Goal: Obtain resource: Download file/media

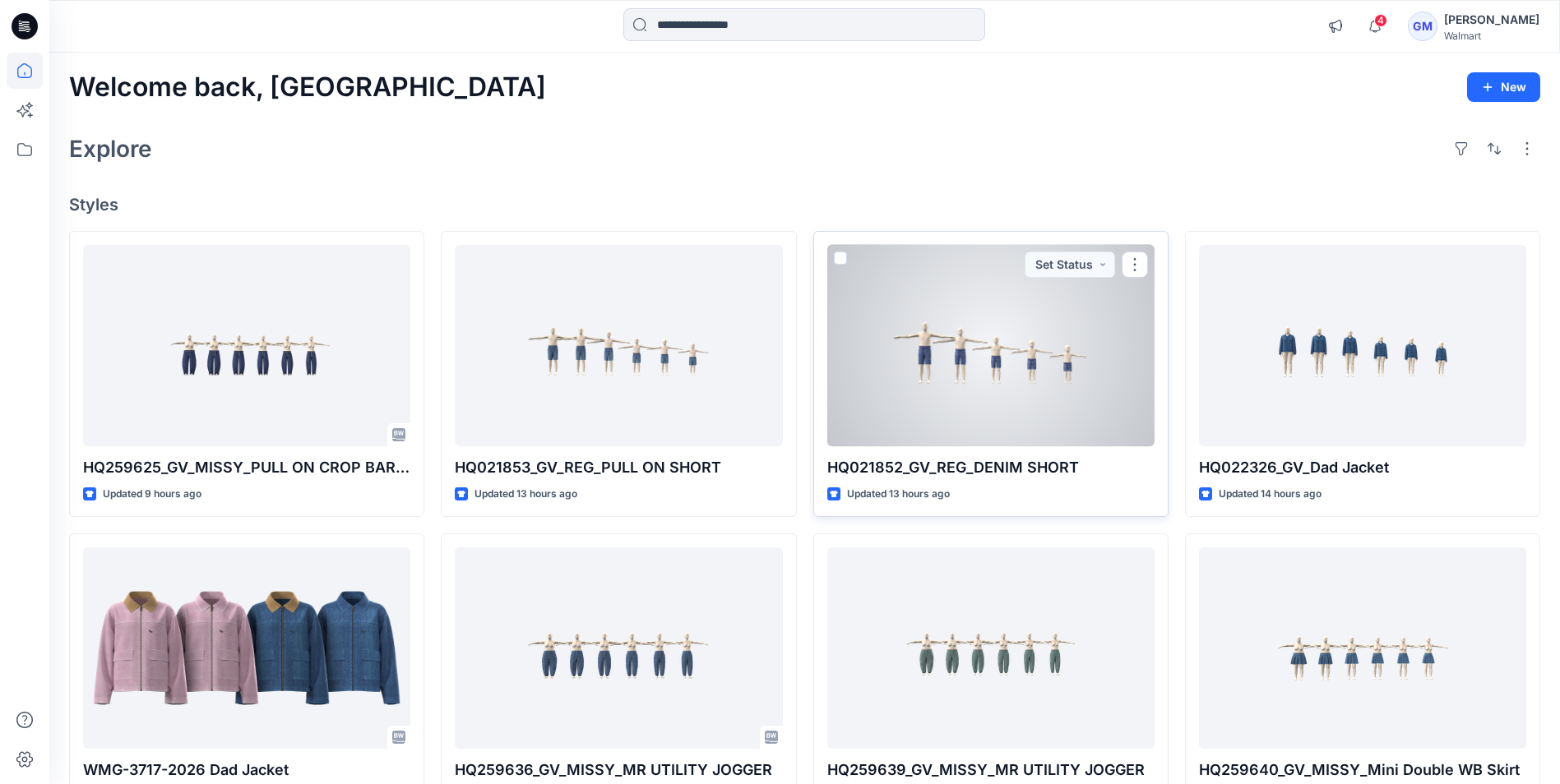
click at [973, 373] on div at bounding box center [990, 345] width 327 height 201
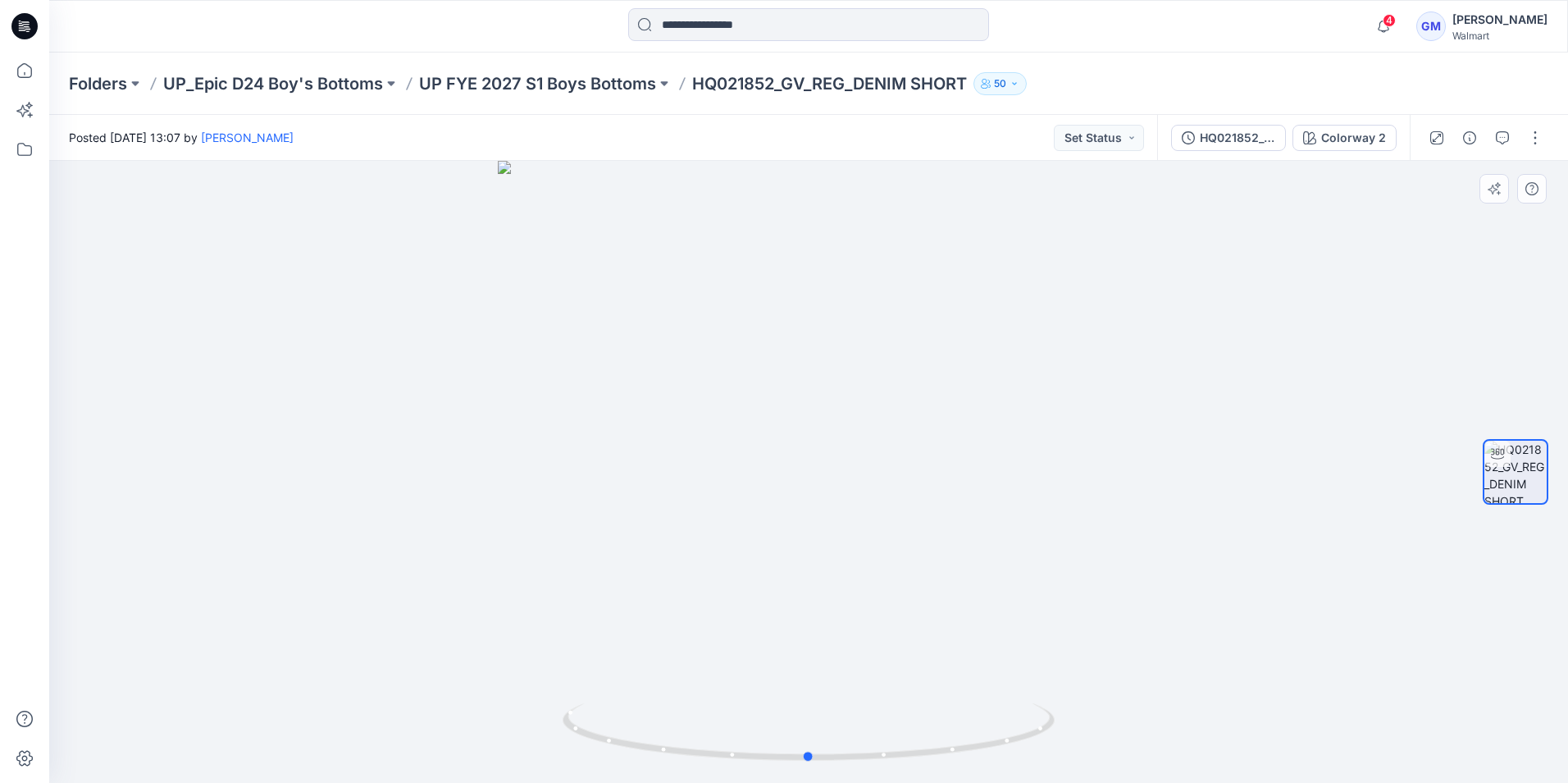
click at [824, 520] on div at bounding box center [809, 471] width 1519 height 622
click at [29, 26] on icon at bounding box center [24, 25] width 26 height 26
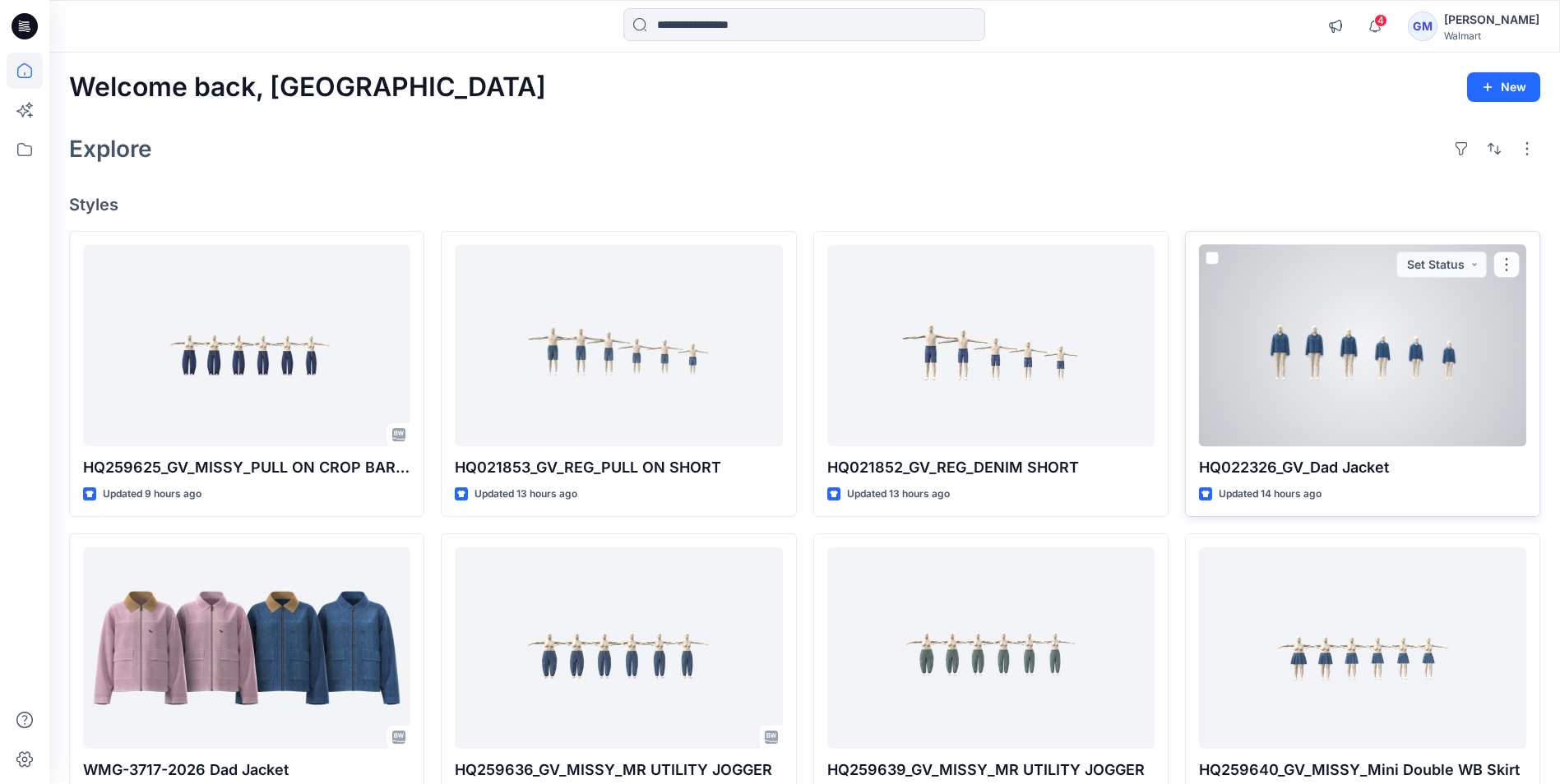
click at [1321, 368] on div at bounding box center [1362, 345] width 327 height 201
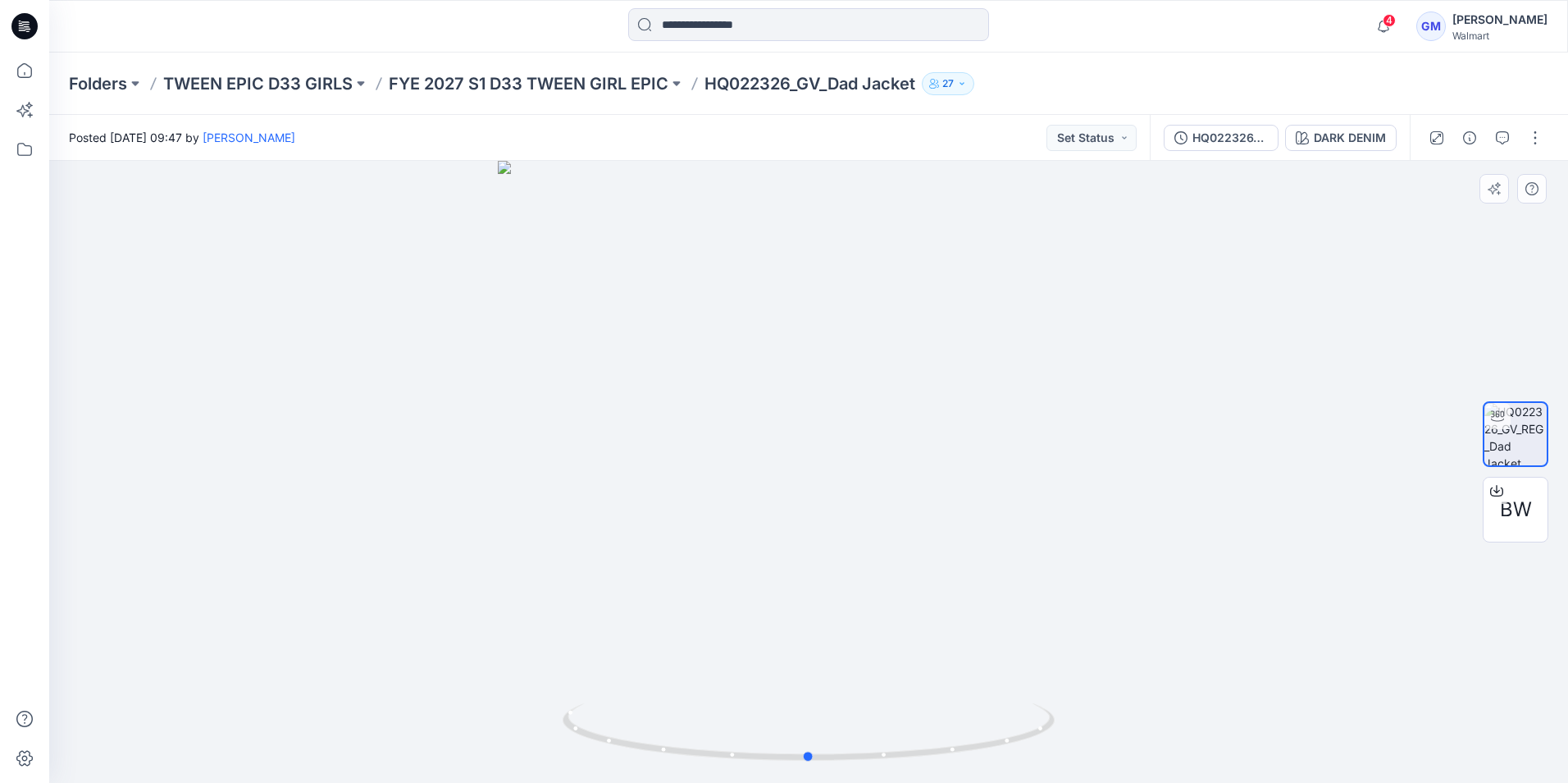
click at [771, 486] on div at bounding box center [809, 471] width 1519 height 622
click at [1216, 145] on div "HQ022326_GV_Dad Jacket" at bounding box center [1230, 137] width 76 height 19
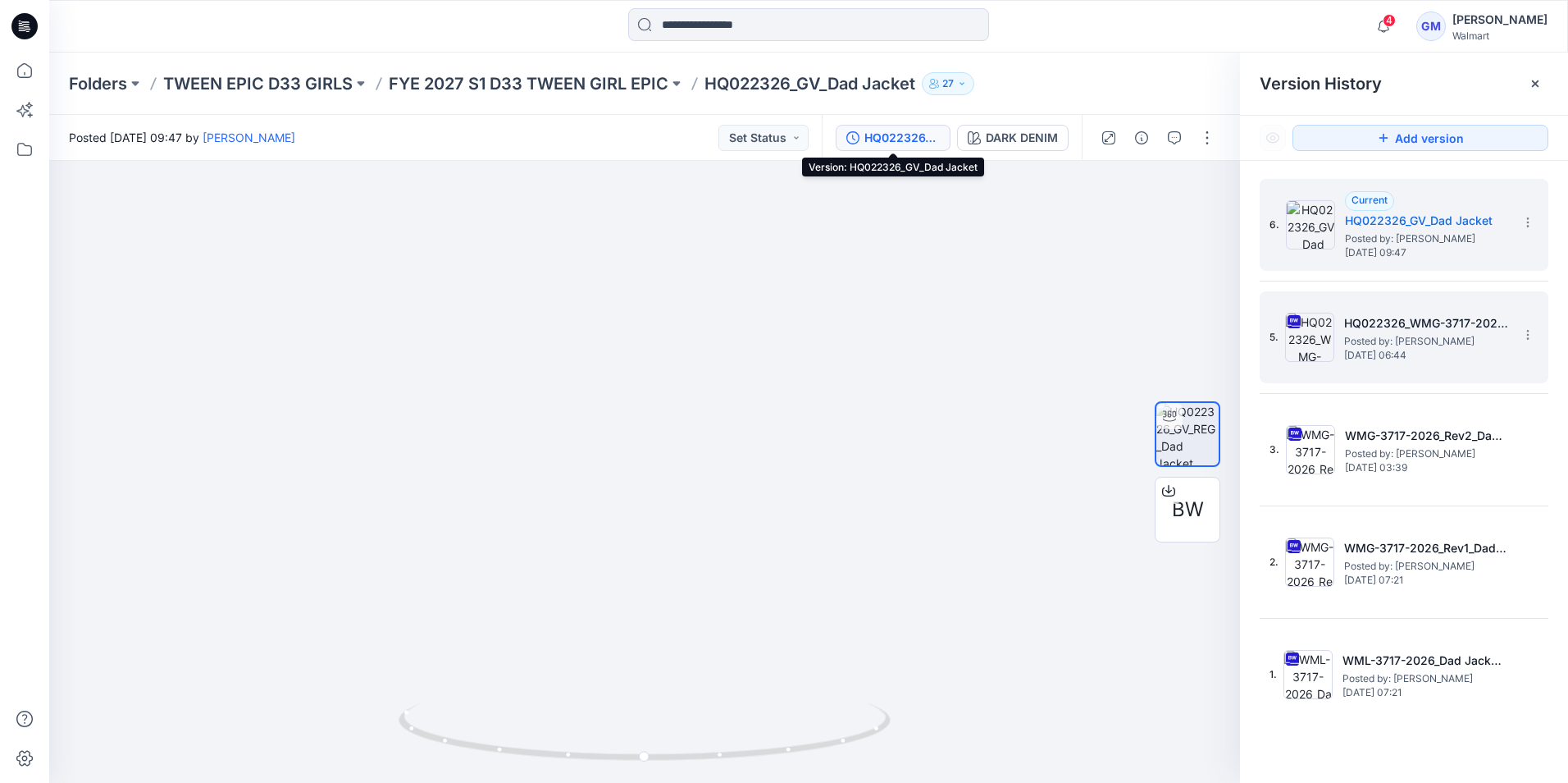
click at [1310, 357] on img at bounding box center [1310, 337] width 50 height 50
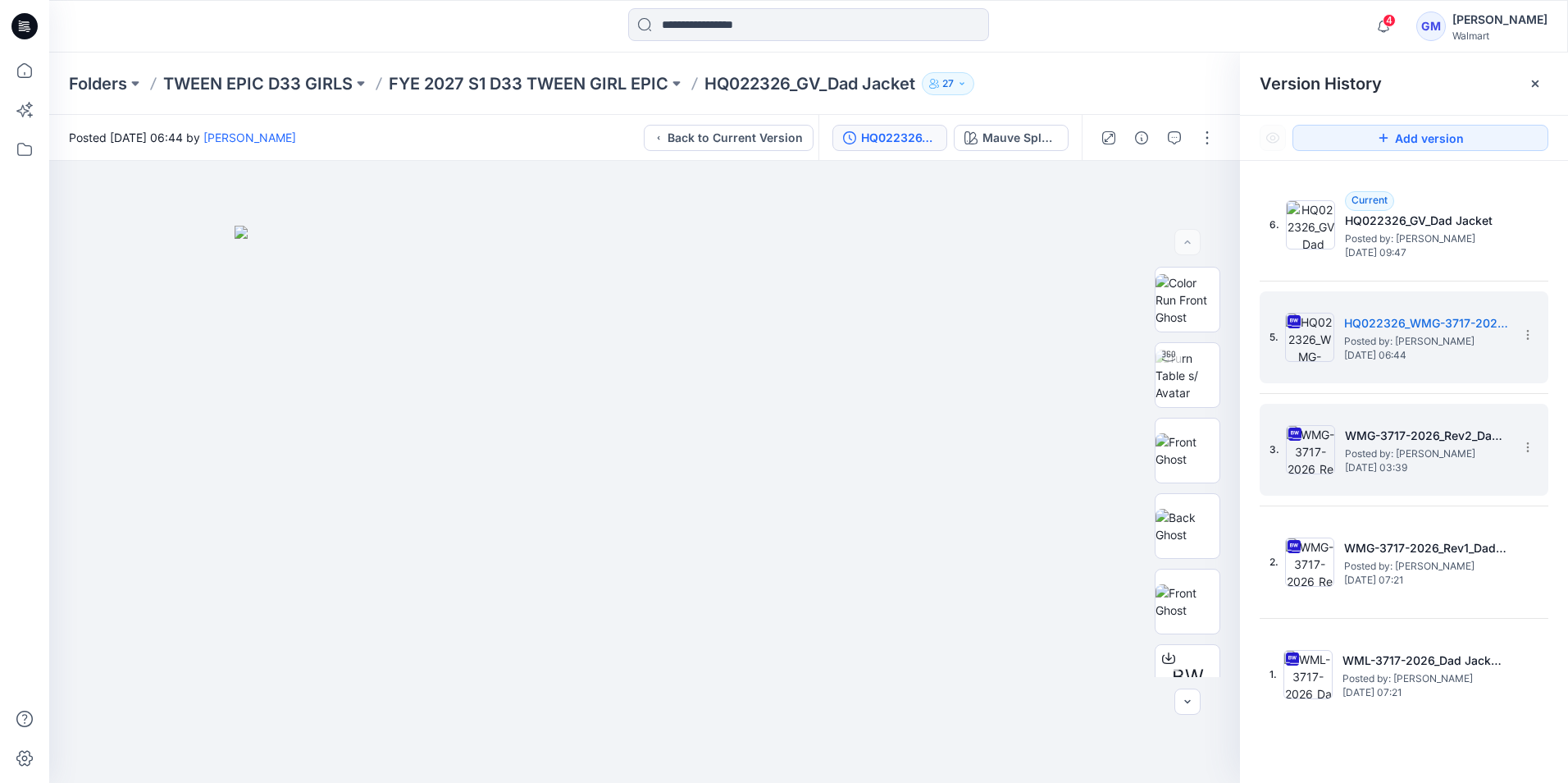
click at [1300, 452] on img at bounding box center [1311, 450] width 50 height 50
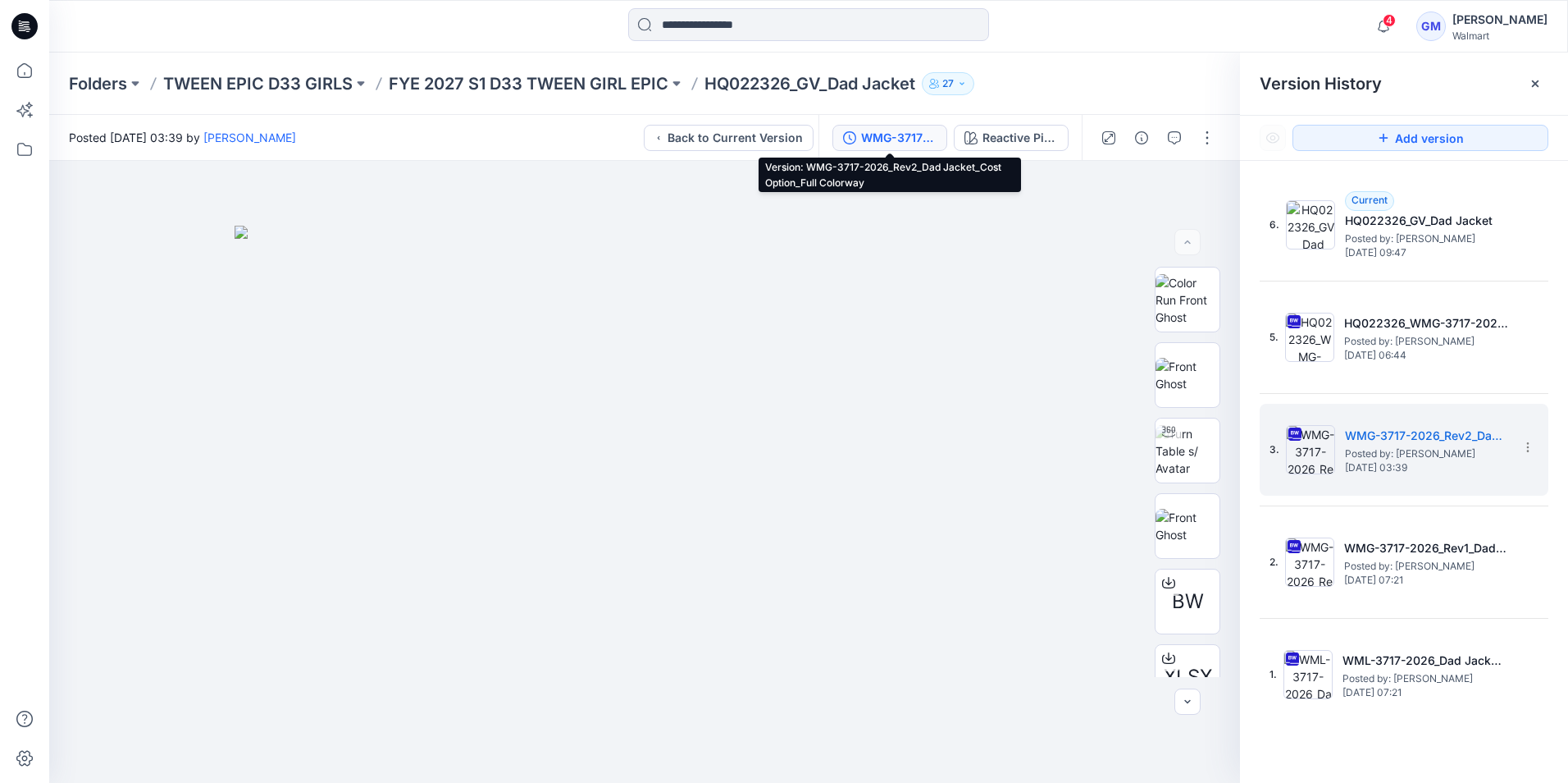
click at [889, 138] on div "WMG-3717-2026_Rev2_Dad Jacket_Cost Option_Full Colorway" at bounding box center [899, 137] width 76 height 19
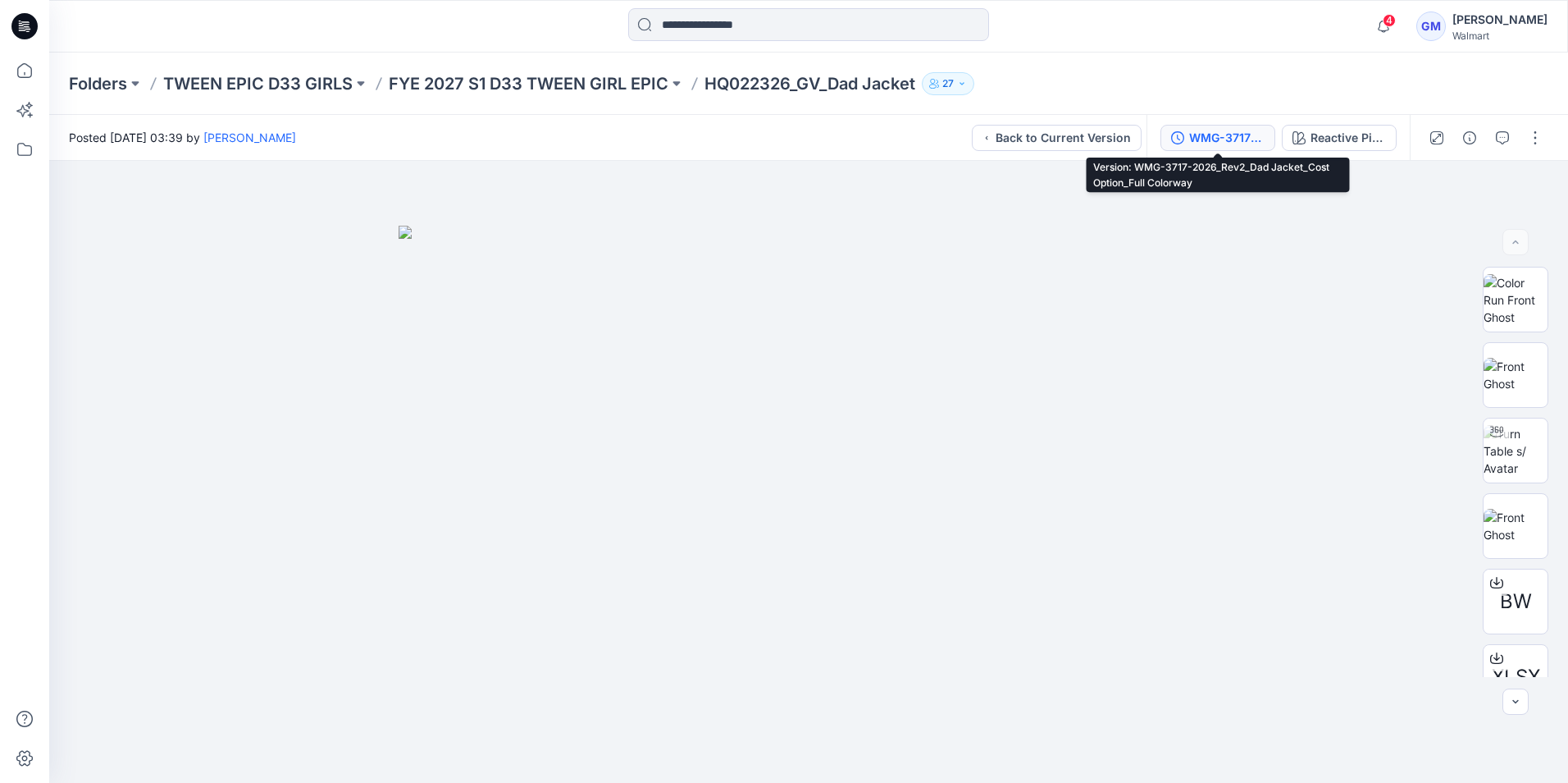
click at [1186, 138] on button "WMG-3717-2026_Rev2_Dad Jacket_Cost Option_Full Colorway" at bounding box center [1219, 137] width 115 height 26
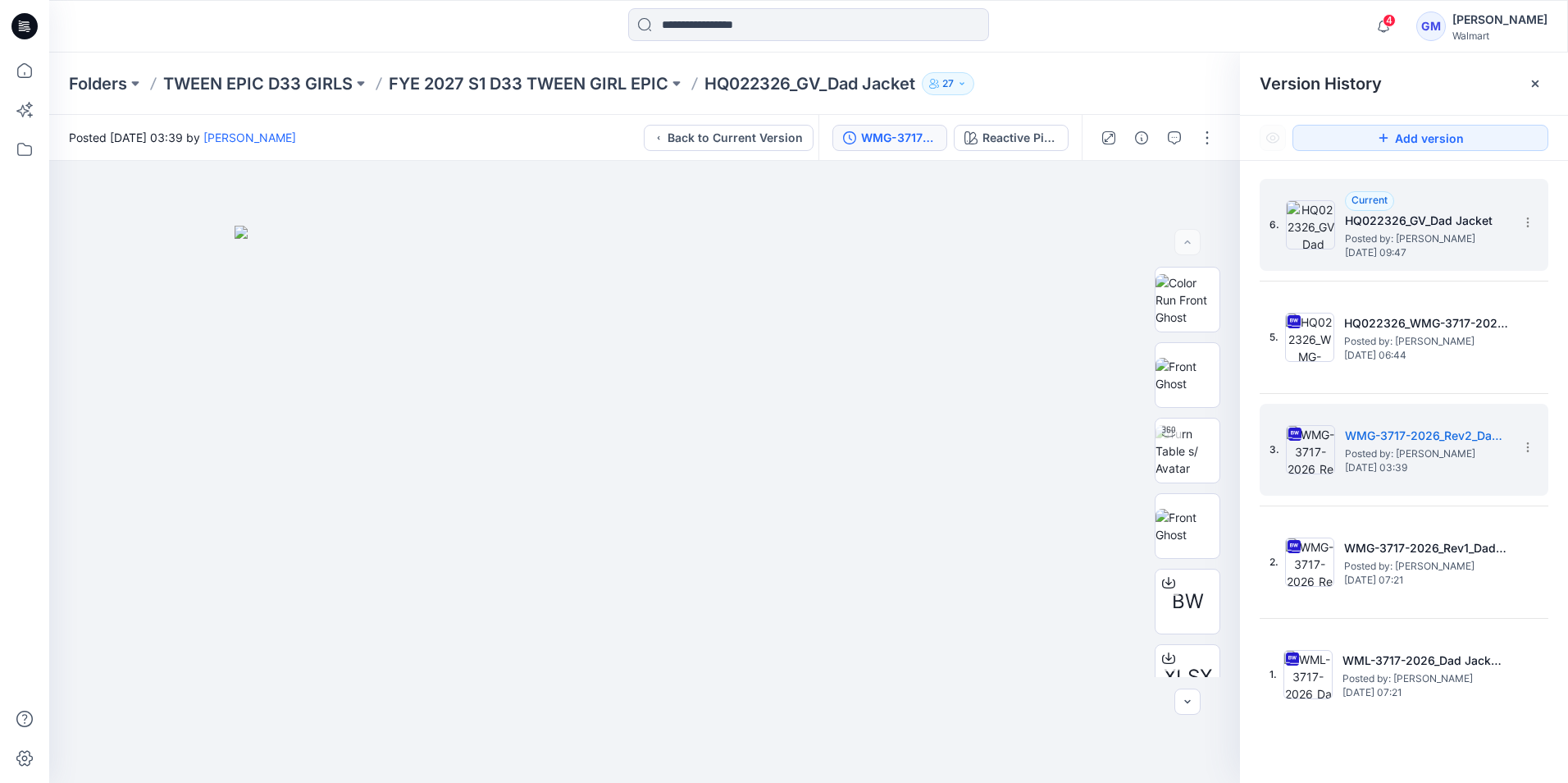
click at [1323, 227] on img at bounding box center [1311, 225] width 50 height 50
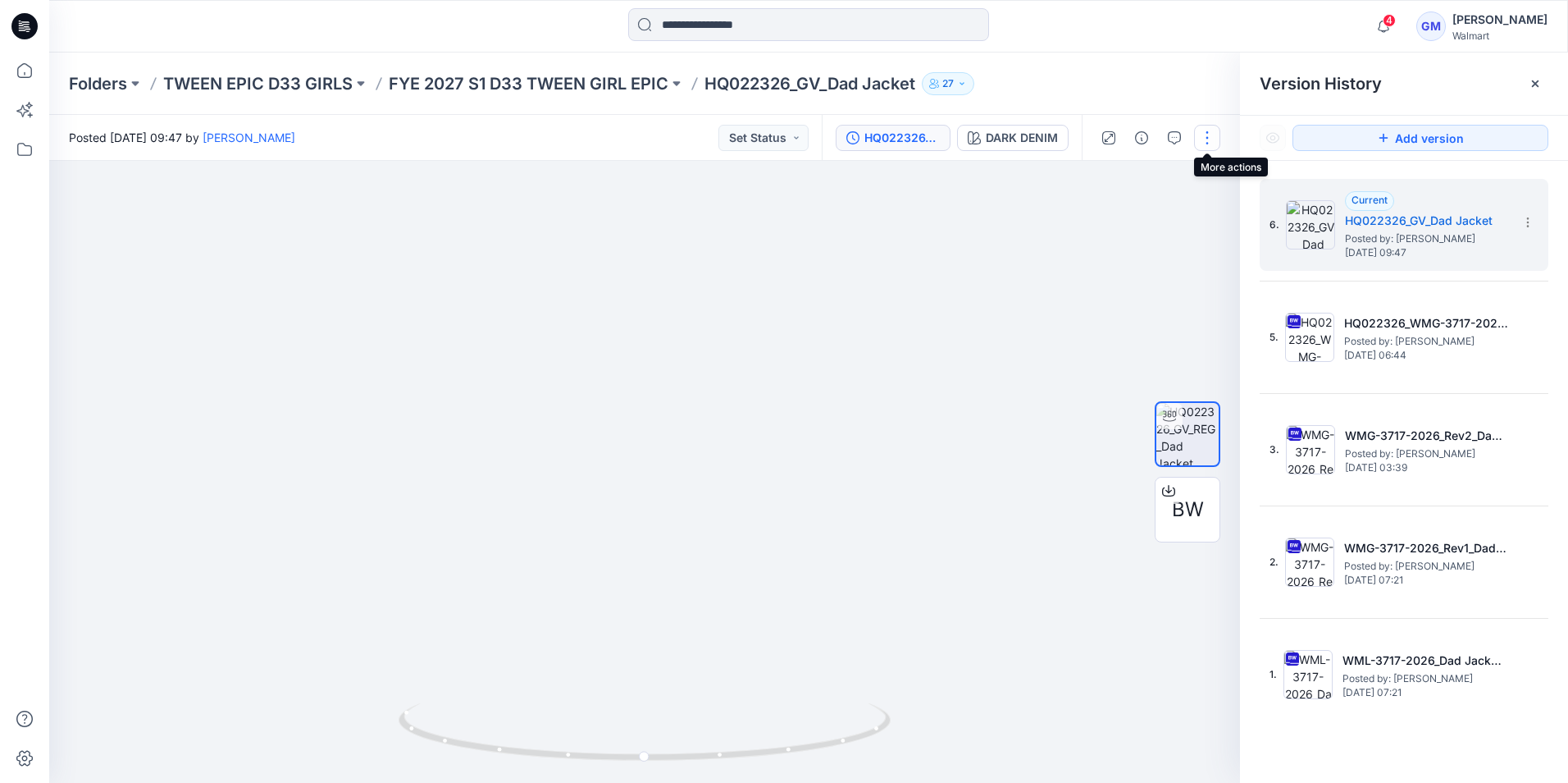
click at [1205, 131] on button "button" at bounding box center [1207, 137] width 26 height 26
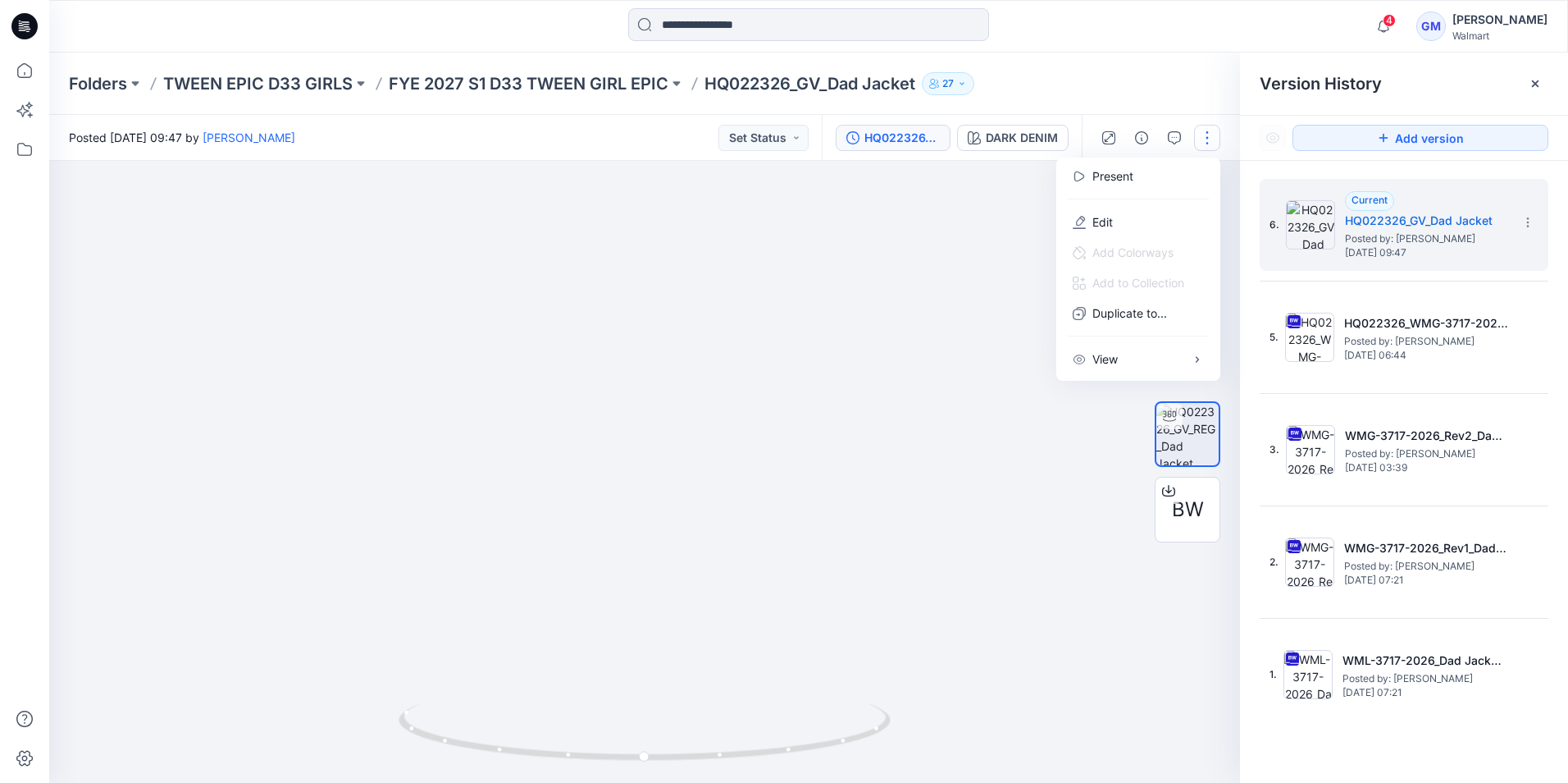
click at [982, 345] on img at bounding box center [644, 227] width 1599 height 1111
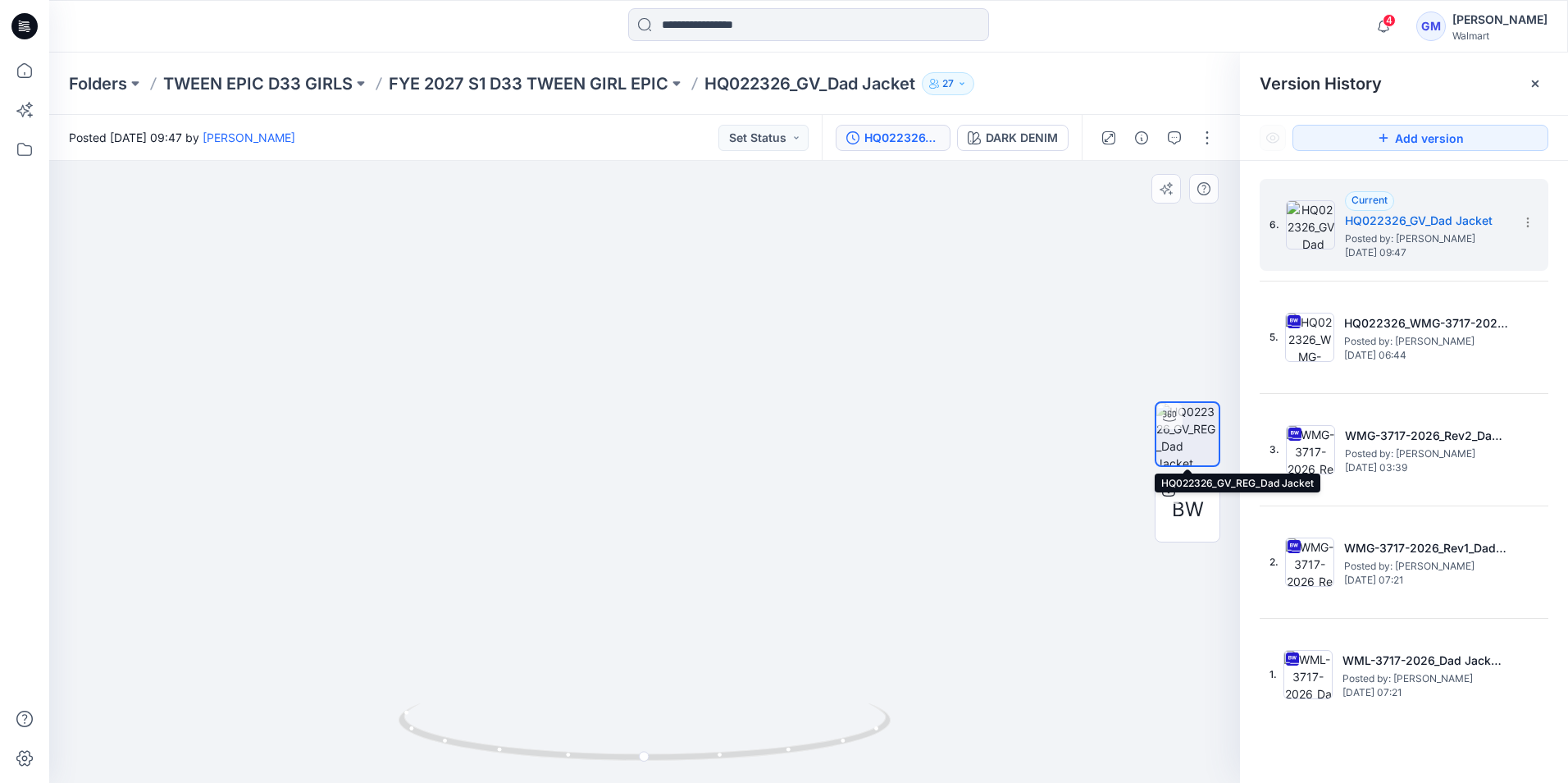
click at [1186, 437] on img at bounding box center [1187, 434] width 62 height 62
click at [1527, 225] on icon at bounding box center [1527, 222] width 13 height 13
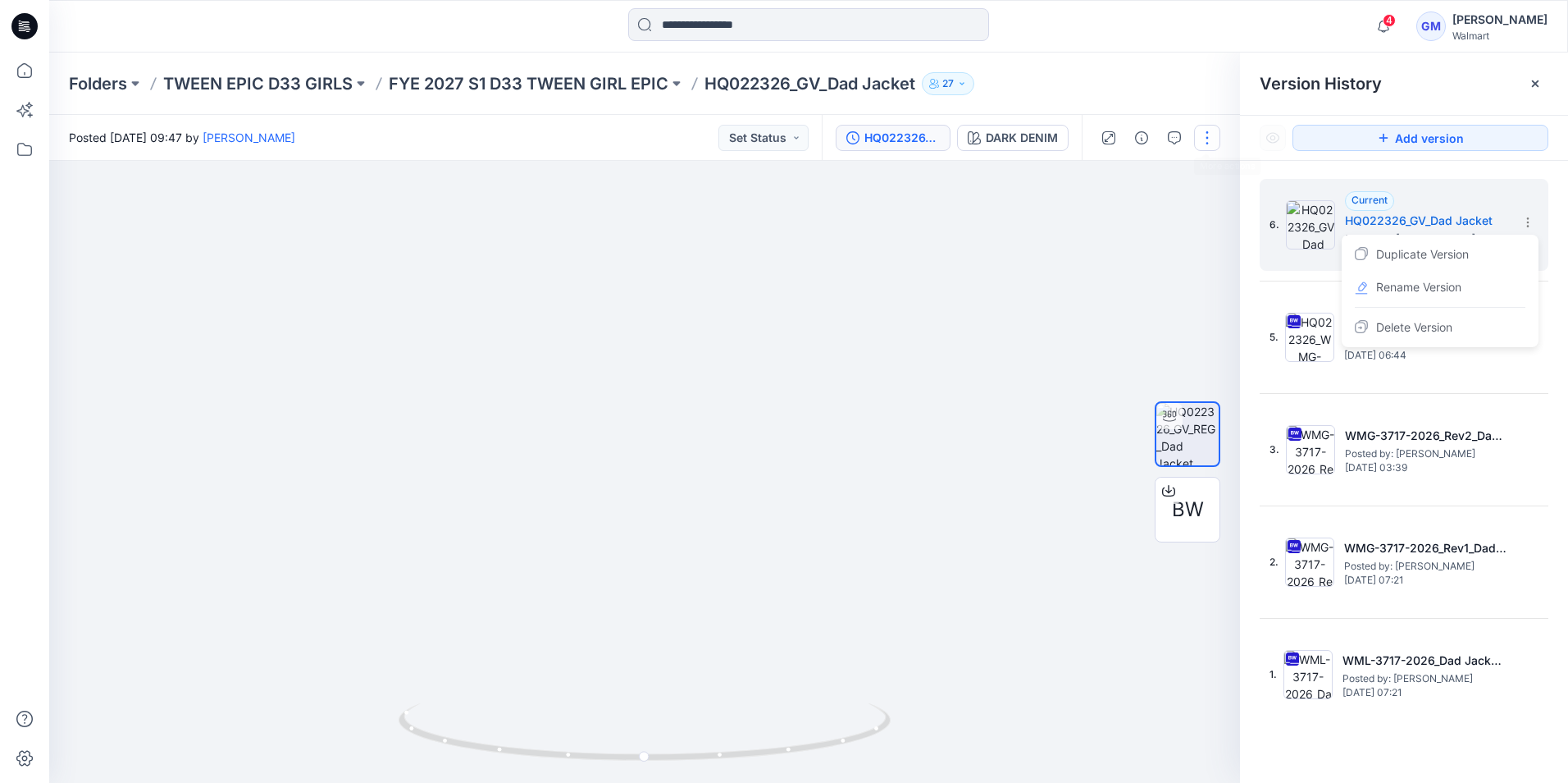
click at [1203, 138] on button "button" at bounding box center [1207, 137] width 26 height 26
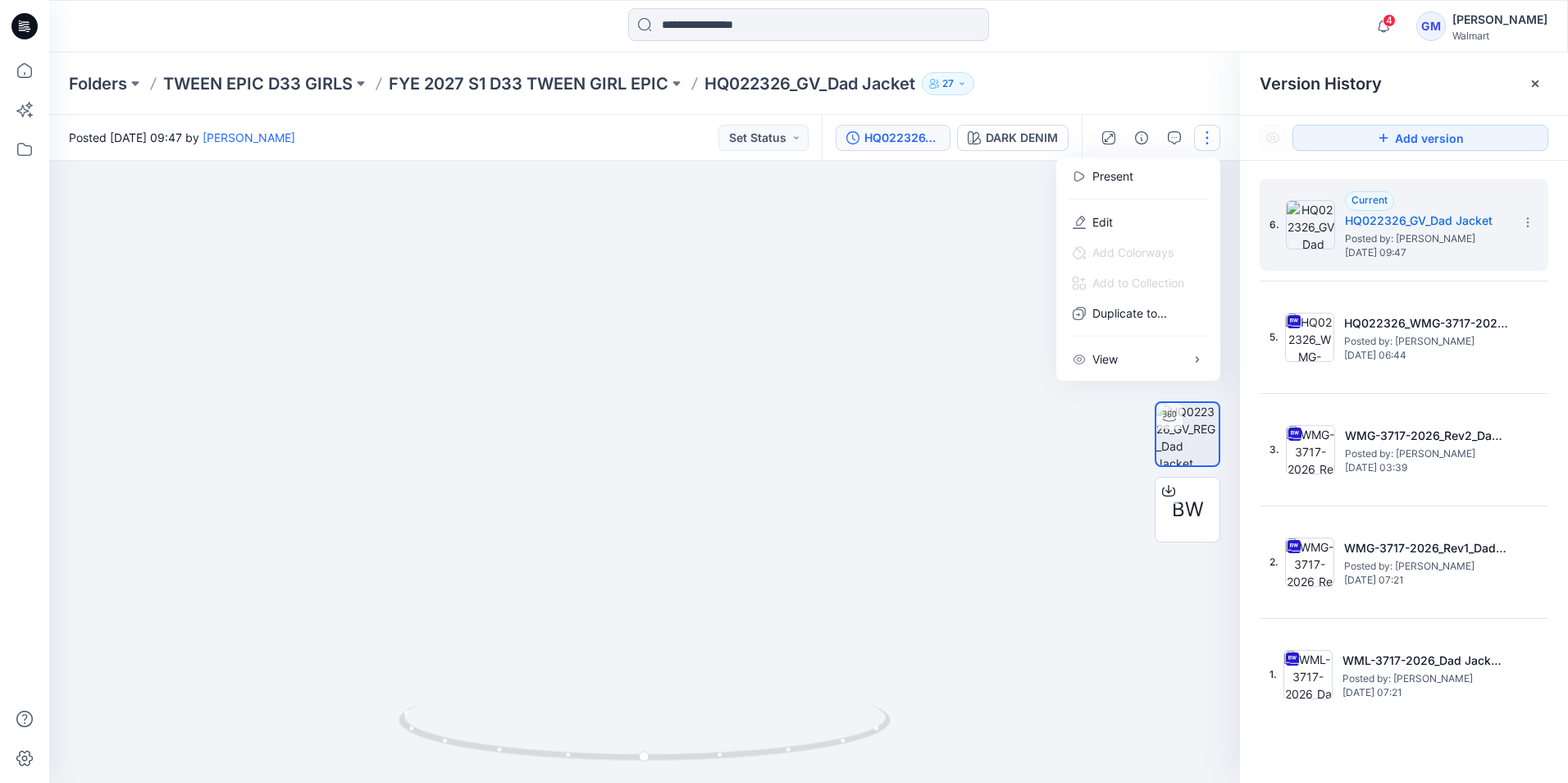
click at [948, 346] on img at bounding box center [644, 327] width 1200 height 912
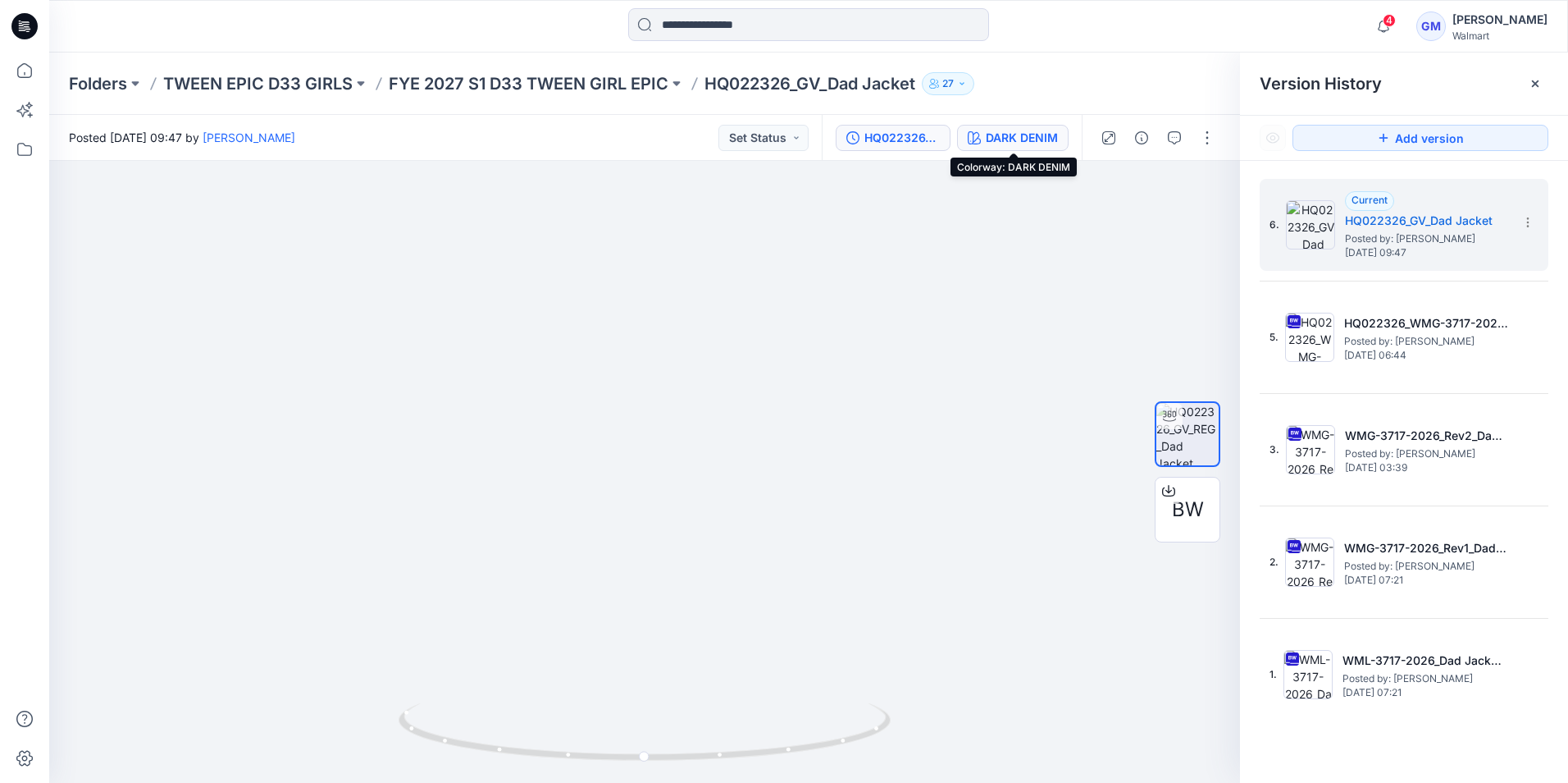
click at [1019, 138] on div "DARK DENIM" at bounding box center [1022, 137] width 72 height 19
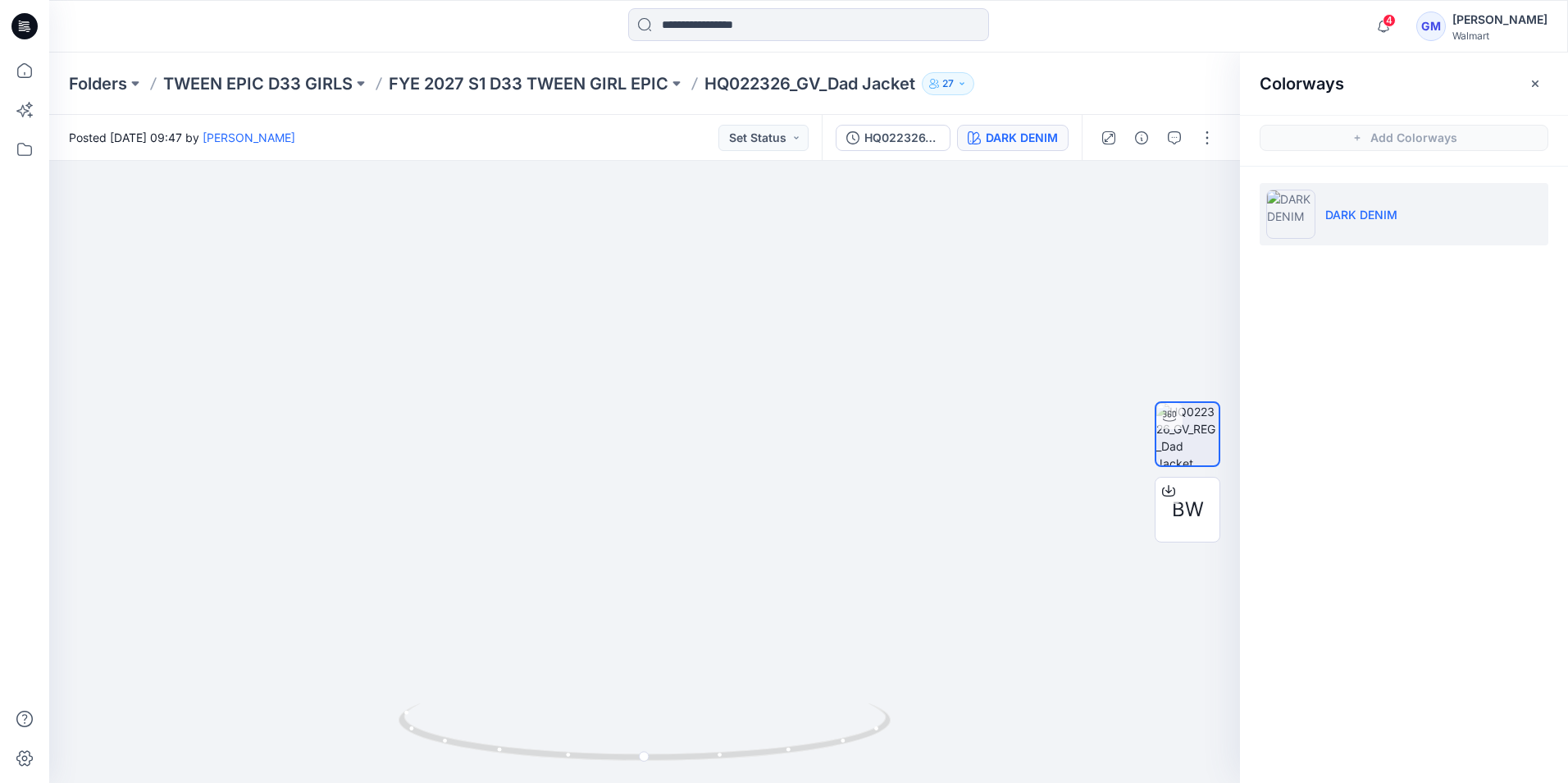
click at [1297, 219] on img at bounding box center [1291, 214] width 50 height 50
click at [1135, 22] on div at bounding box center [809, 25] width 759 height 36
click at [675, 83] on button at bounding box center [676, 84] width 17 height 23
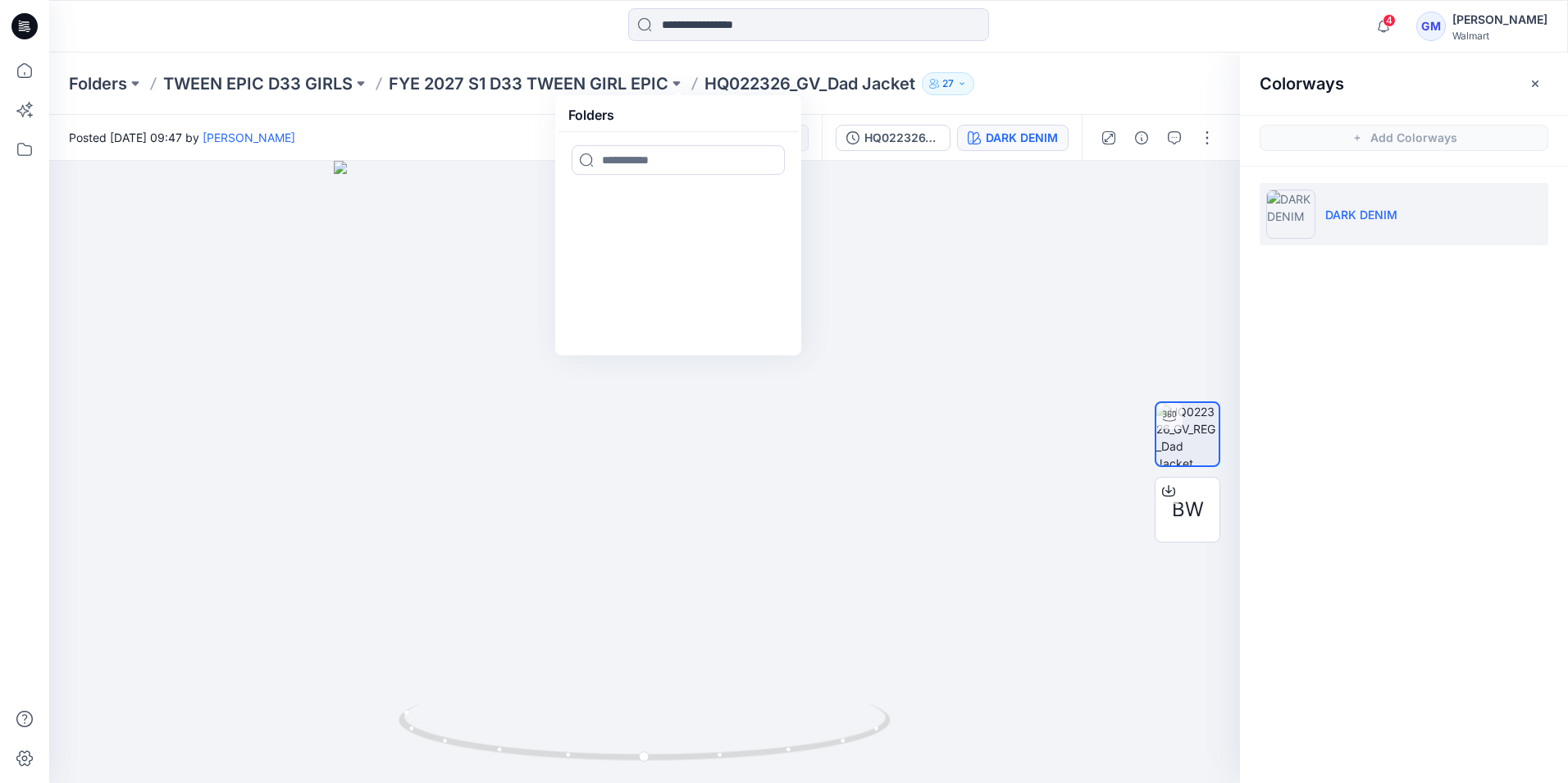
click at [495, 119] on div "Posted [DATE] 09:47 by [PERSON_NAME] Set Status" at bounding box center [436, 137] width 773 height 45
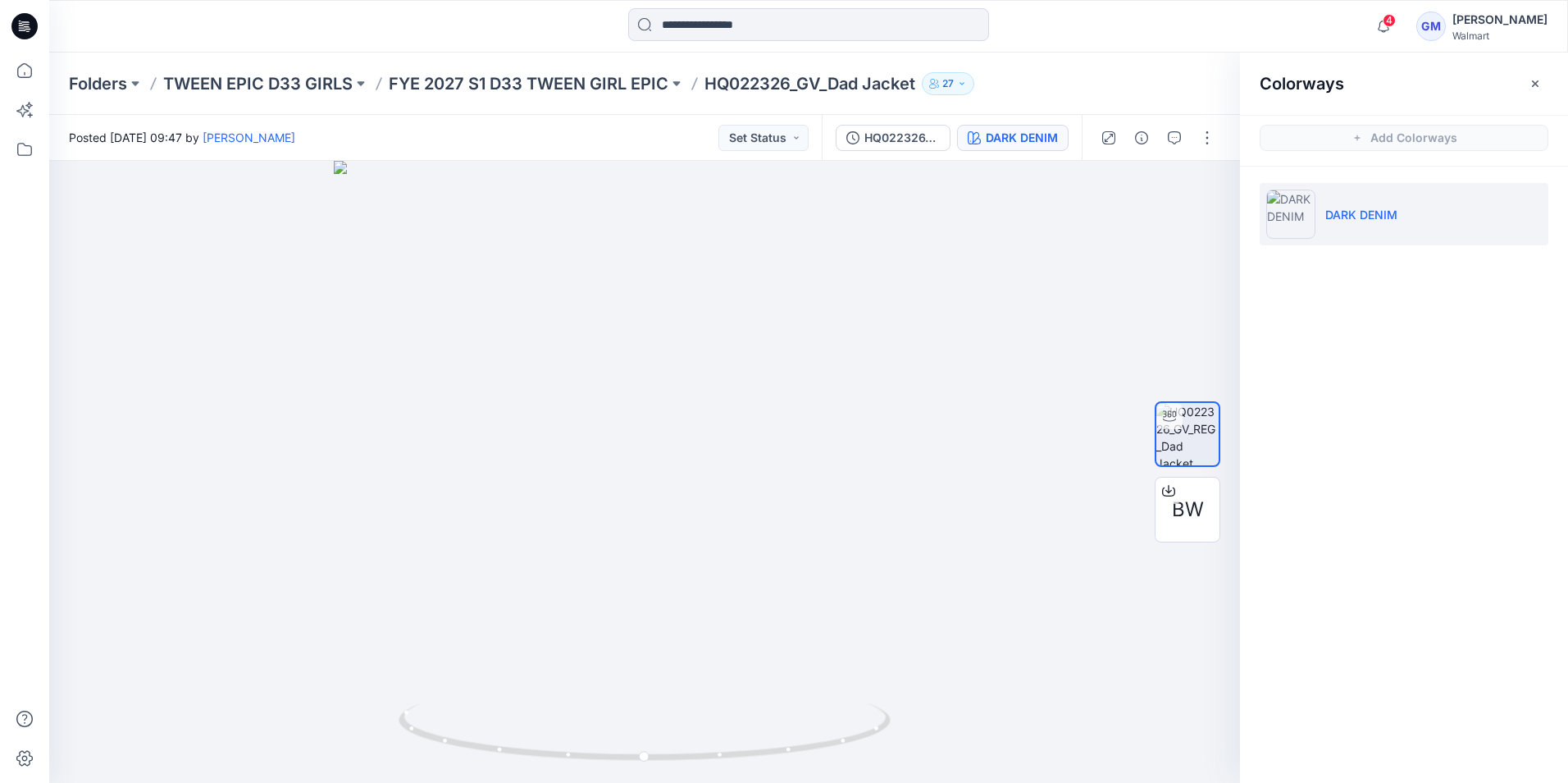
click at [23, 25] on icon at bounding box center [24, 25] width 26 height 26
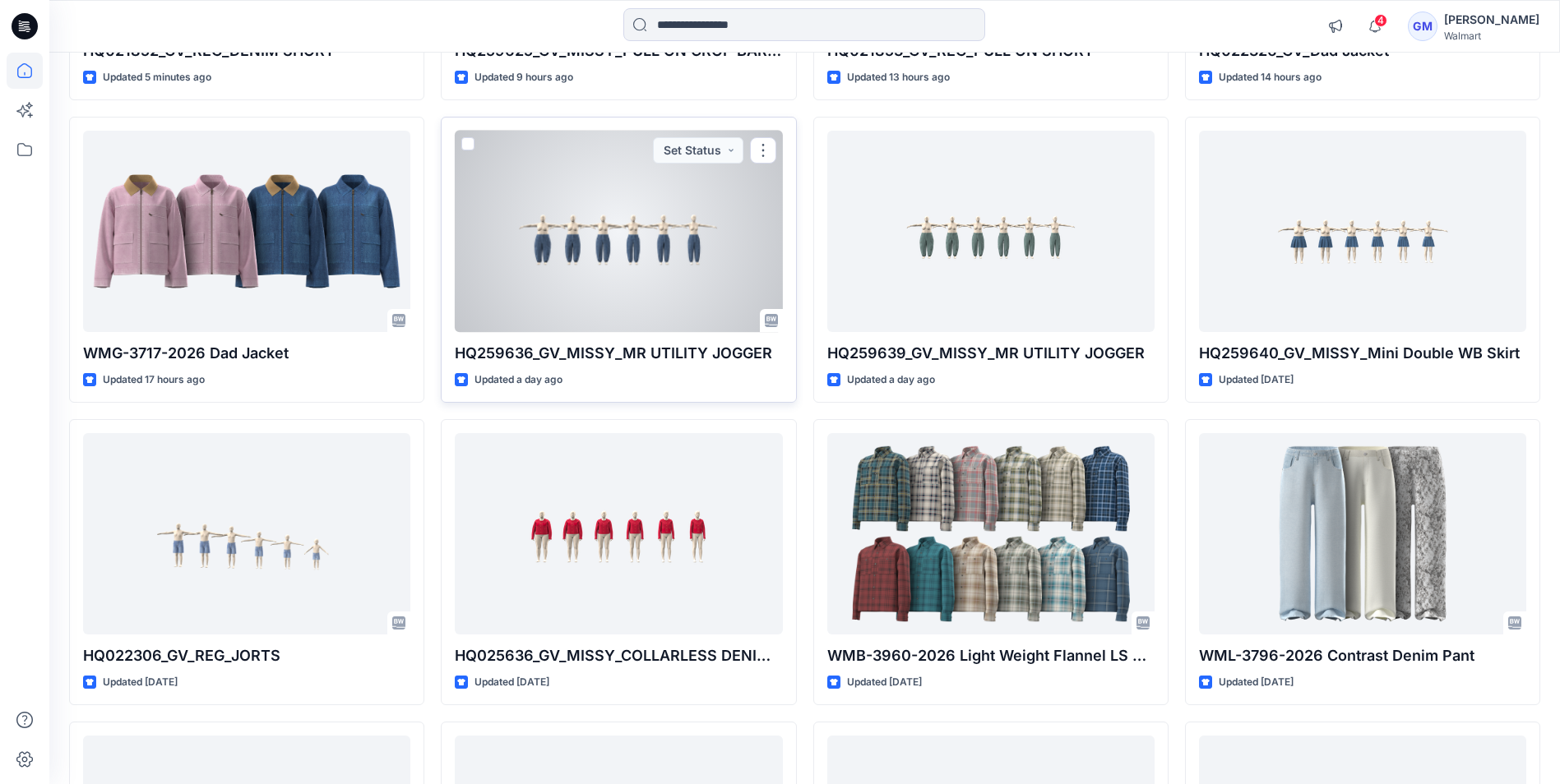
scroll to position [575, 0]
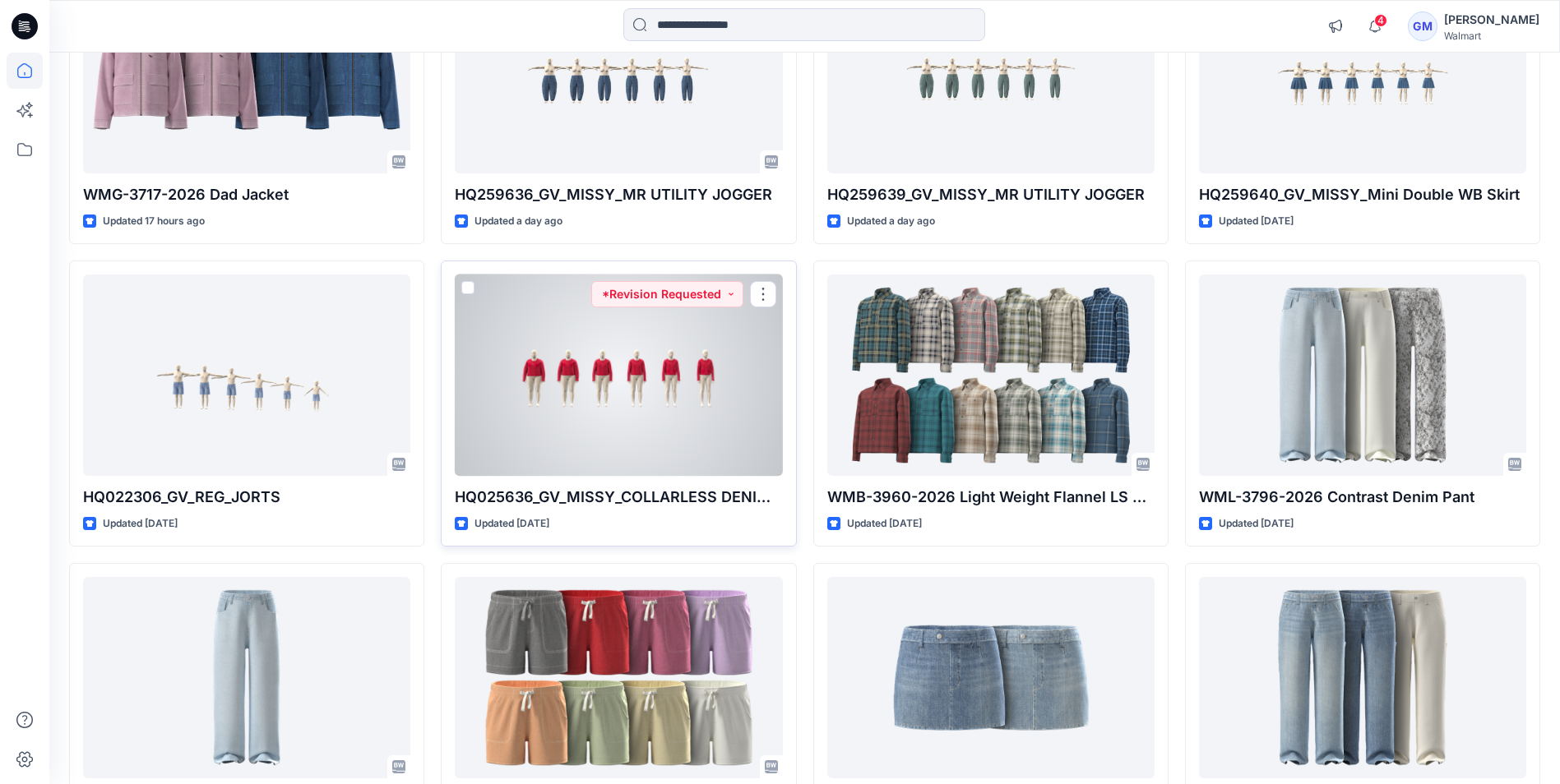
click at [594, 412] on div at bounding box center [618, 374] width 327 height 201
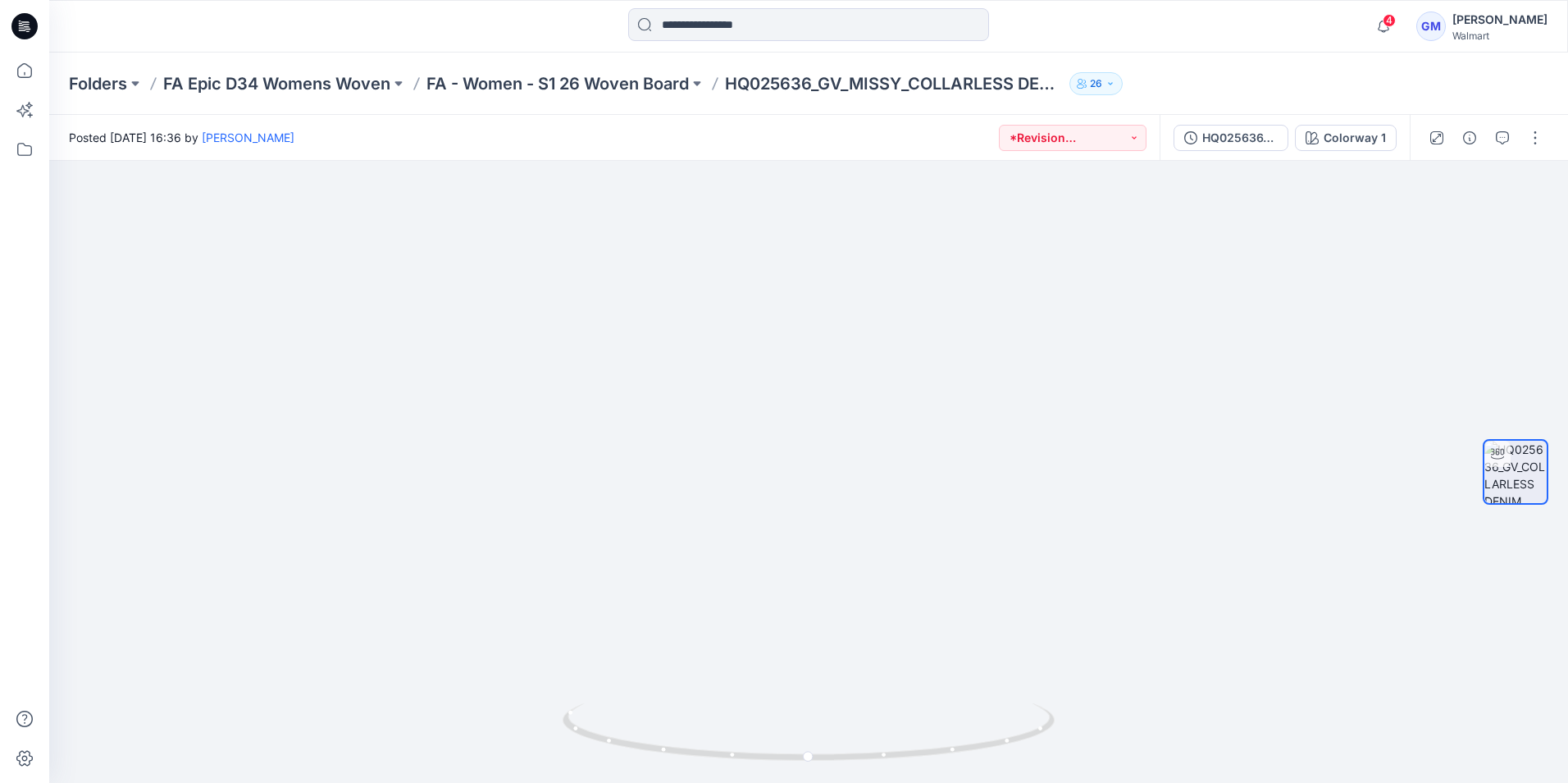
drag, startPoint x: 25, startPoint y: 23, endPoint x: 28, endPoint y: 38, distance: 15.3
click at [25, 23] on icon at bounding box center [24, 25] width 26 height 26
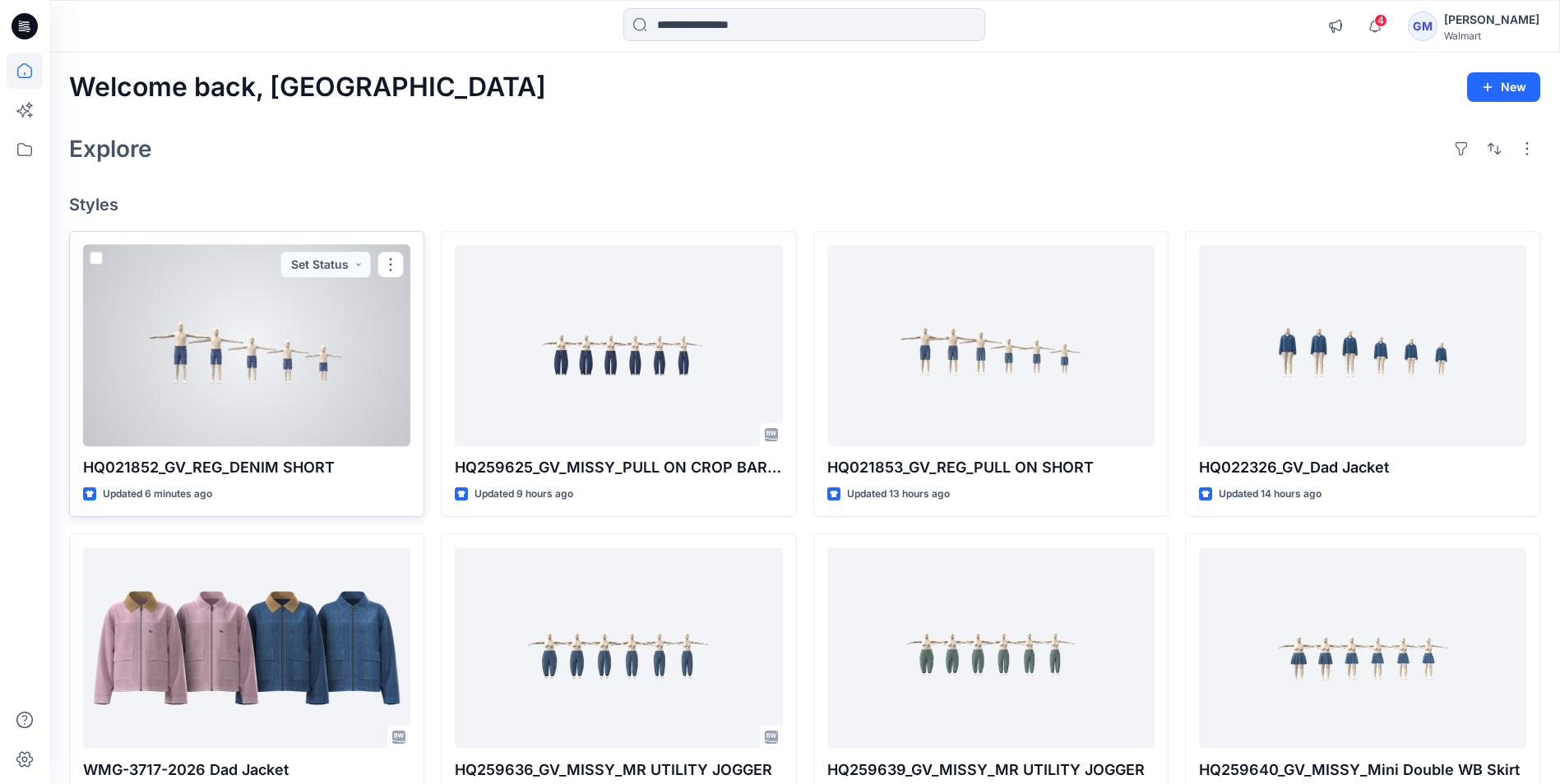
click at [316, 390] on div at bounding box center [246, 345] width 327 height 201
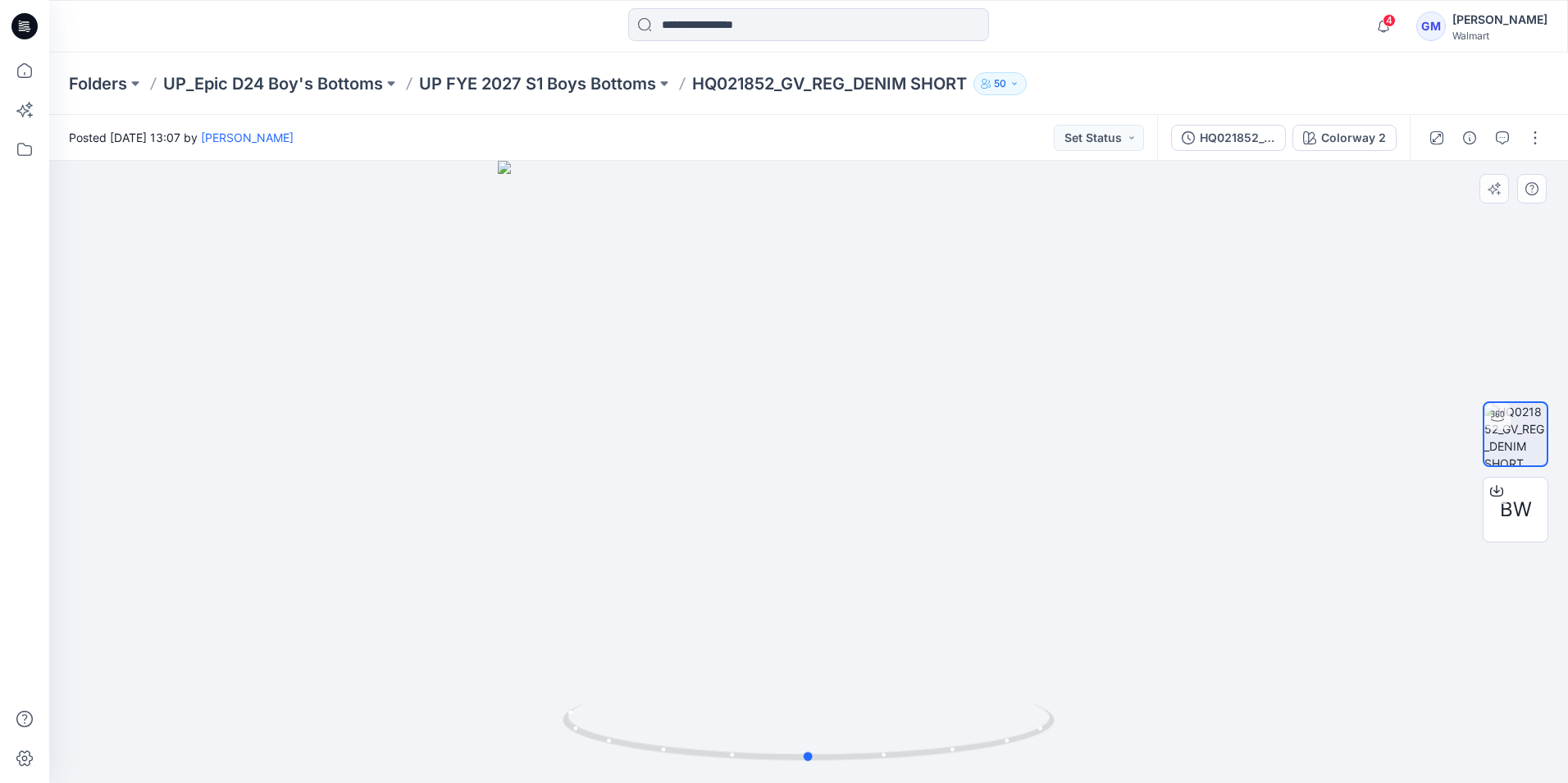
click at [1231, 380] on div at bounding box center [809, 471] width 1519 height 622
click at [29, 20] on icon at bounding box center [24, 25] width 26 height 26
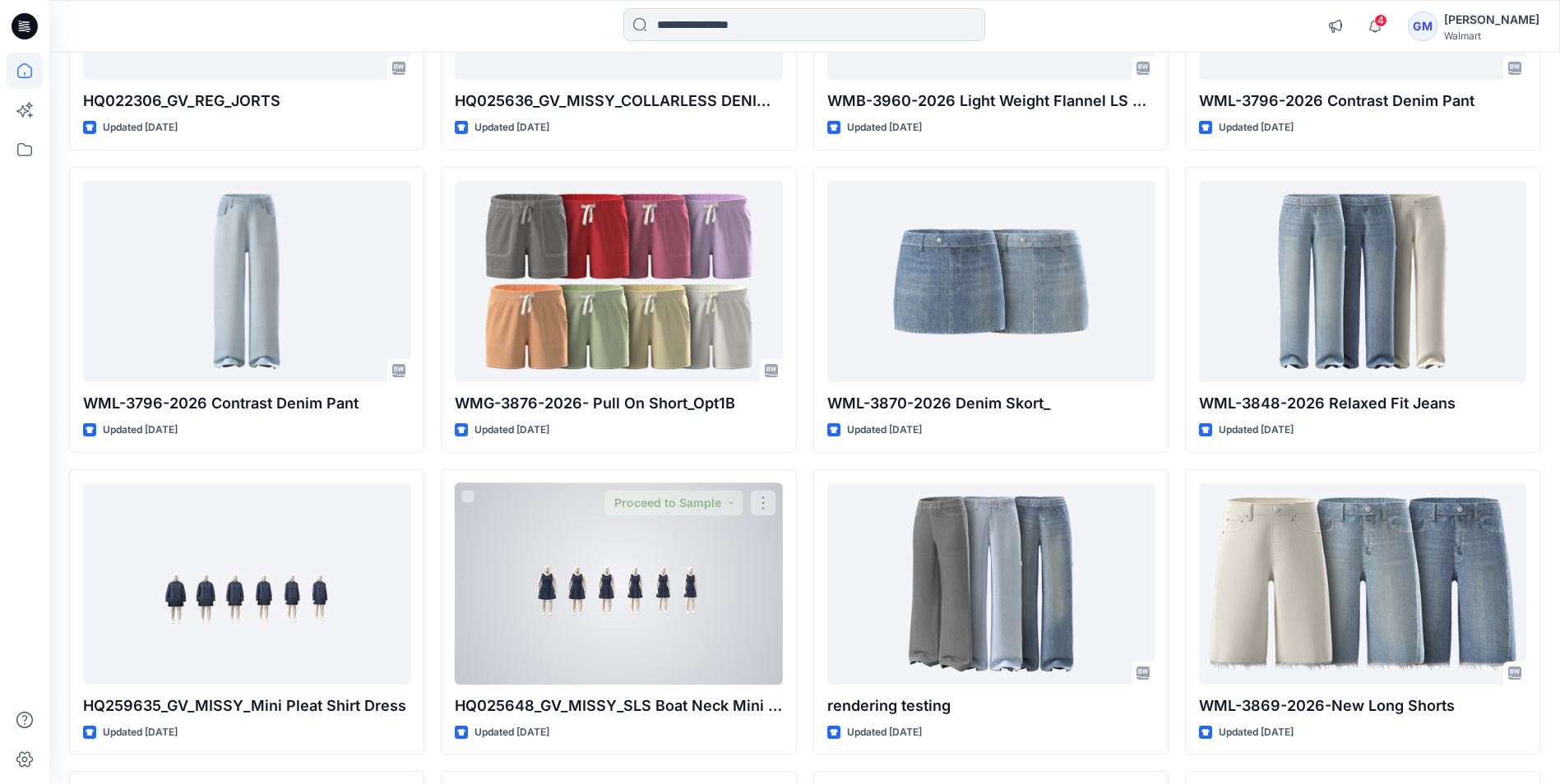
scroll to position [986, 0]
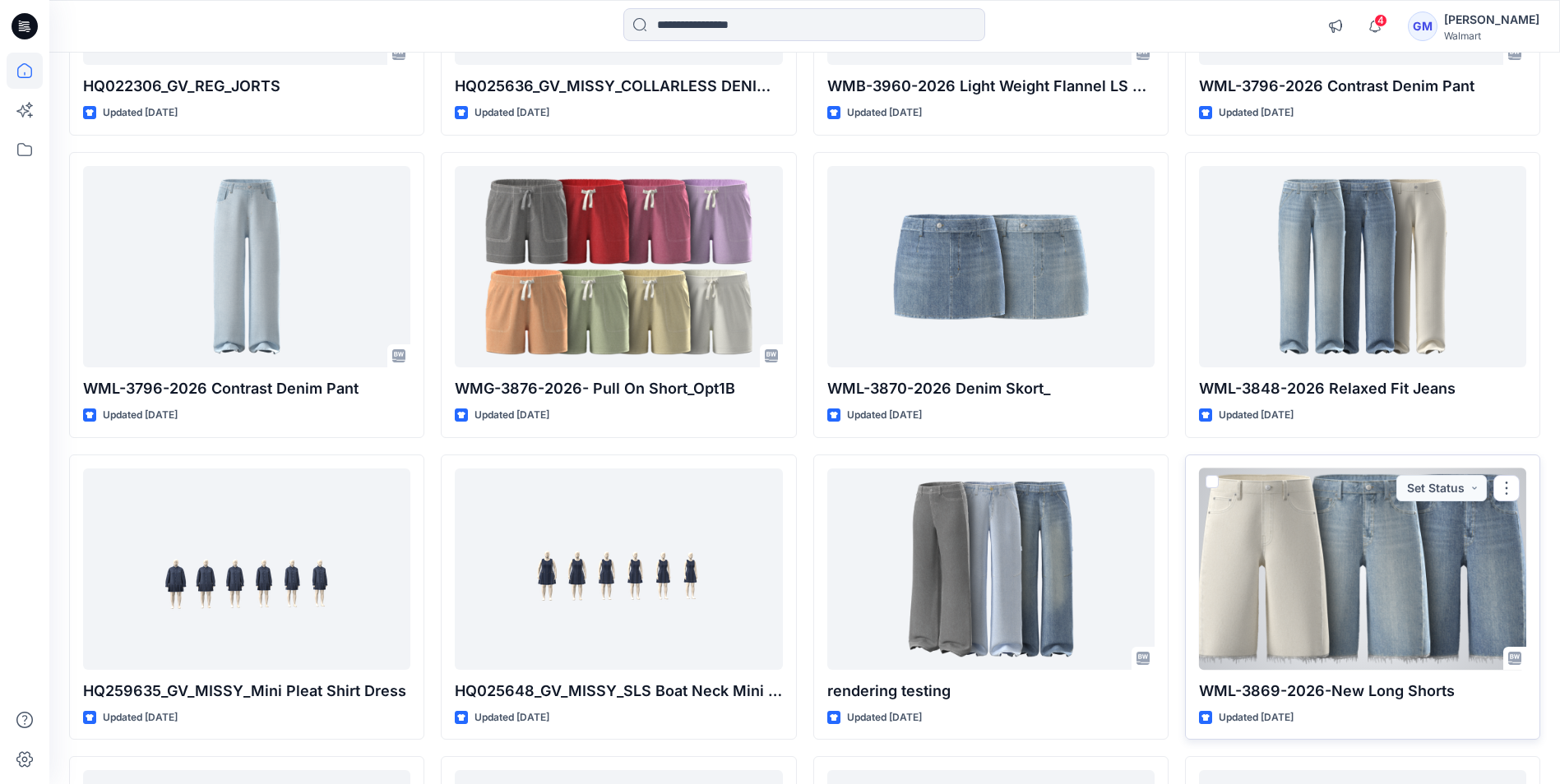
click at [1350, 629] on div at bounding box center [1362, 568] width 327 height 201
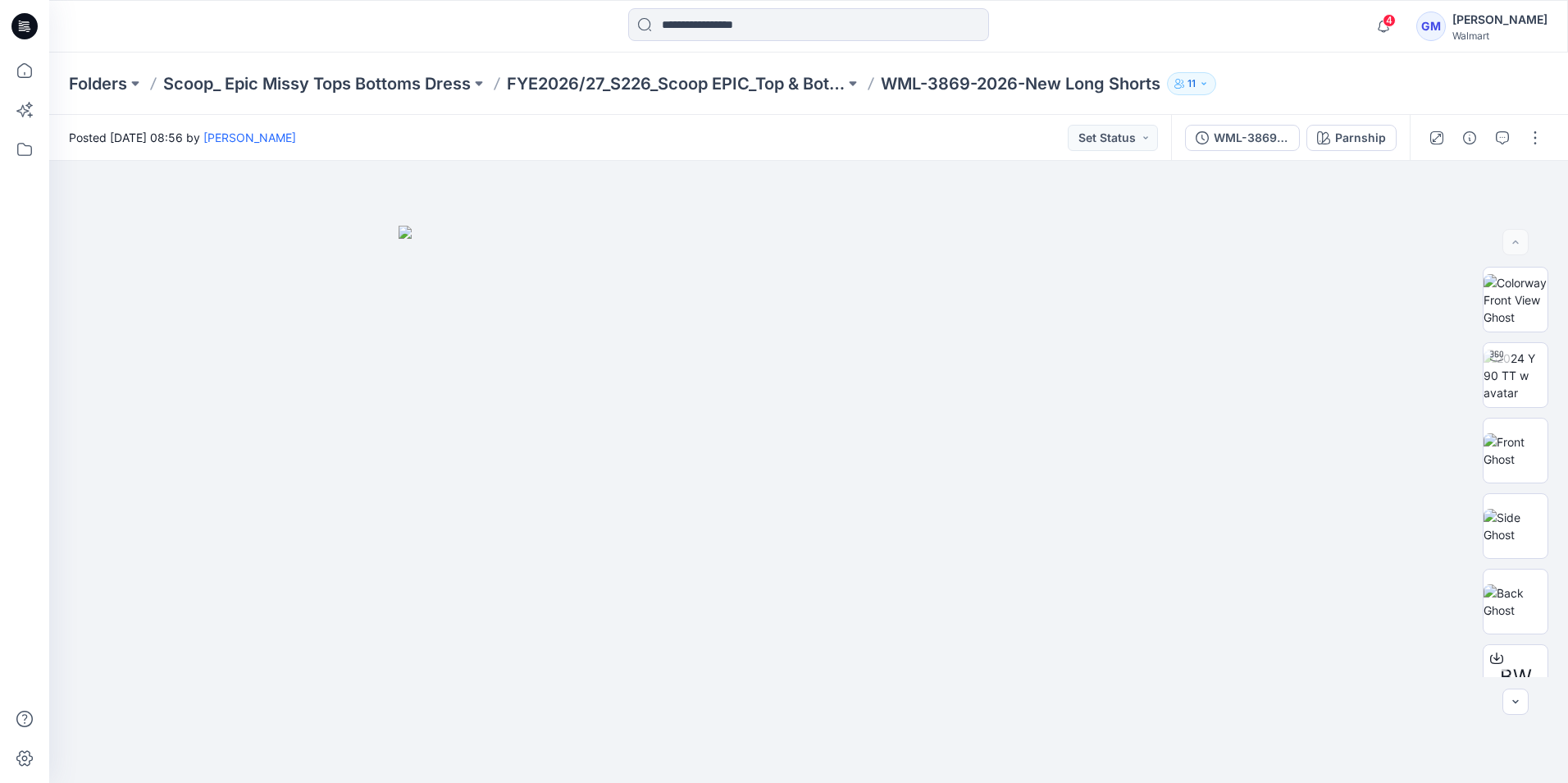
click at [26, 32] on icon at bounding box center [24, 25] width 26 height 26
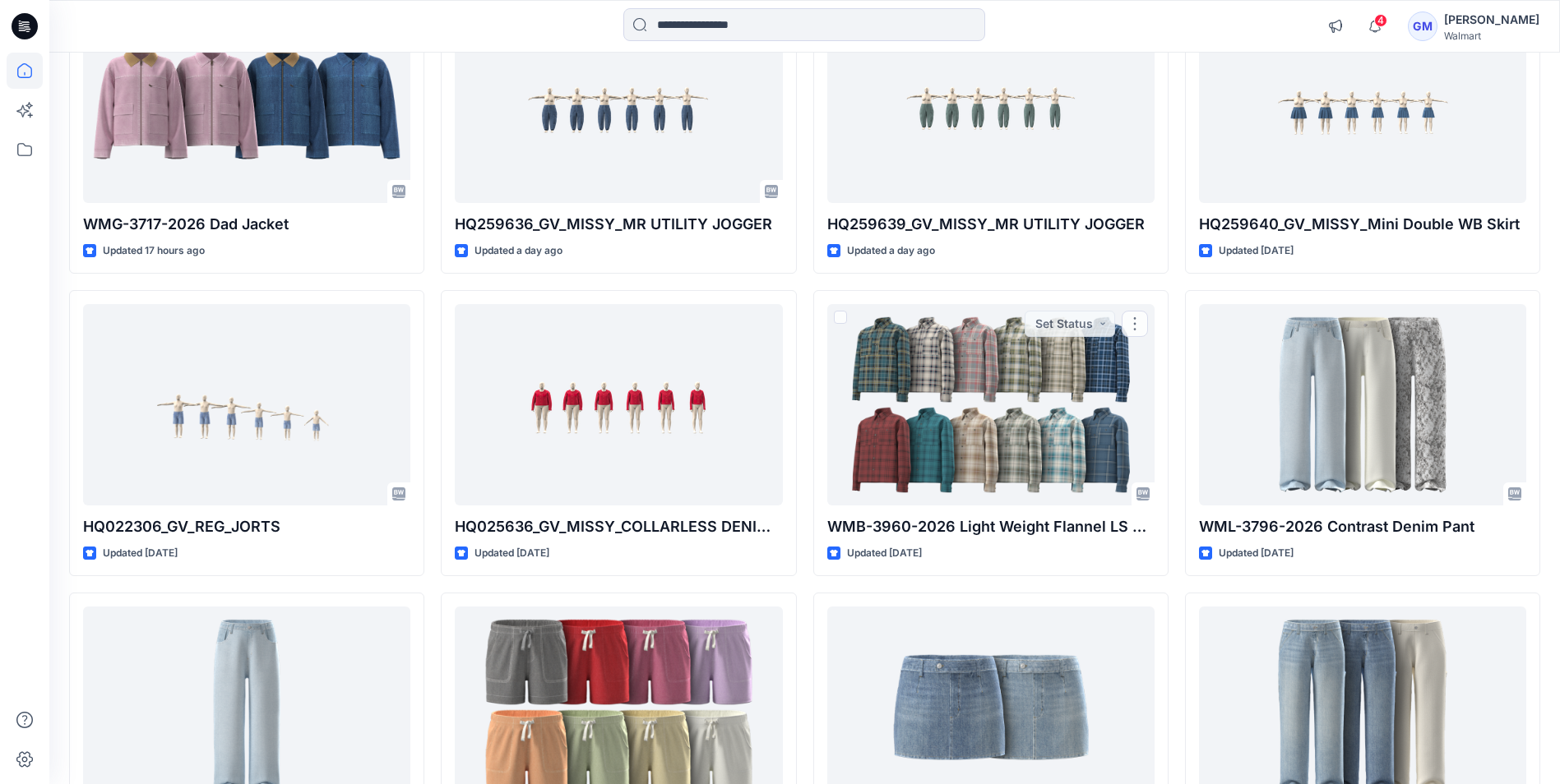
scroll to position [575, 0]
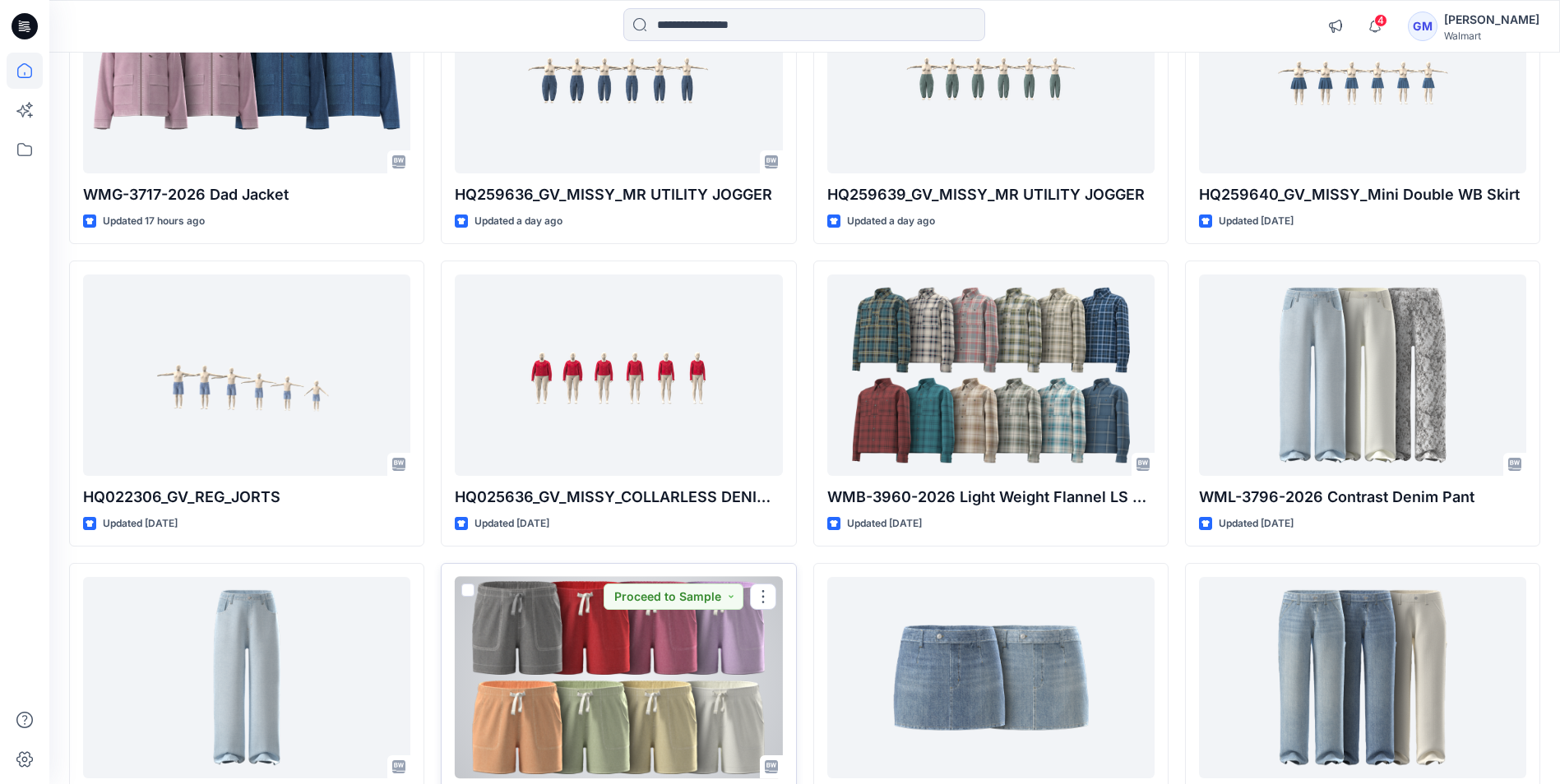
click at [719, 656] on div at bounding box center [618, 678] width 327 height 201
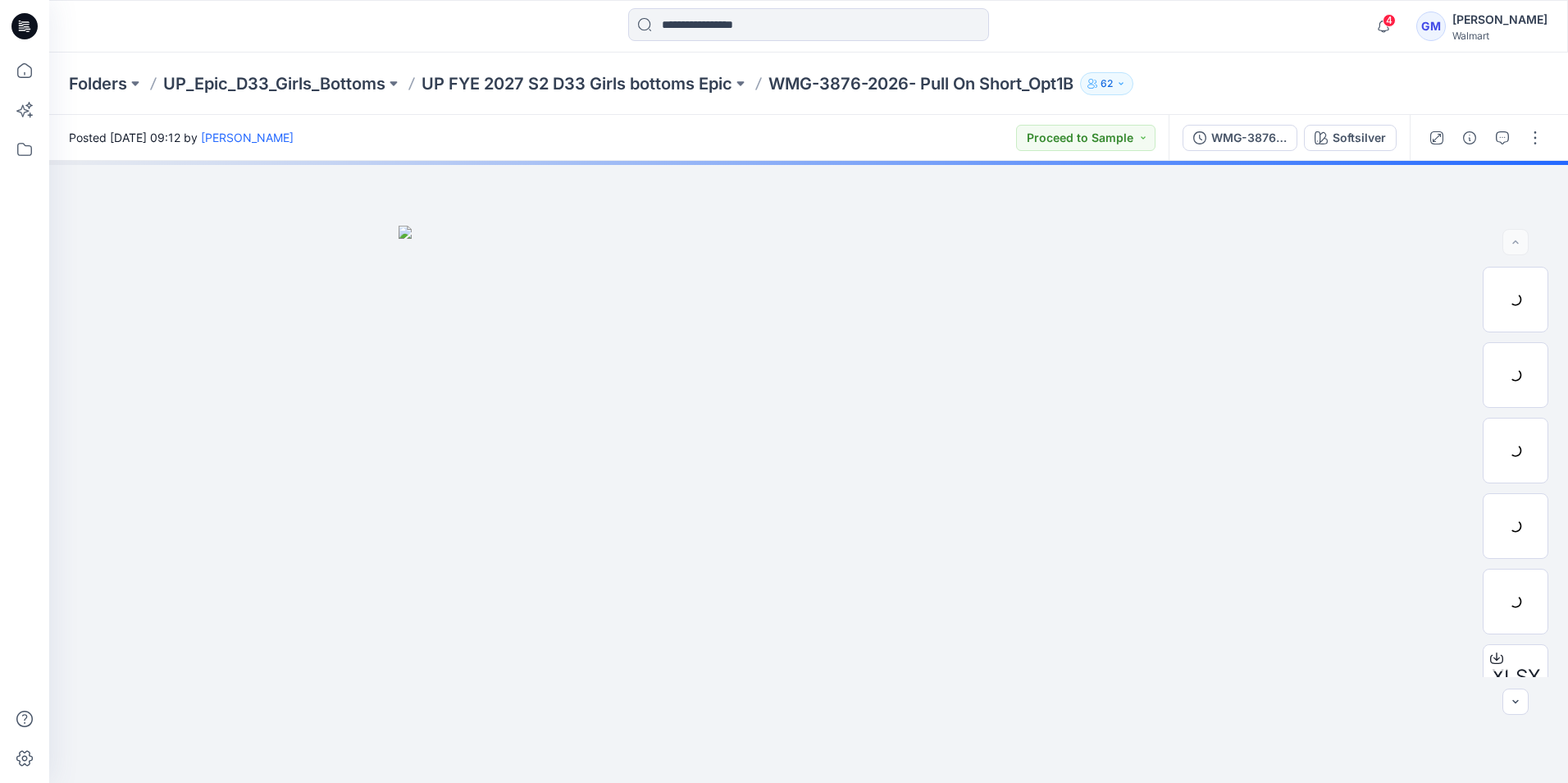
click at [22, 32] on icon at bounding box center [24, 25] width 26 height 26
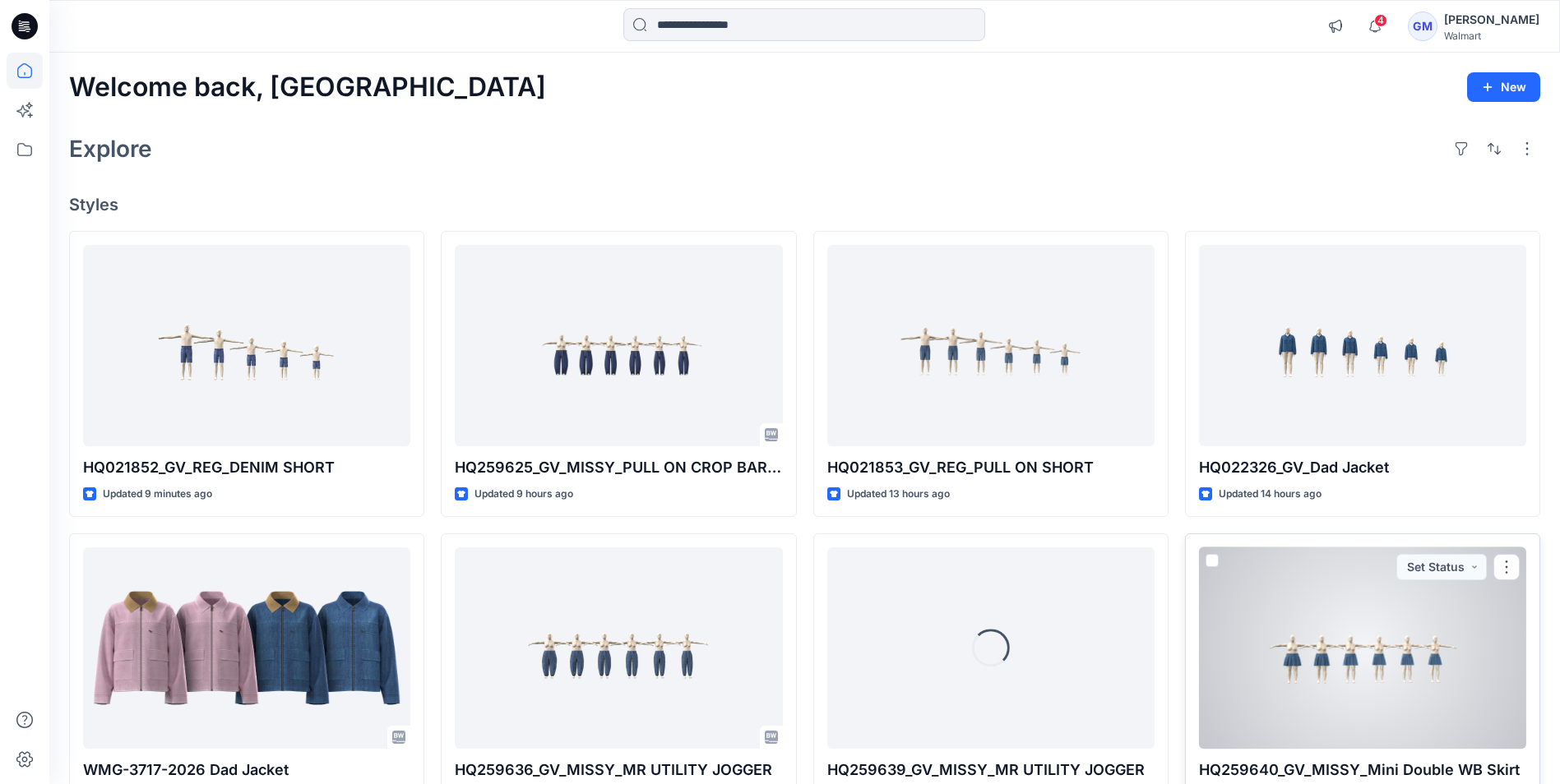
scroll to position [82, 0]
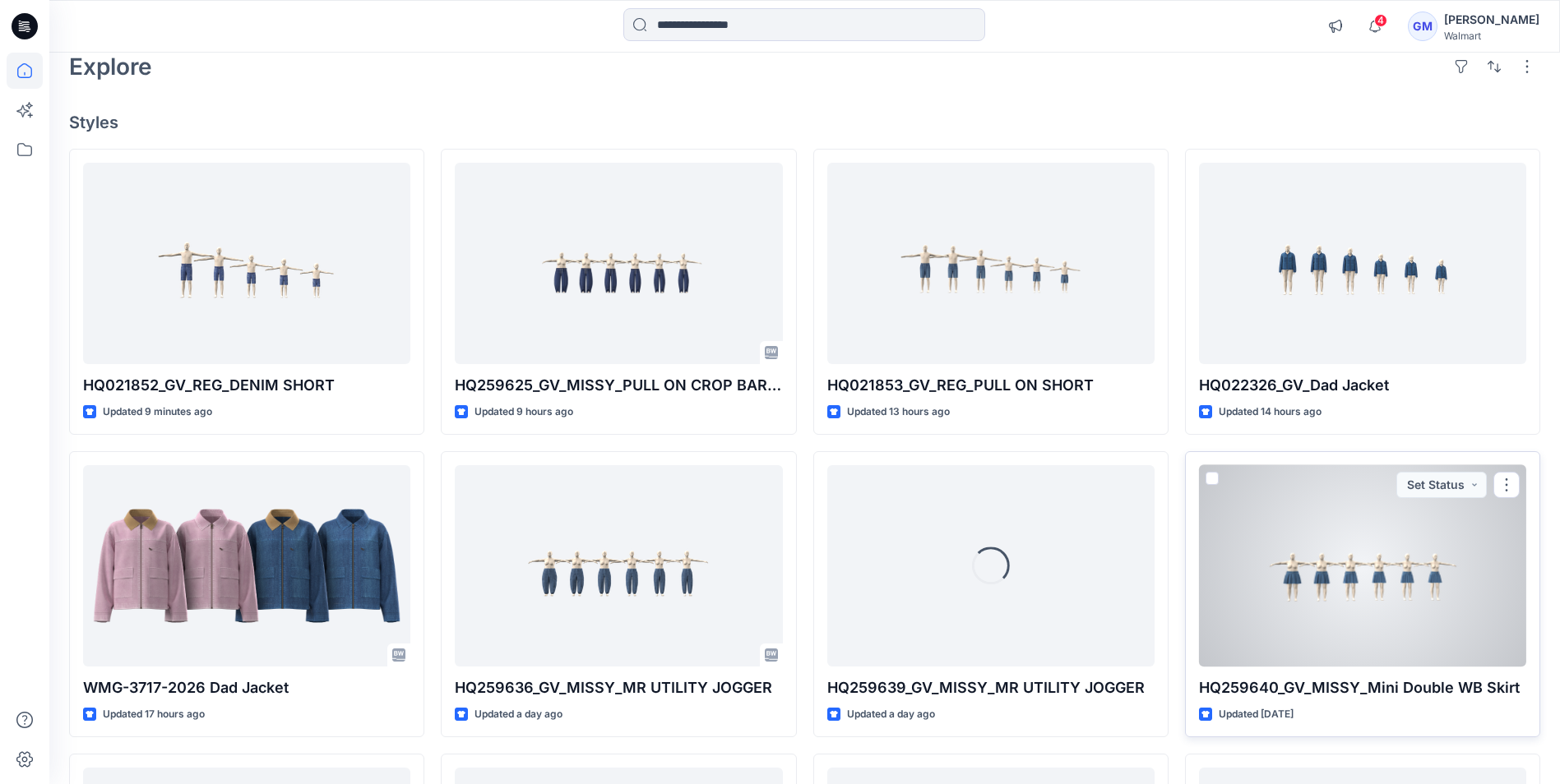
click at [1428, 630] on div at bounding box center [1362, 566] width 327 height 201
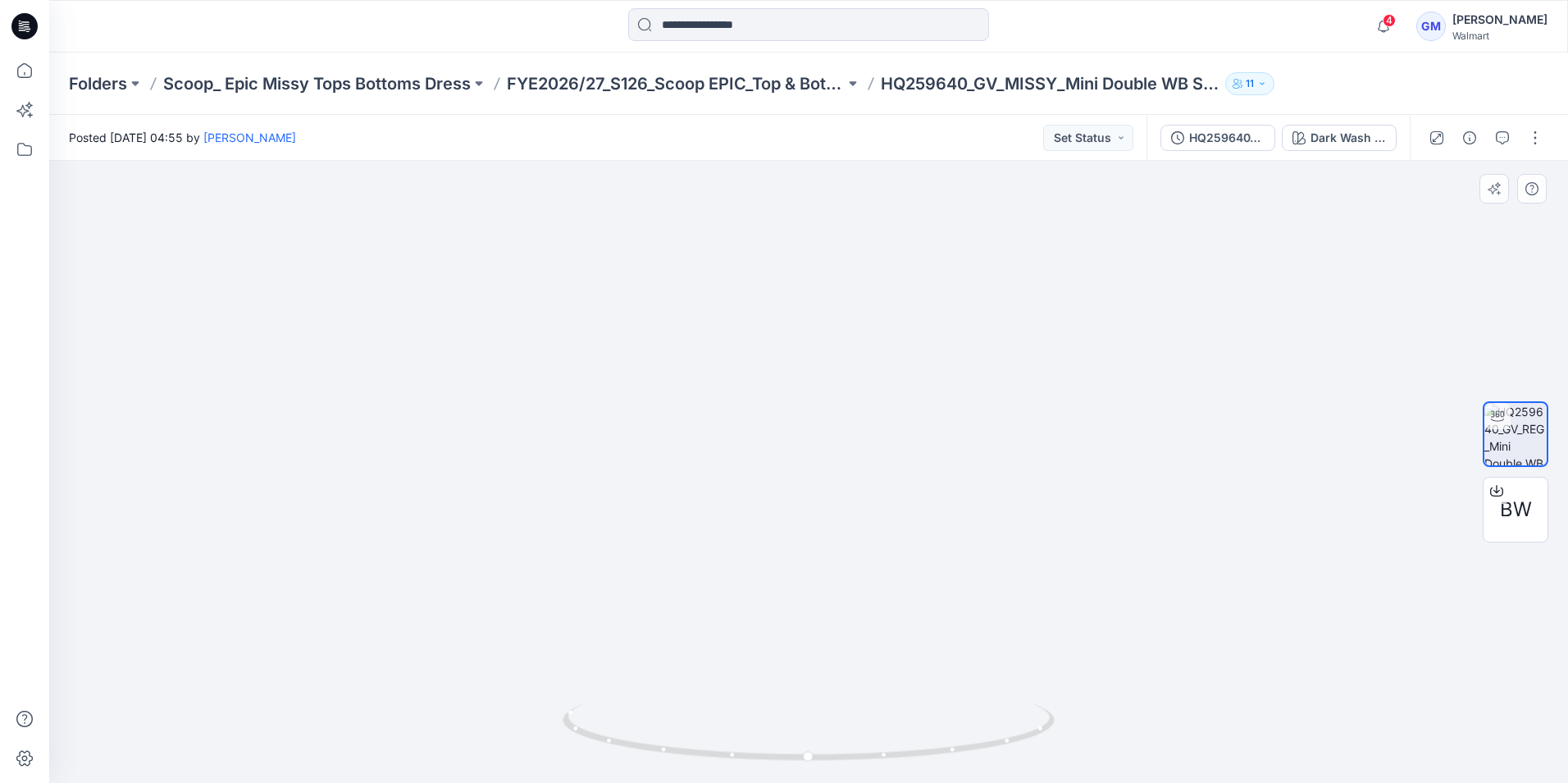
drag, startPoint x: 1053, startPoint y: 564, endPoint x: 910, endPoint y: 578, distance: 143.7
click at [910, 578] on img at bounding box center [768, 235] width 1599 height 1097
click at [28, 25] on icon at bounding box center [24, 25] width 26 height 26
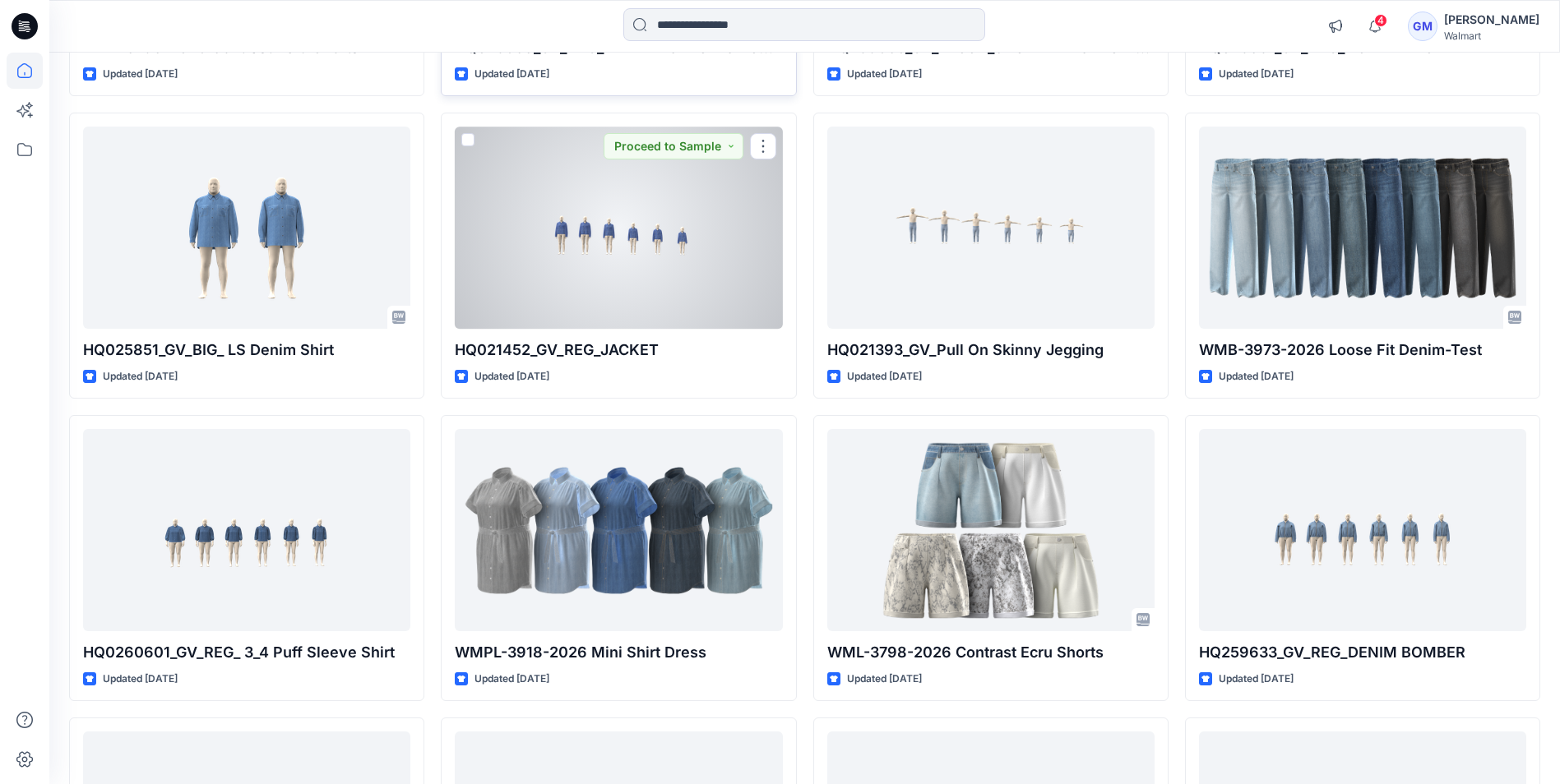
scroll to position [1973, 0]
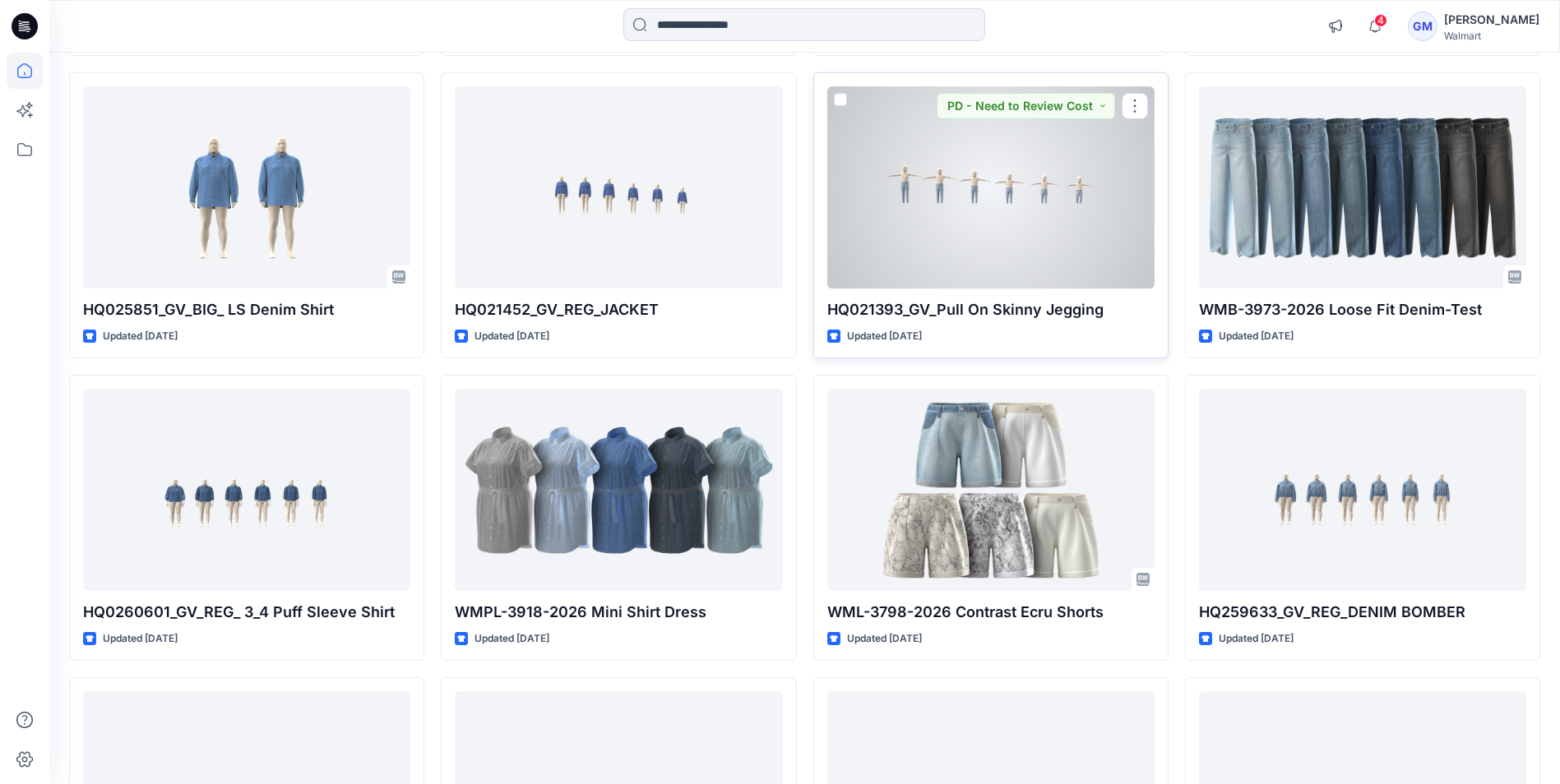
click at [967, 244] on div at bounding box center [990, 186] width 327 height 201
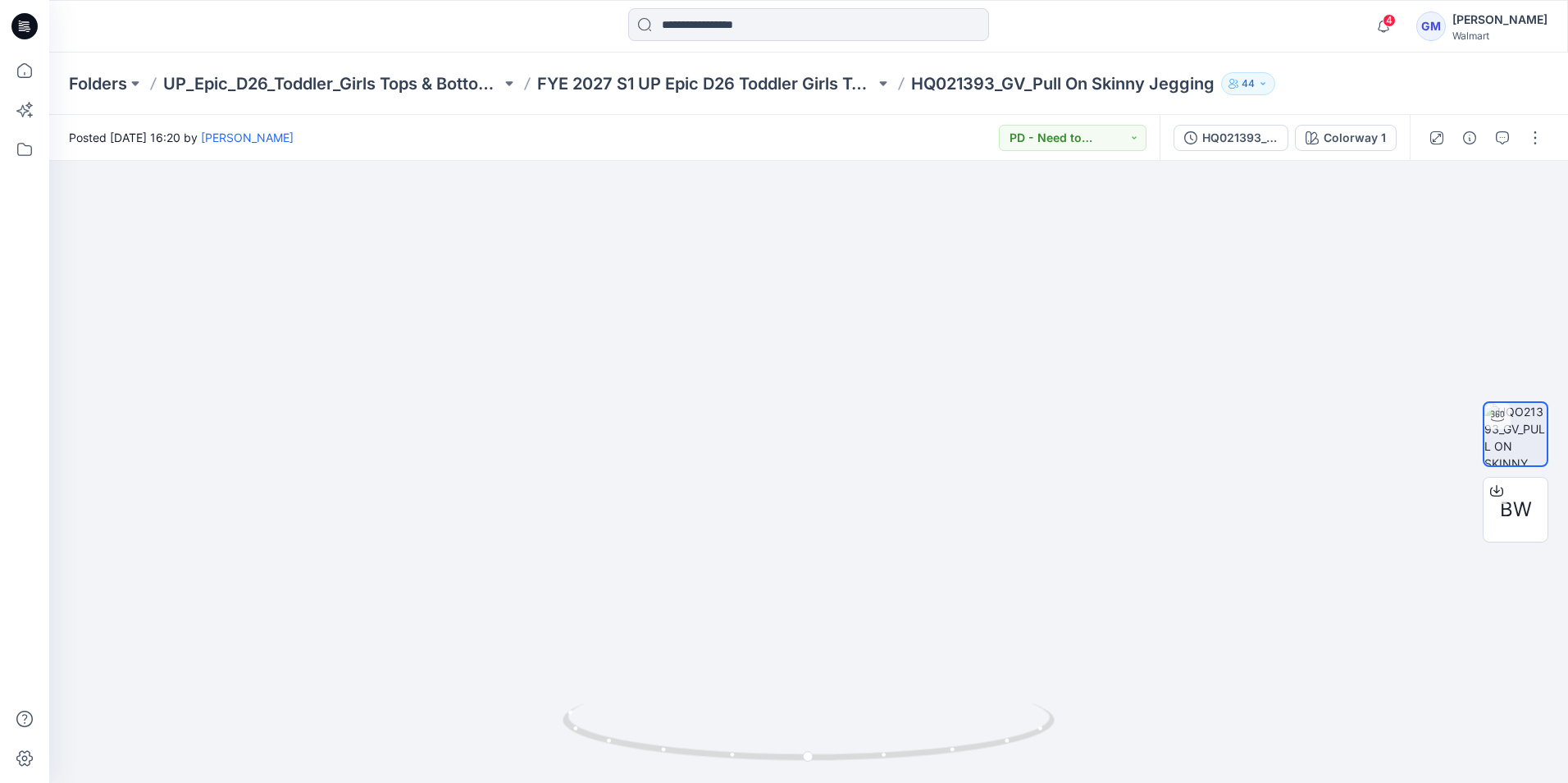
click at [32, 32] on icon at bounding box center [24, 25] width 26 height 26
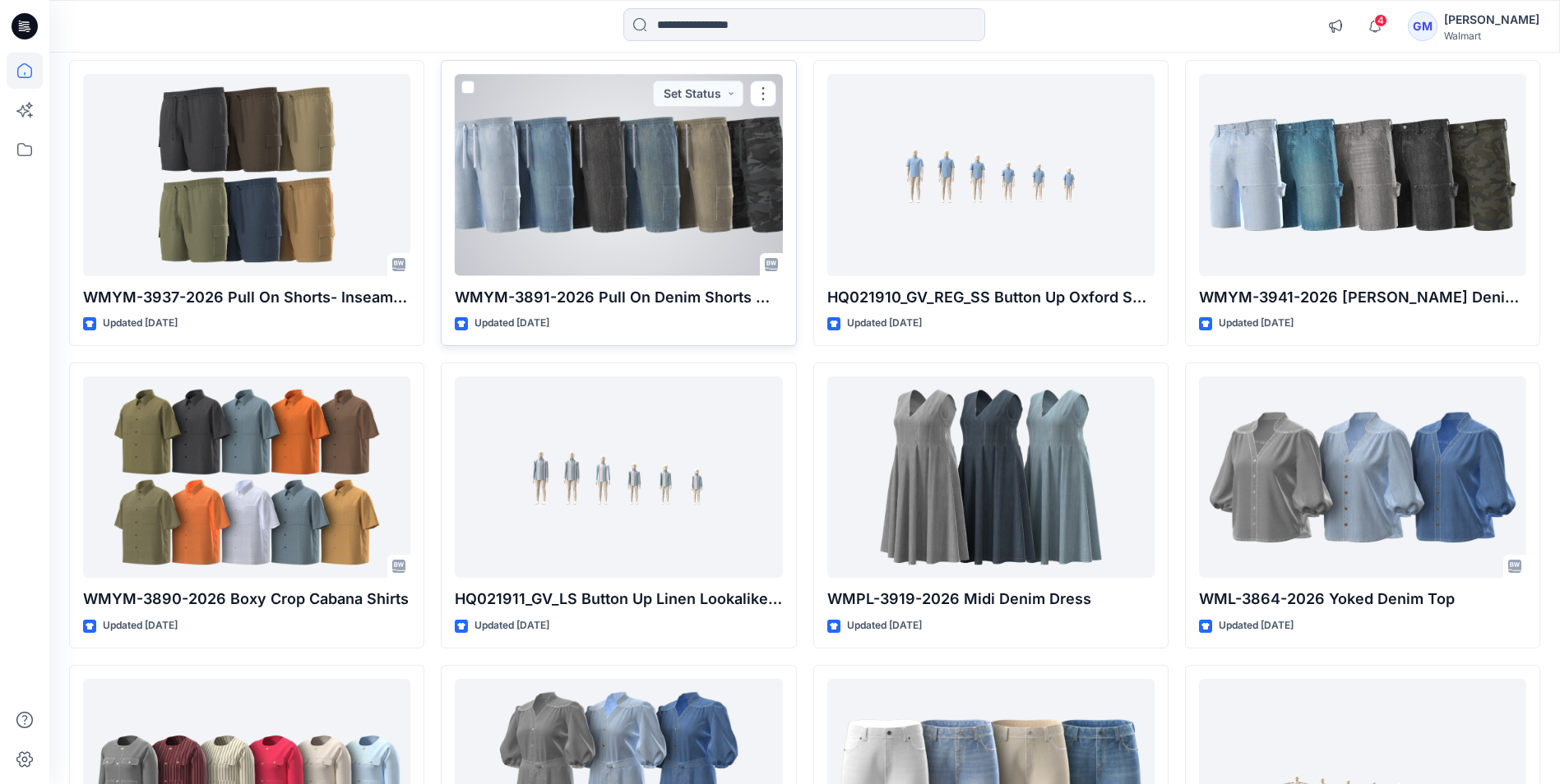
scroll to position [9982, 0]
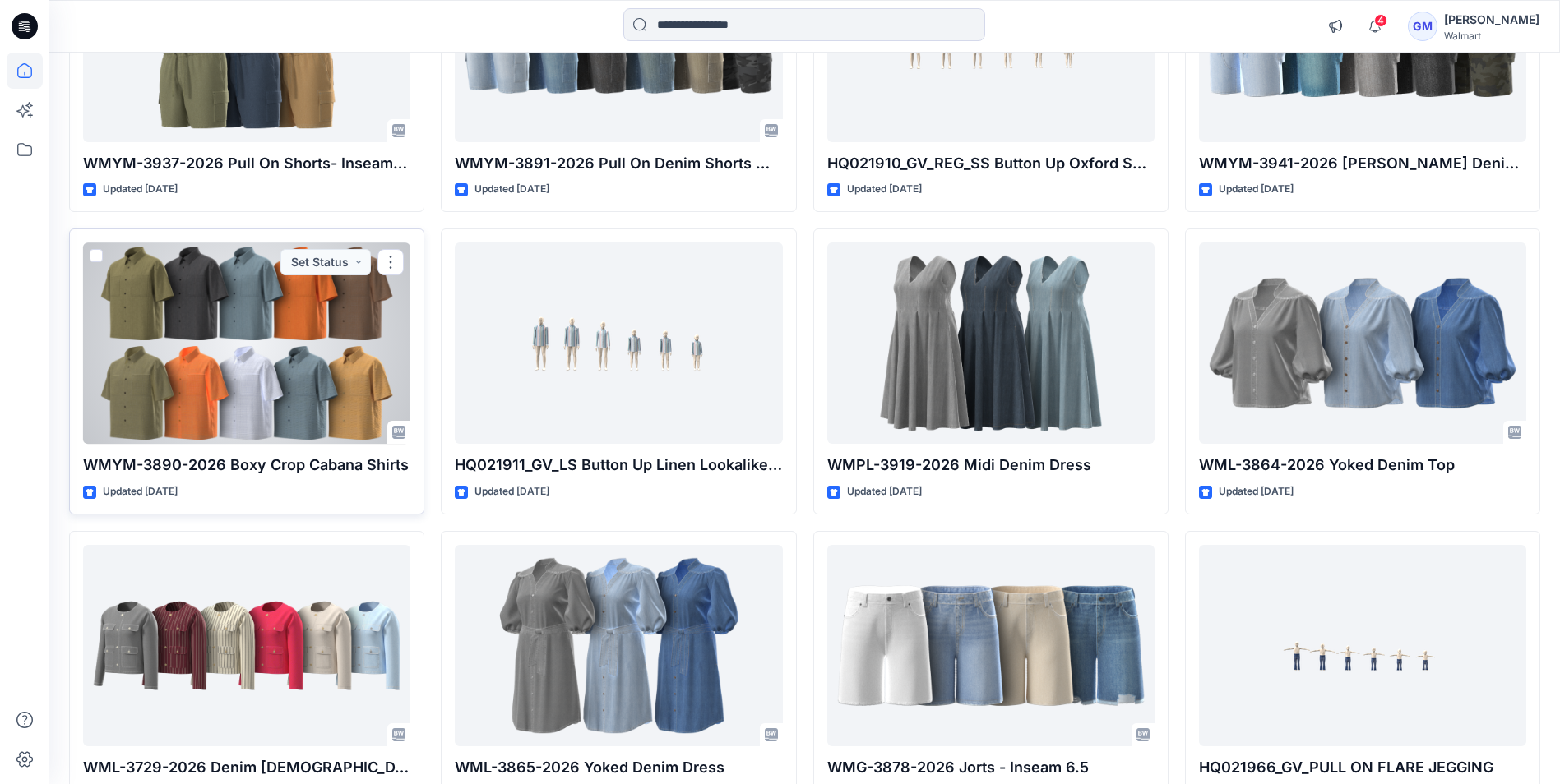
click at [299, 398] on div at bounding box center [246, 343] width 327 height 201
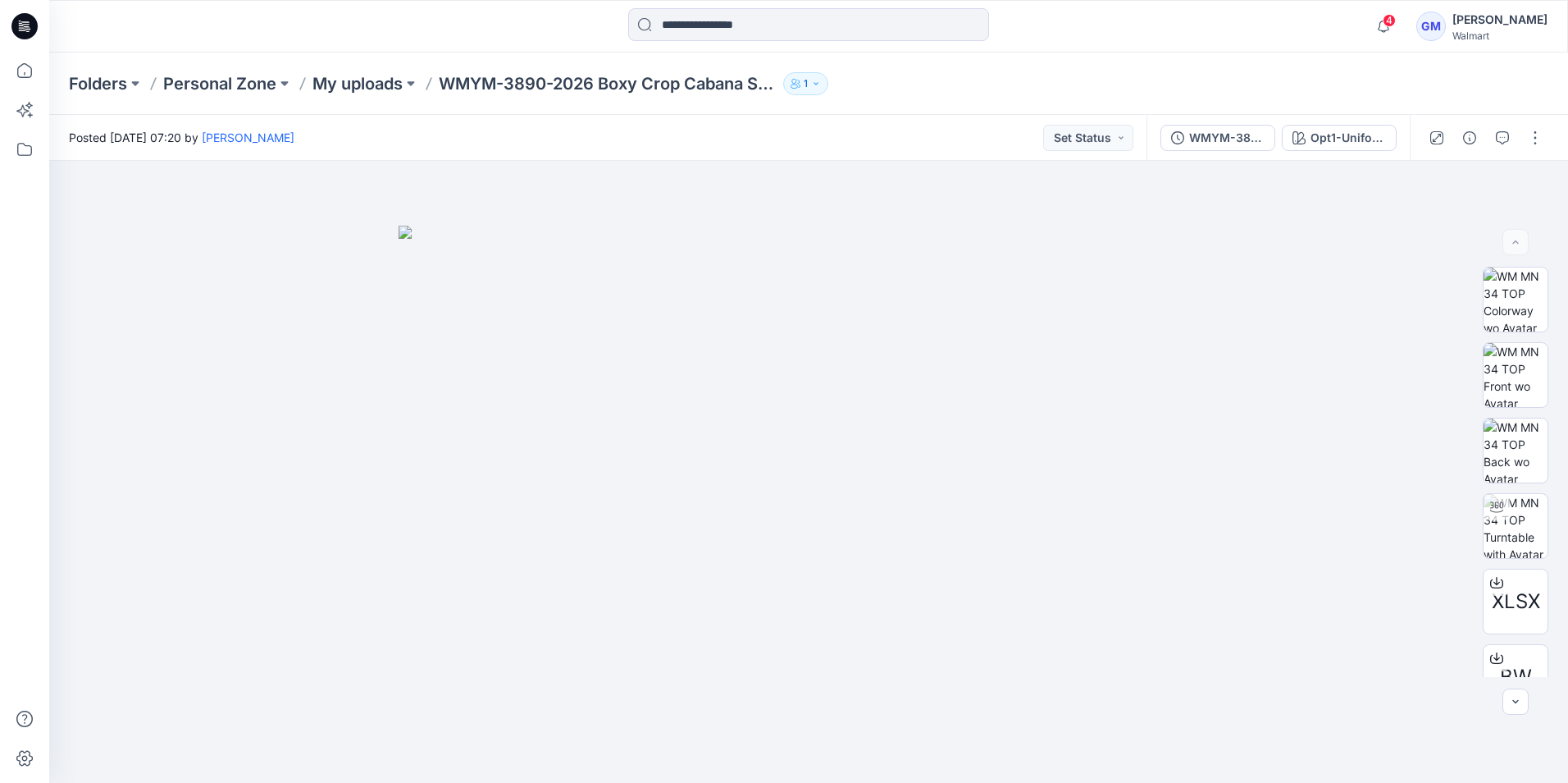
click at [20, 28] on icon at bounding box center [21, 27] width 6 height 1
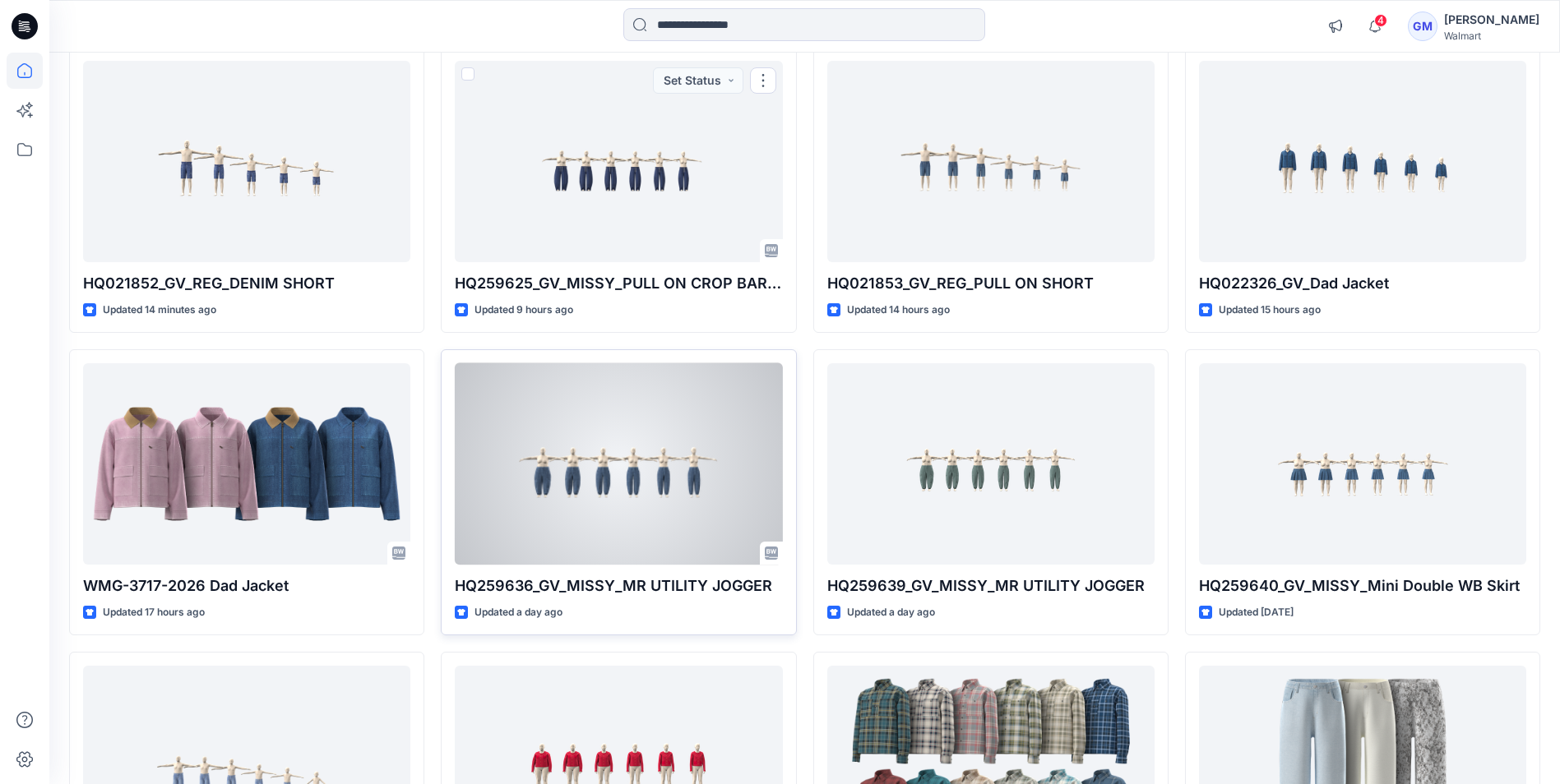
scroll to position [575, 0]
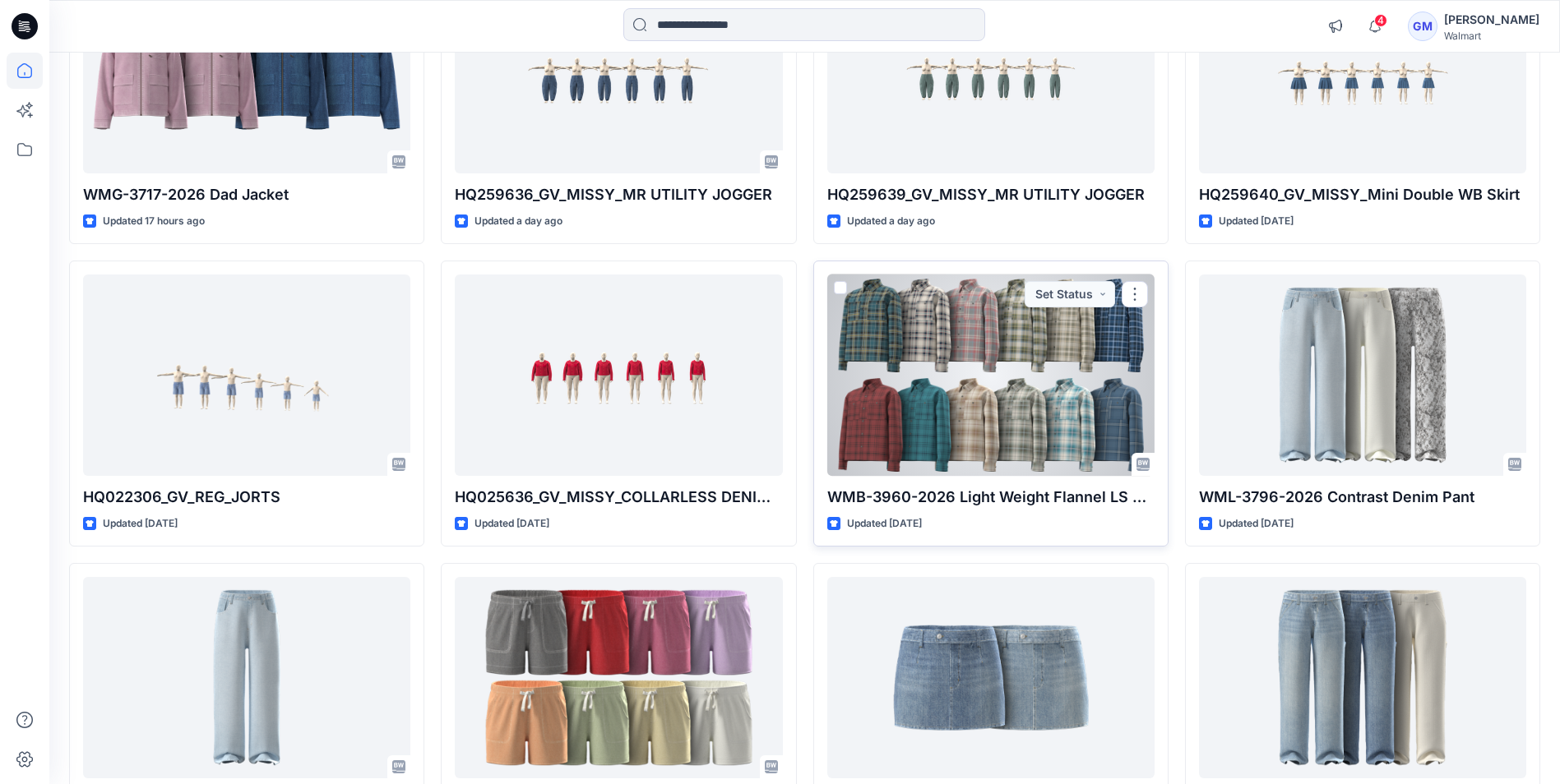
click at [918, 445] on div at bounding box center [990, 374] width 327 height 201
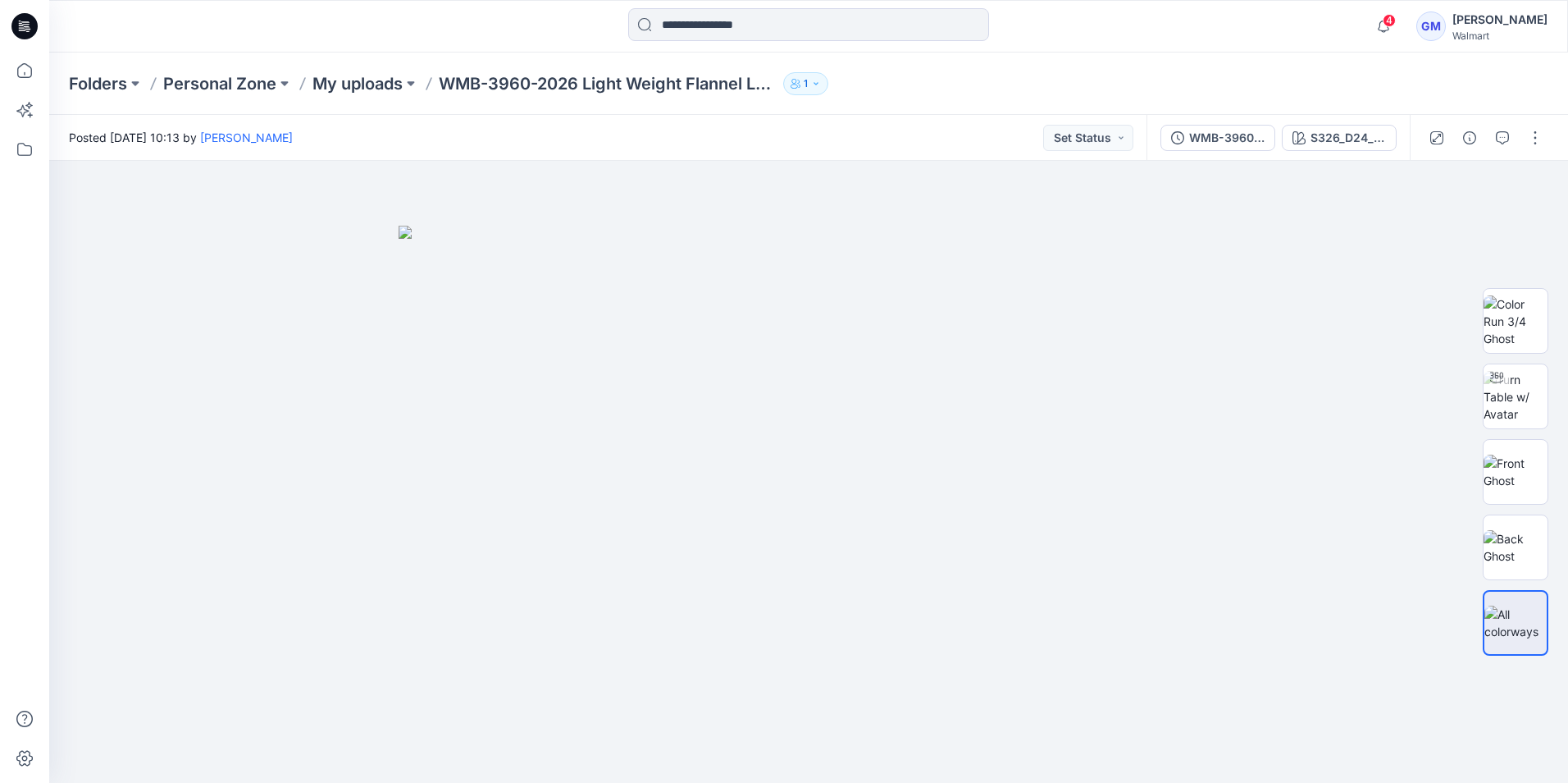
click at [26, 35] on icon at bounding box center [24, 25] width 26 height 26
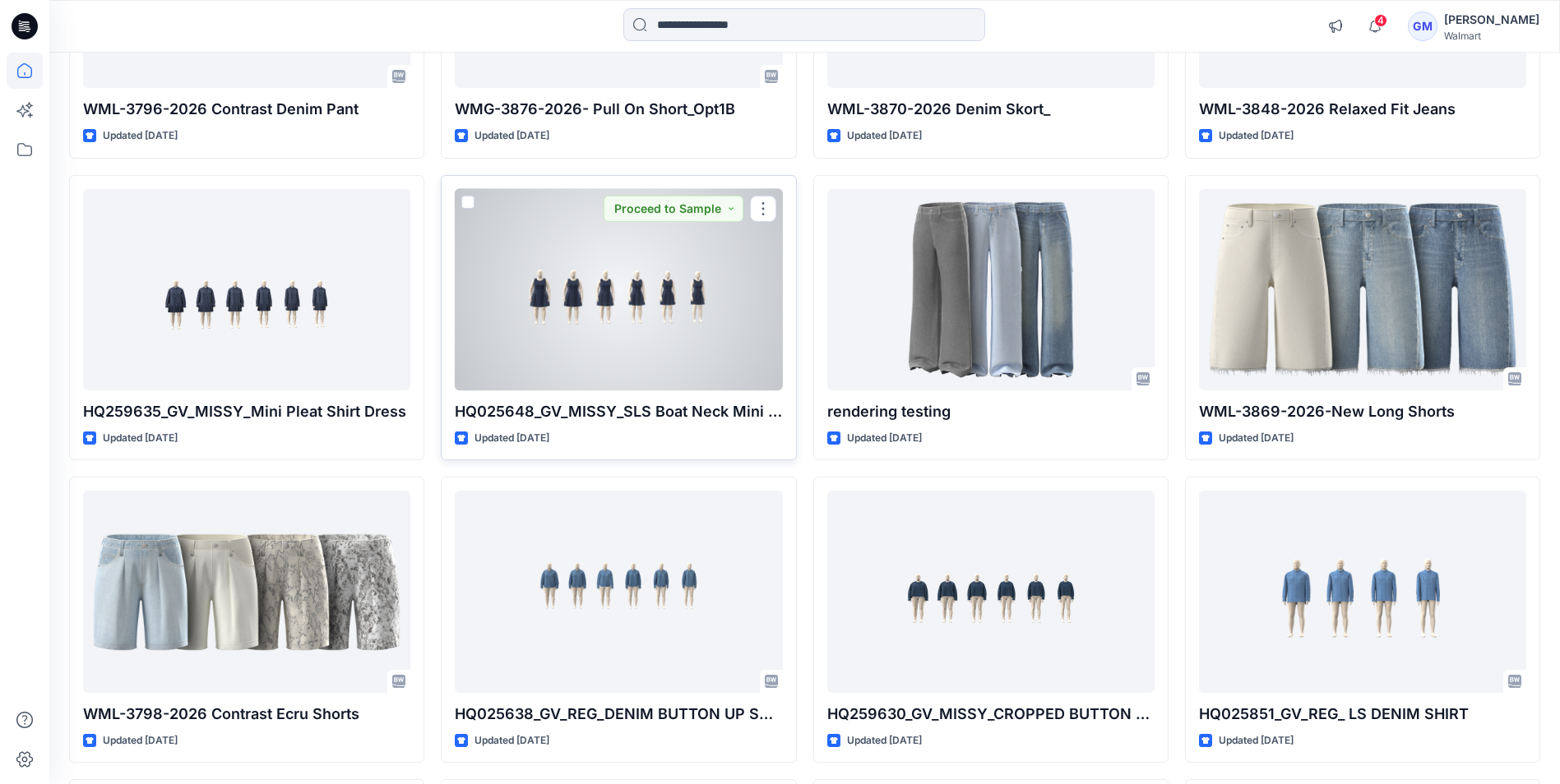
scroll to position [1561, 0]
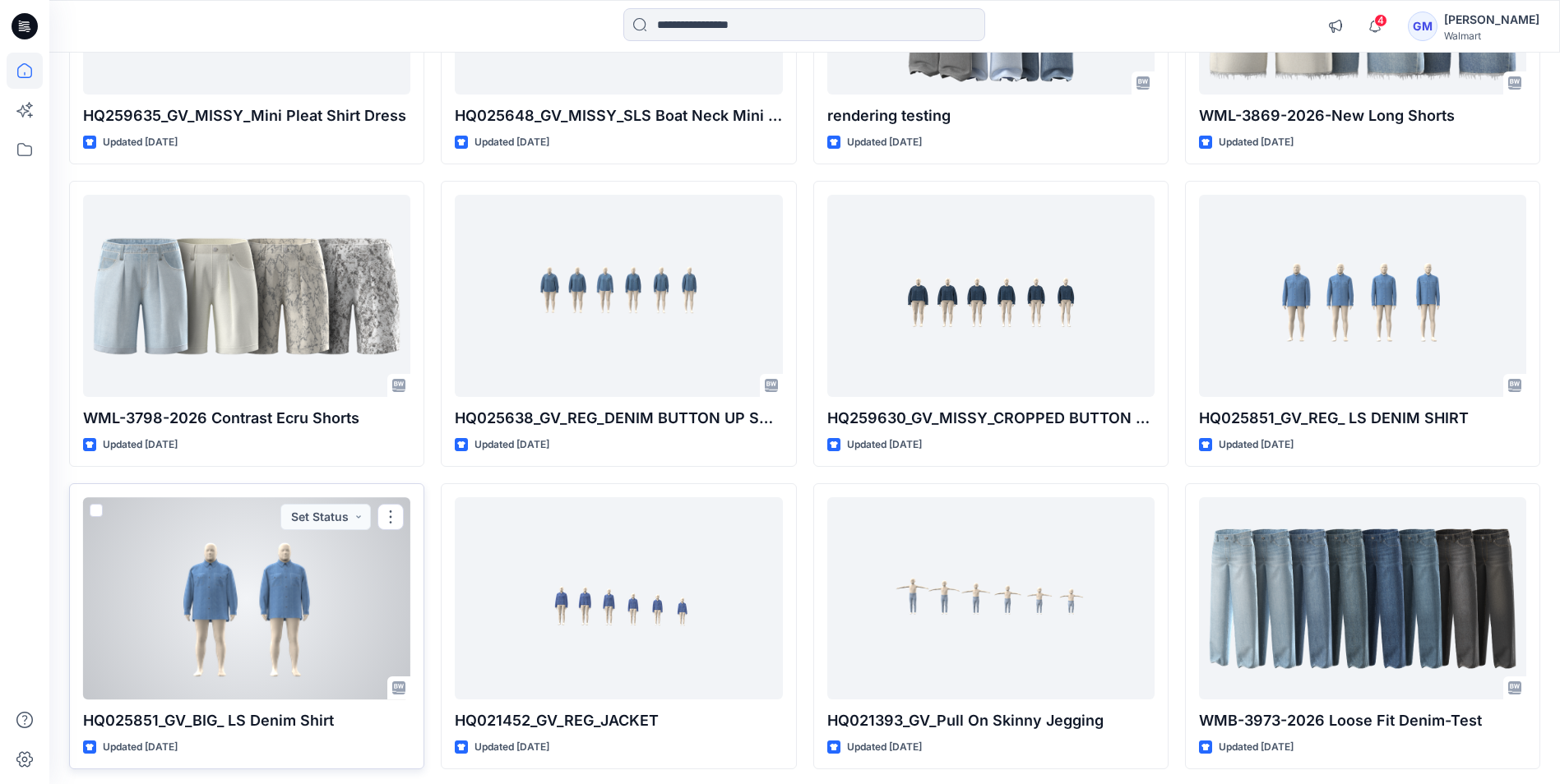
click at [311, 601] on div at bounding box center [246, 598] width 327 height 201
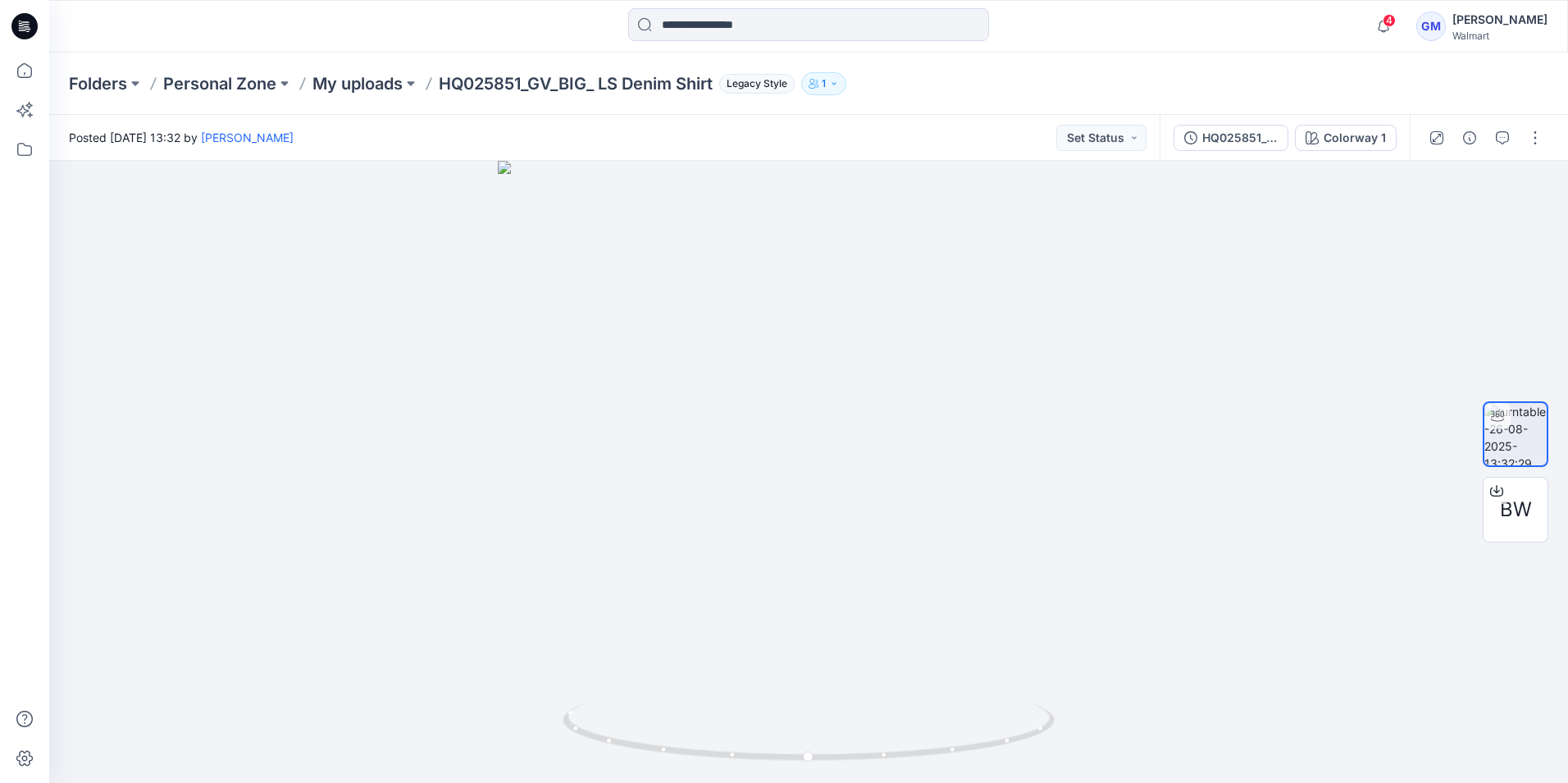
click at [27, 28] on icon at bounding box center [27, 28] width 6 height 1
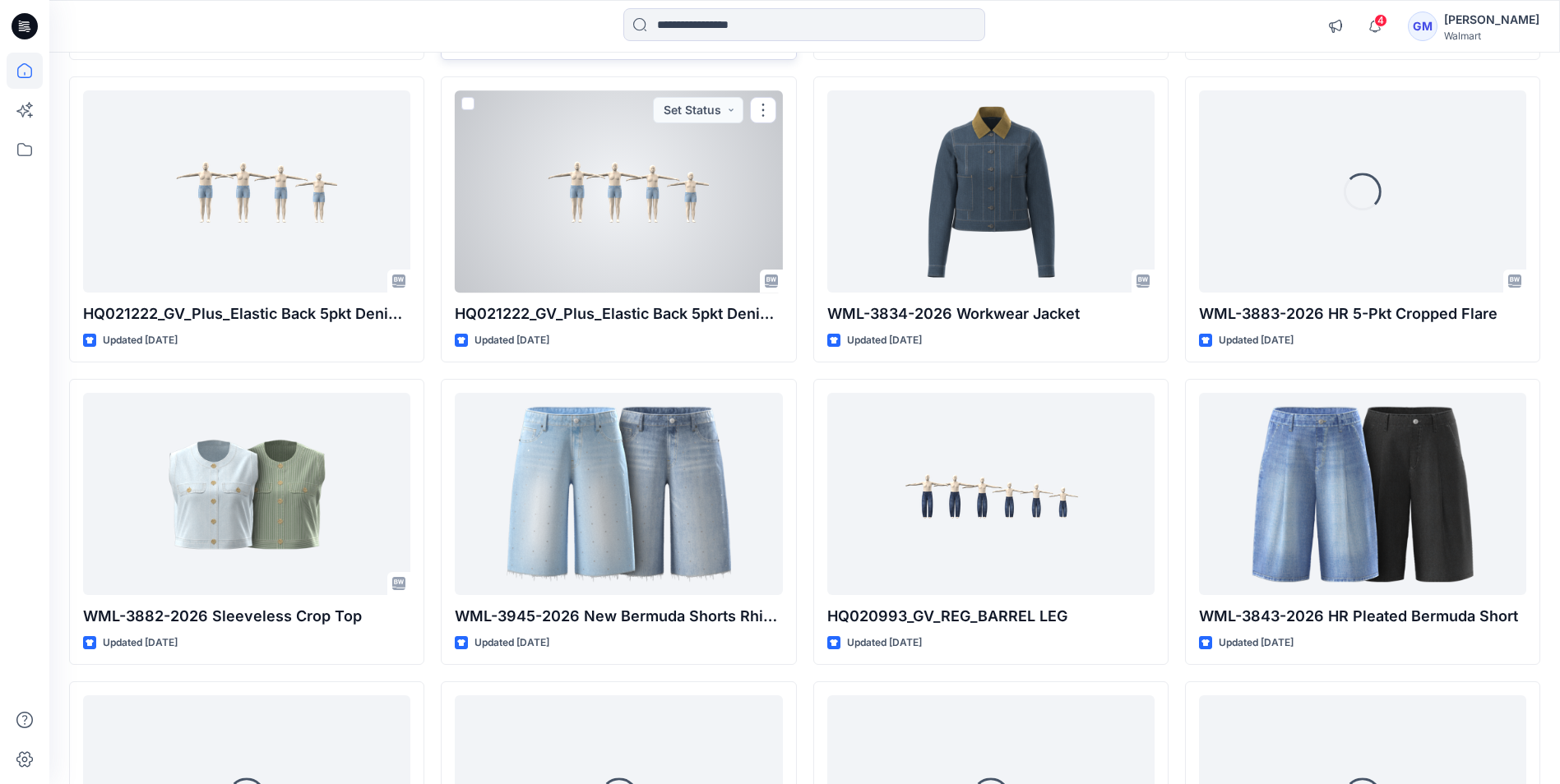
scroll to position [4603, 0]
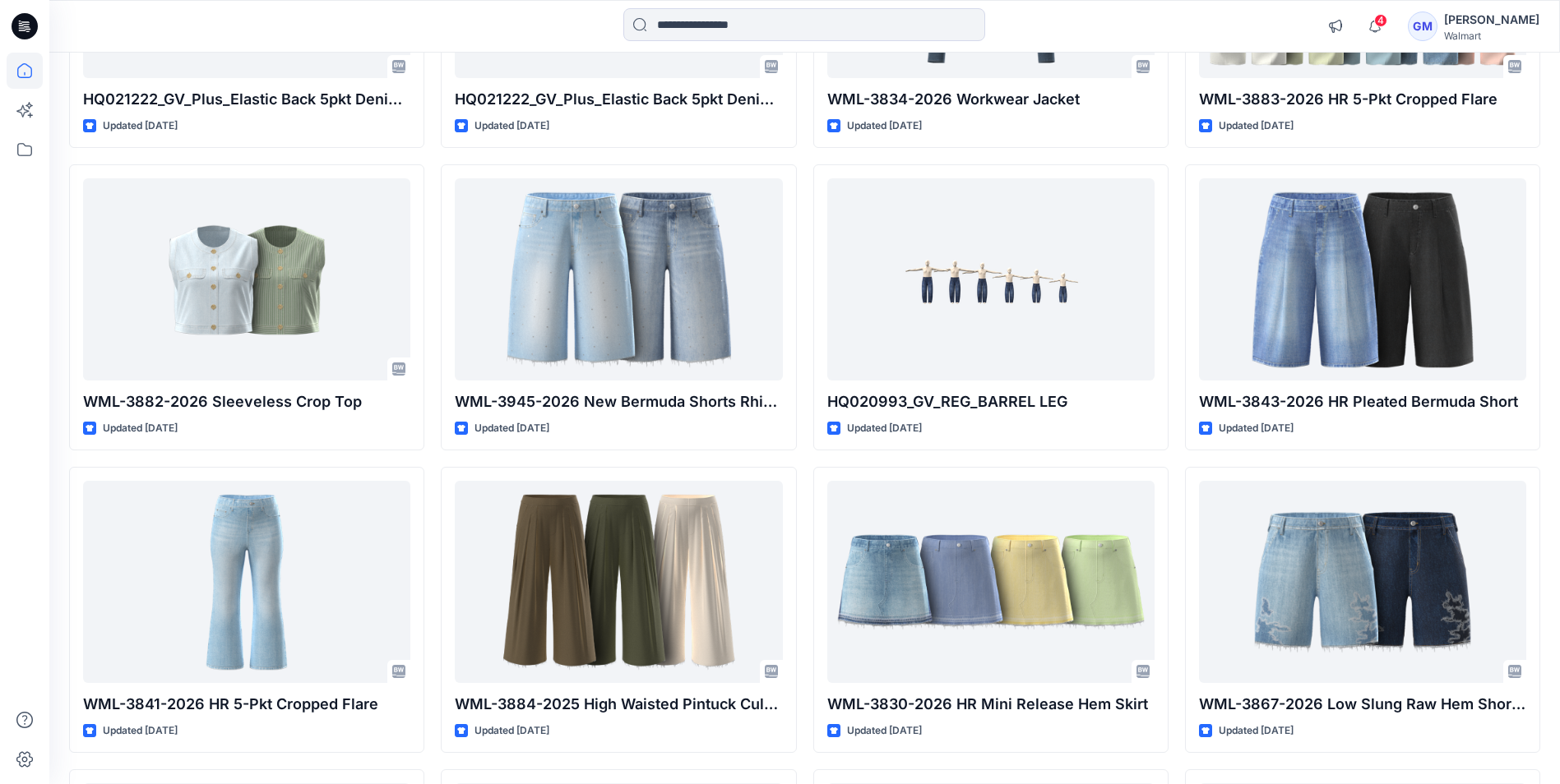
click at [37, 24] on icon at bounding box center [24, 25] width 26 height 26
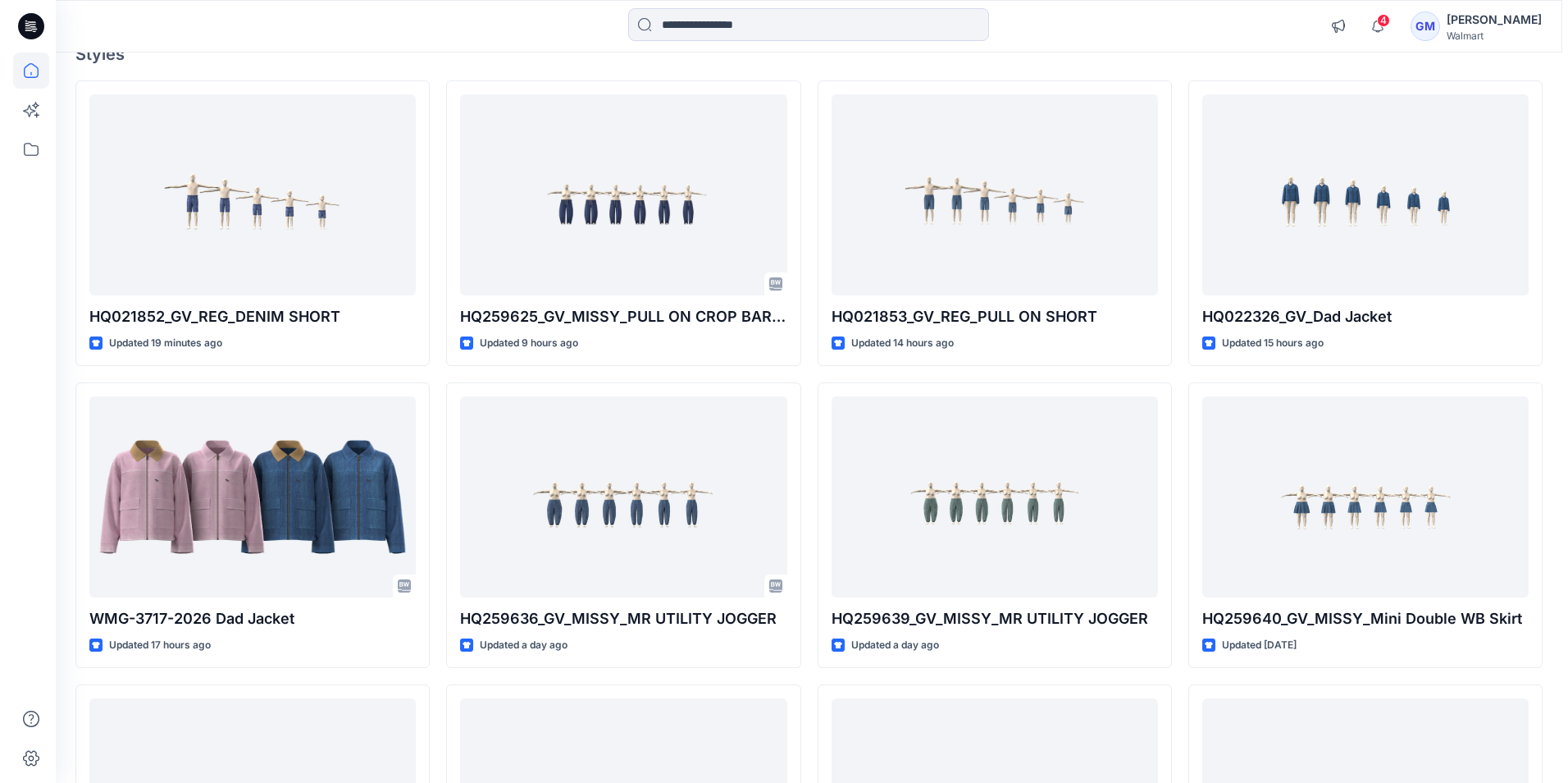
scroll to position [0, 0]
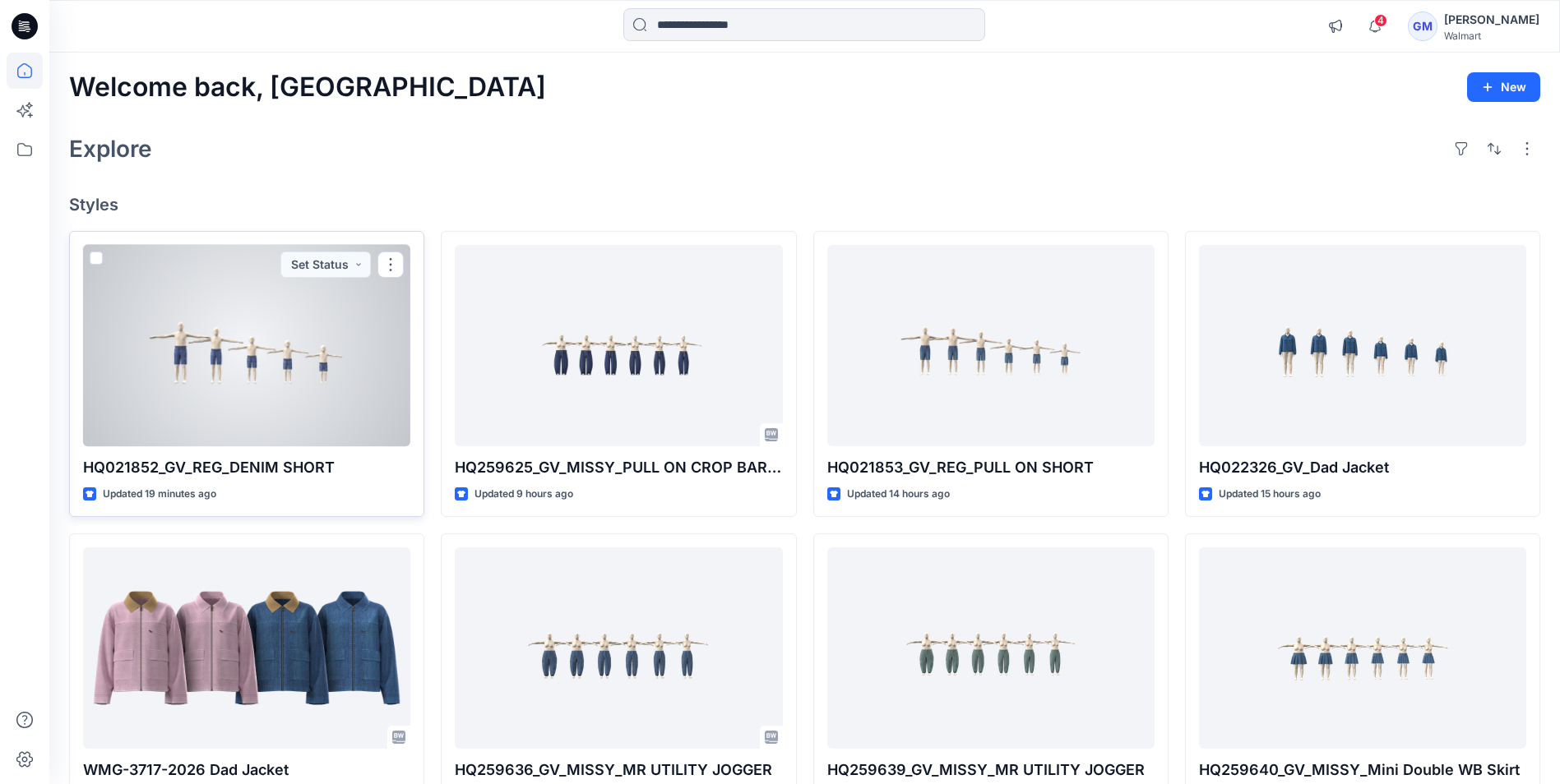
click at [294, 441] on div at bounding box center [246, 345] width 327 height 201
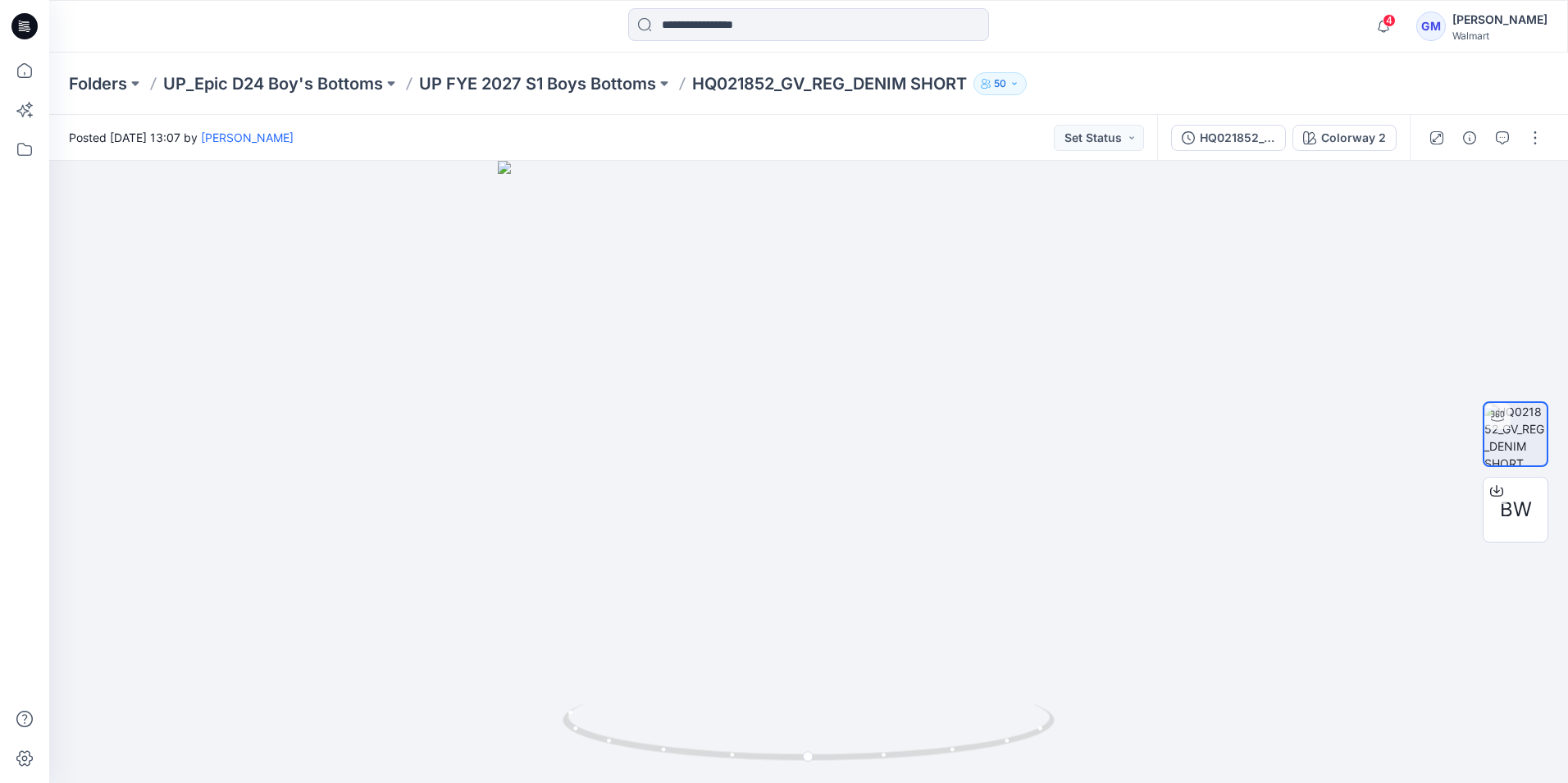
click at [27, 32] on icon at bounding box center [28, 31] width 4 height 1
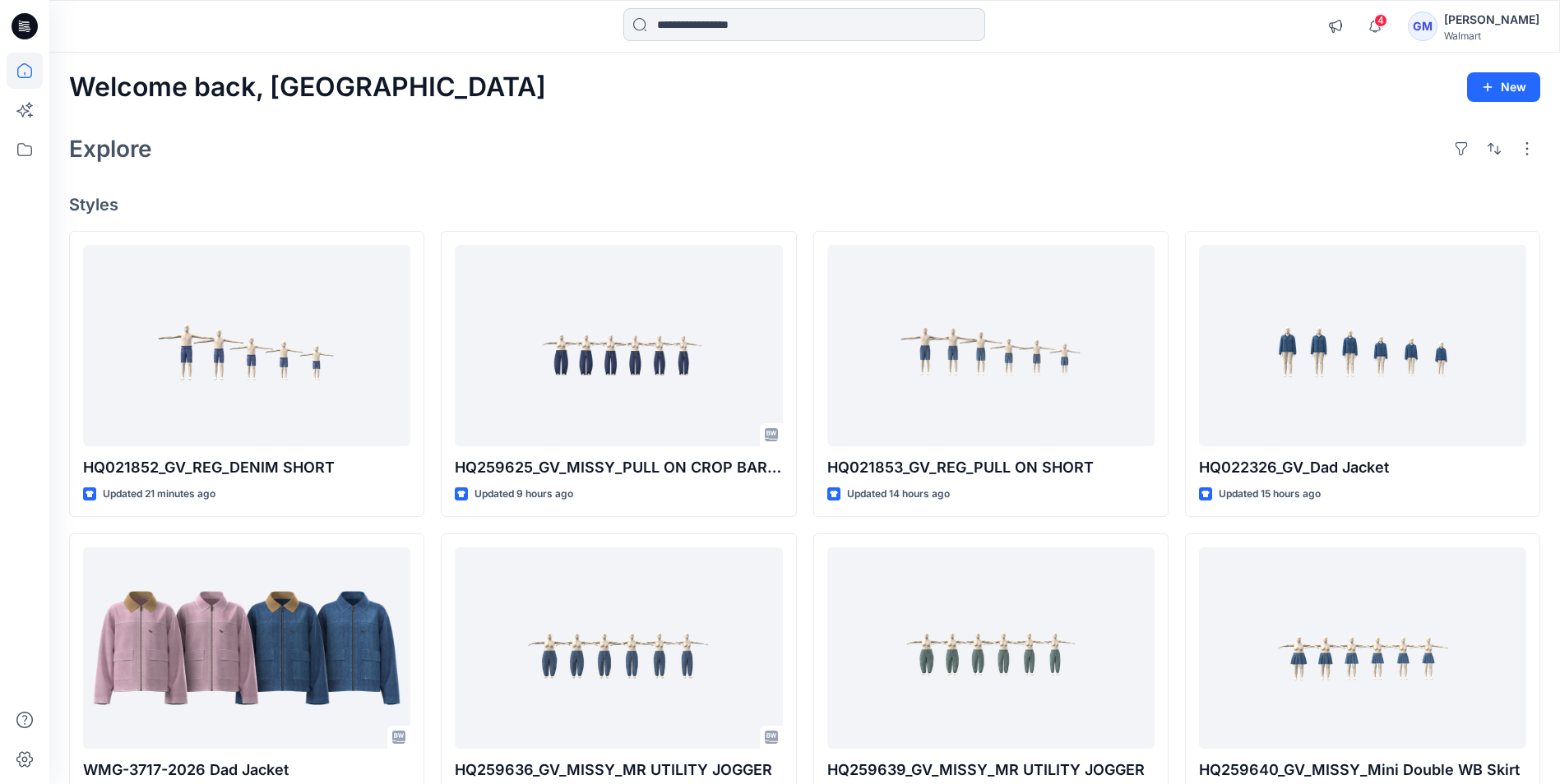
click at [725, 27] on input at bounding box center [804, 24] width 362 height 33
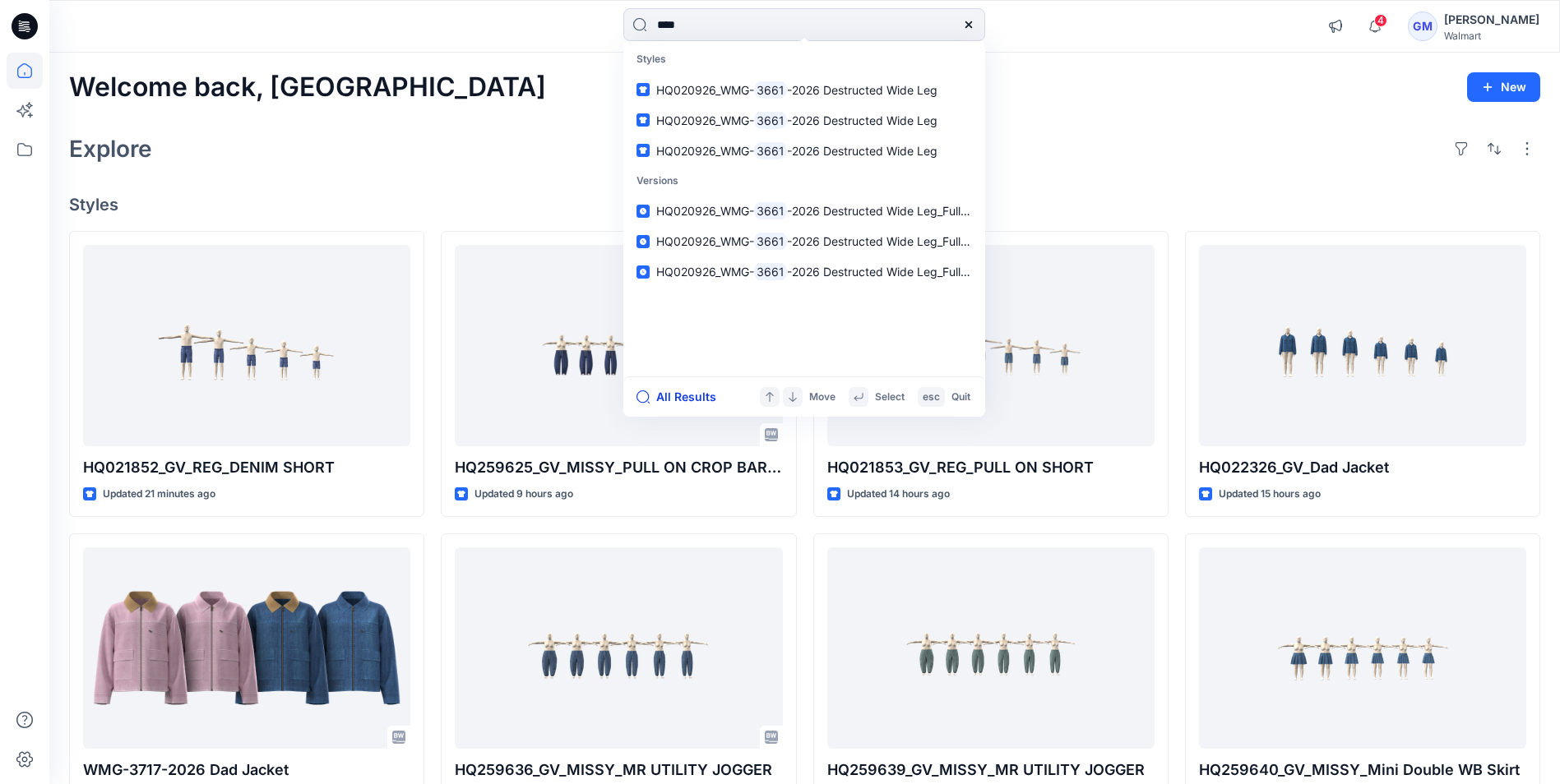
type input "****"
click at [683, 398] on button "All Results" at bounding box center [681, 397] width 91 height 20
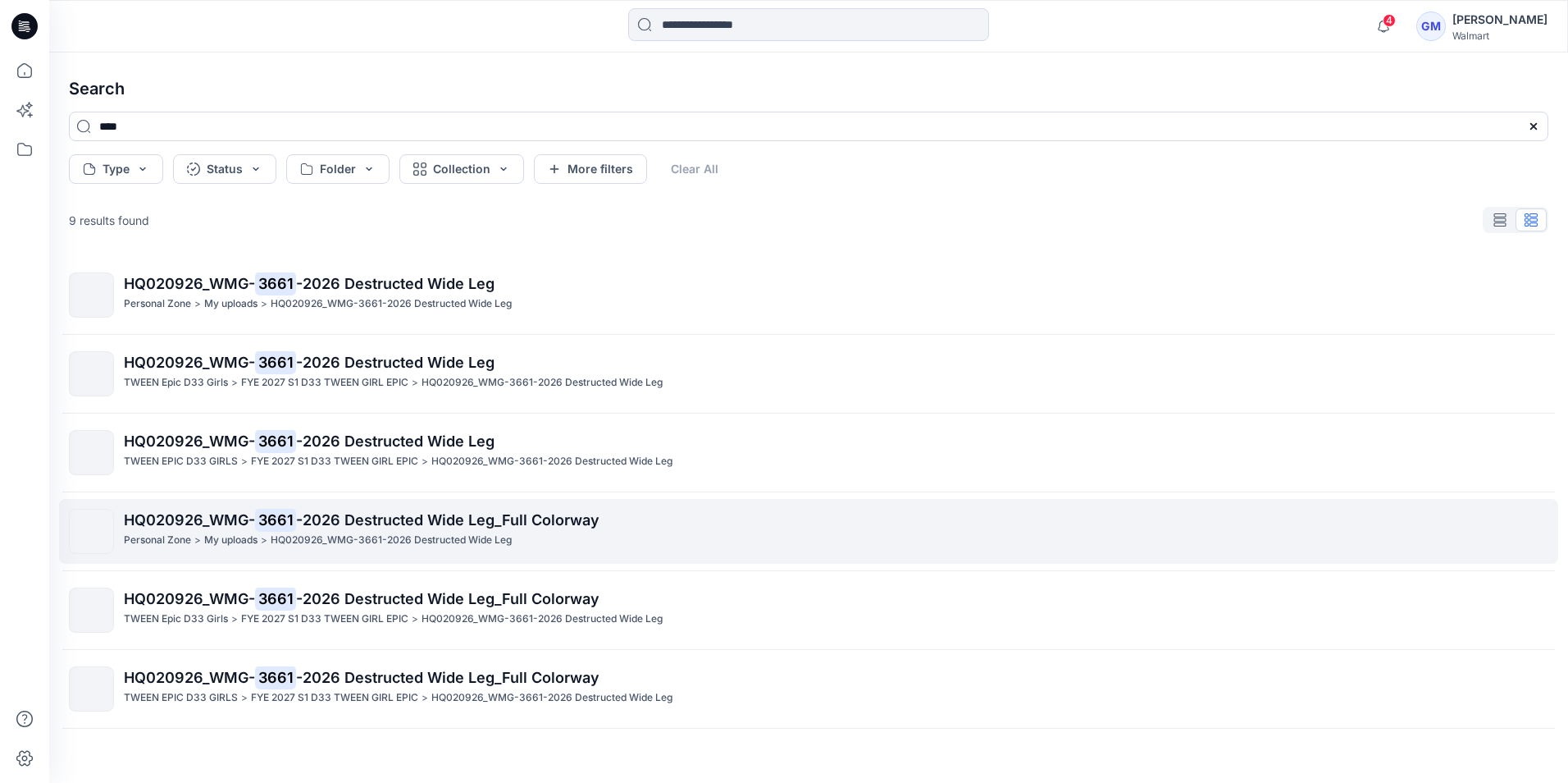
click at [319, 518] on span "-2026 Destructed Wide Leg_Full Colorway" at bounding box center [448, 520] width 304 height 18
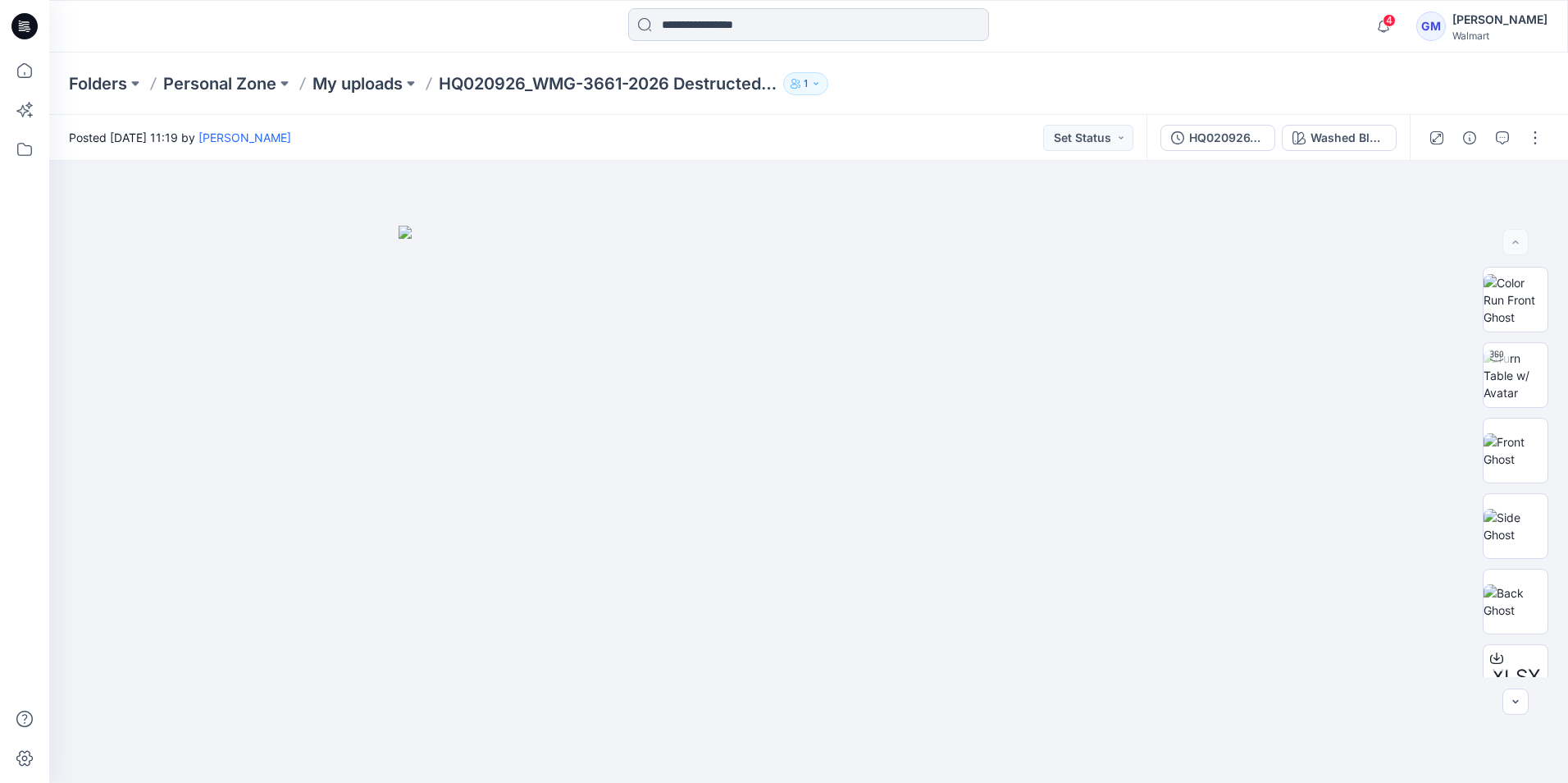
click at [879, 26] on input at bounding box center [809, 24] width 361 height 33
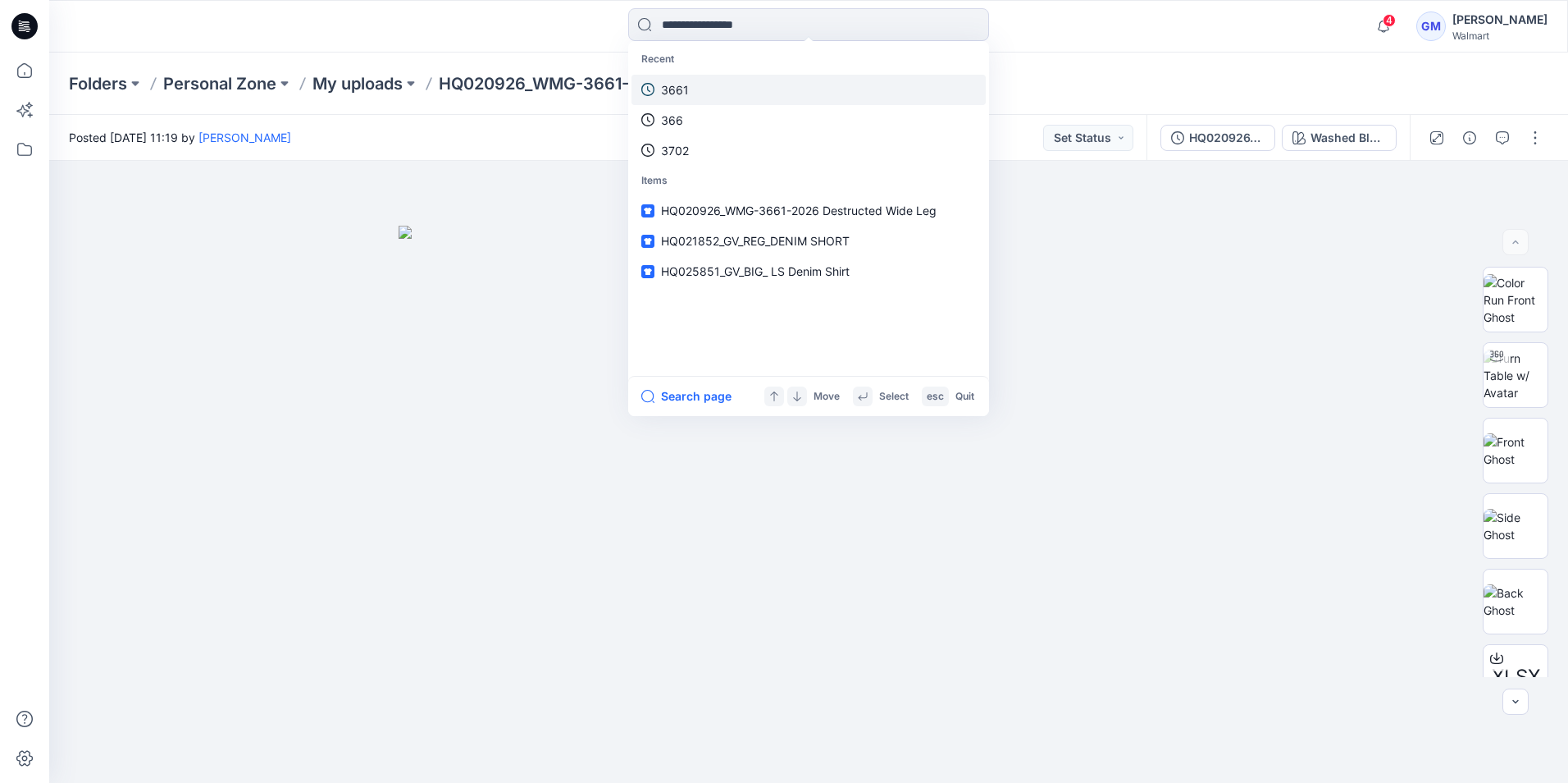
click at [732, 92] on link "3661" at bounding box center [809, 90] width 354 height 30
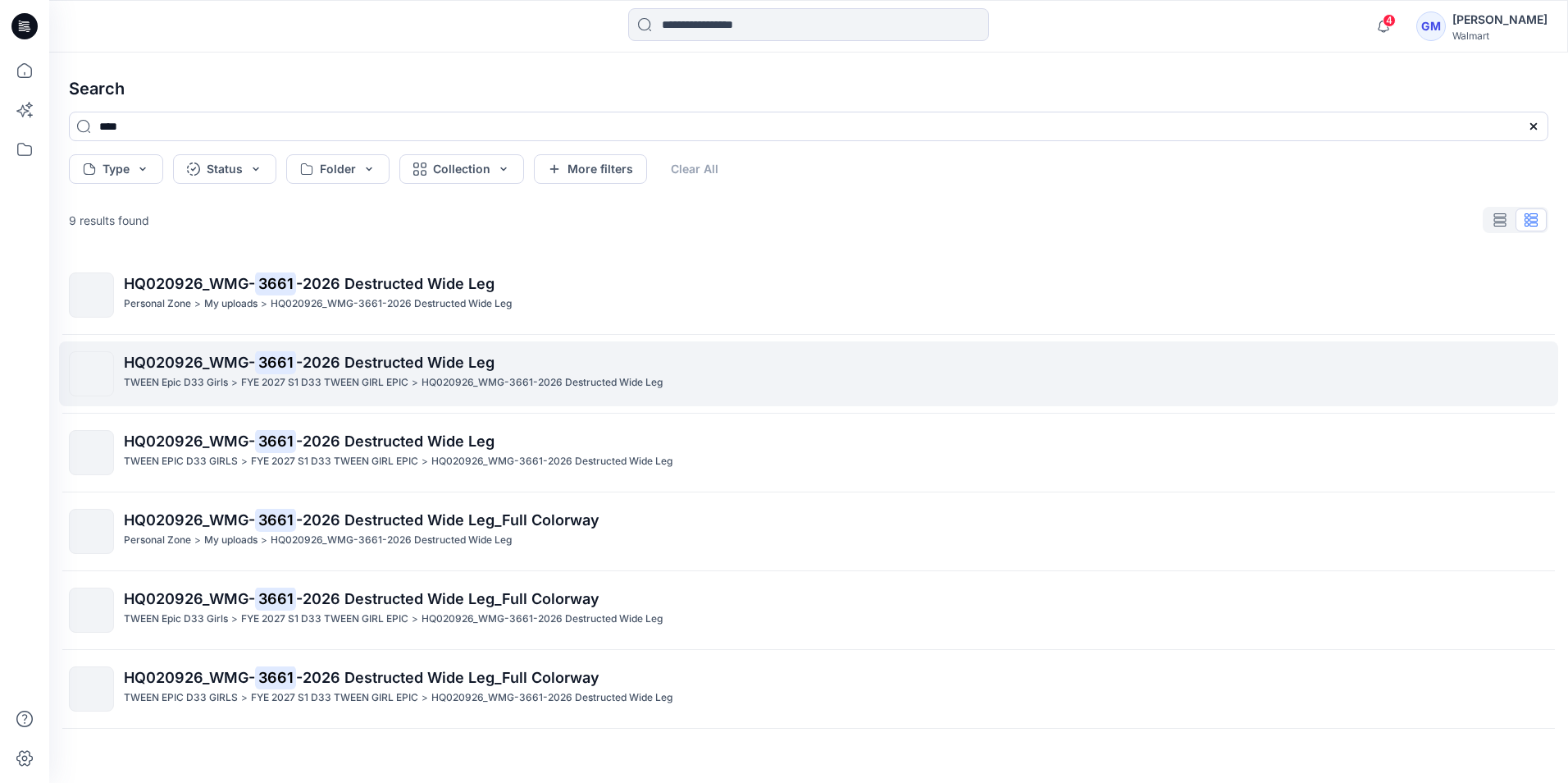
click at [340, 376] on p "FYE 2027 S1 D33 TWEEN GIRL EPIC" at bounding box center [325, 383] width 167 height 18
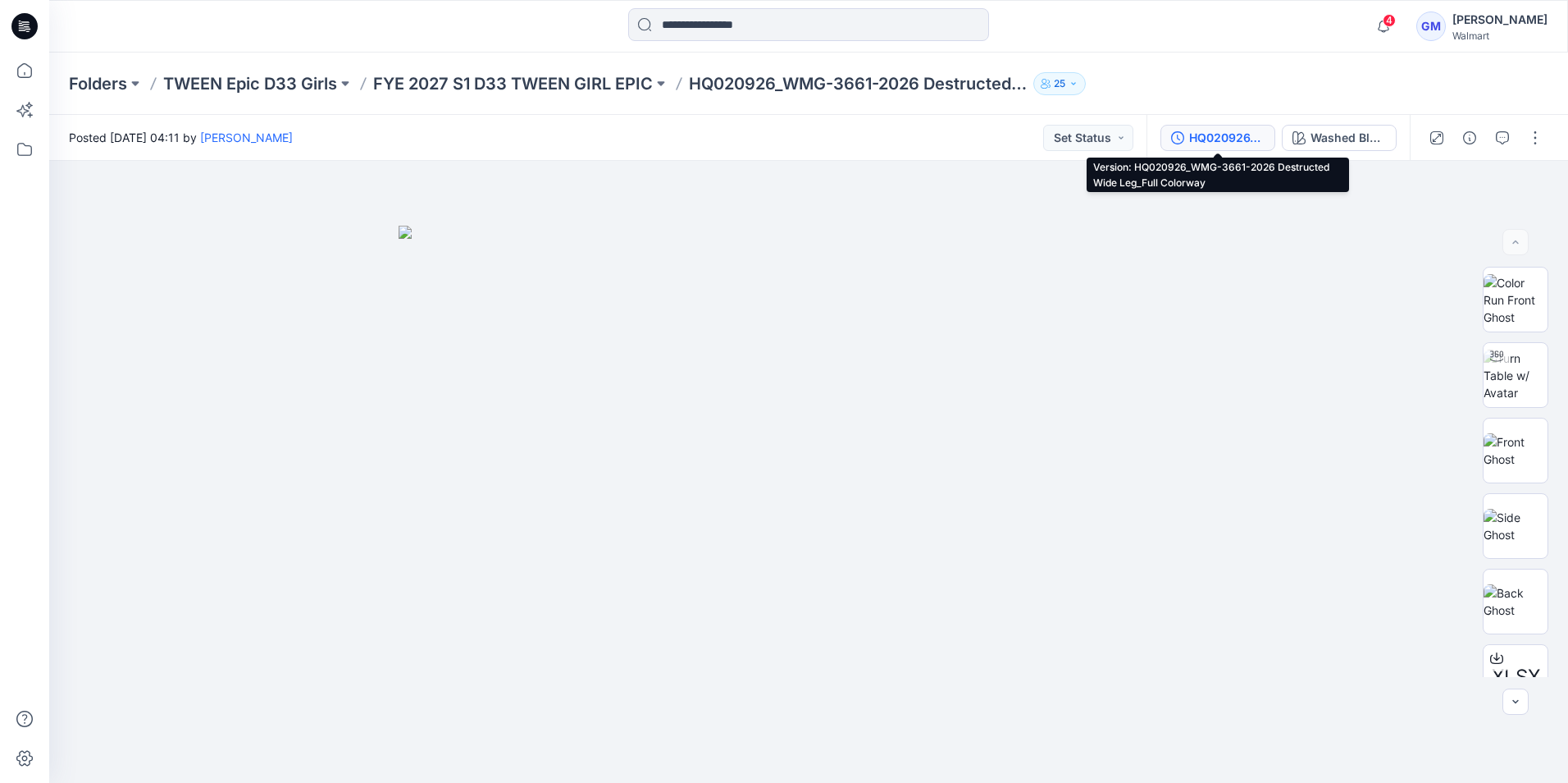
click at [1217, 133] on div "HQ020926_WMG-3661-2026 Destructed Wide Leg_Full Colorway" at bounding box center [1227, 137] width 76 height 19
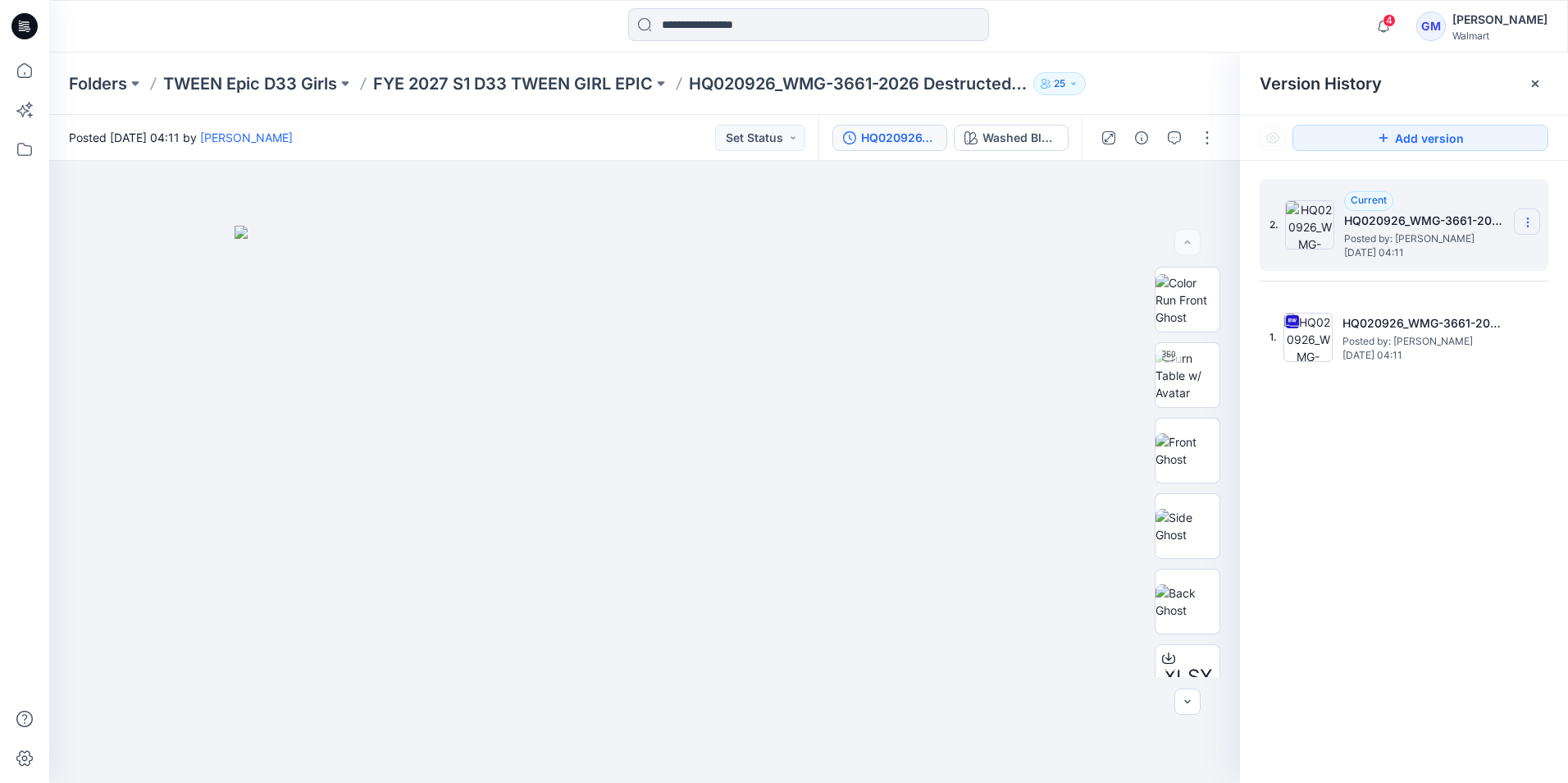
click at [1526, 223] on icon at bounding box center [1527, 222] width 13 height 13
click at [943, 371] on img at bounding box center [644, 504] width 820 height 557
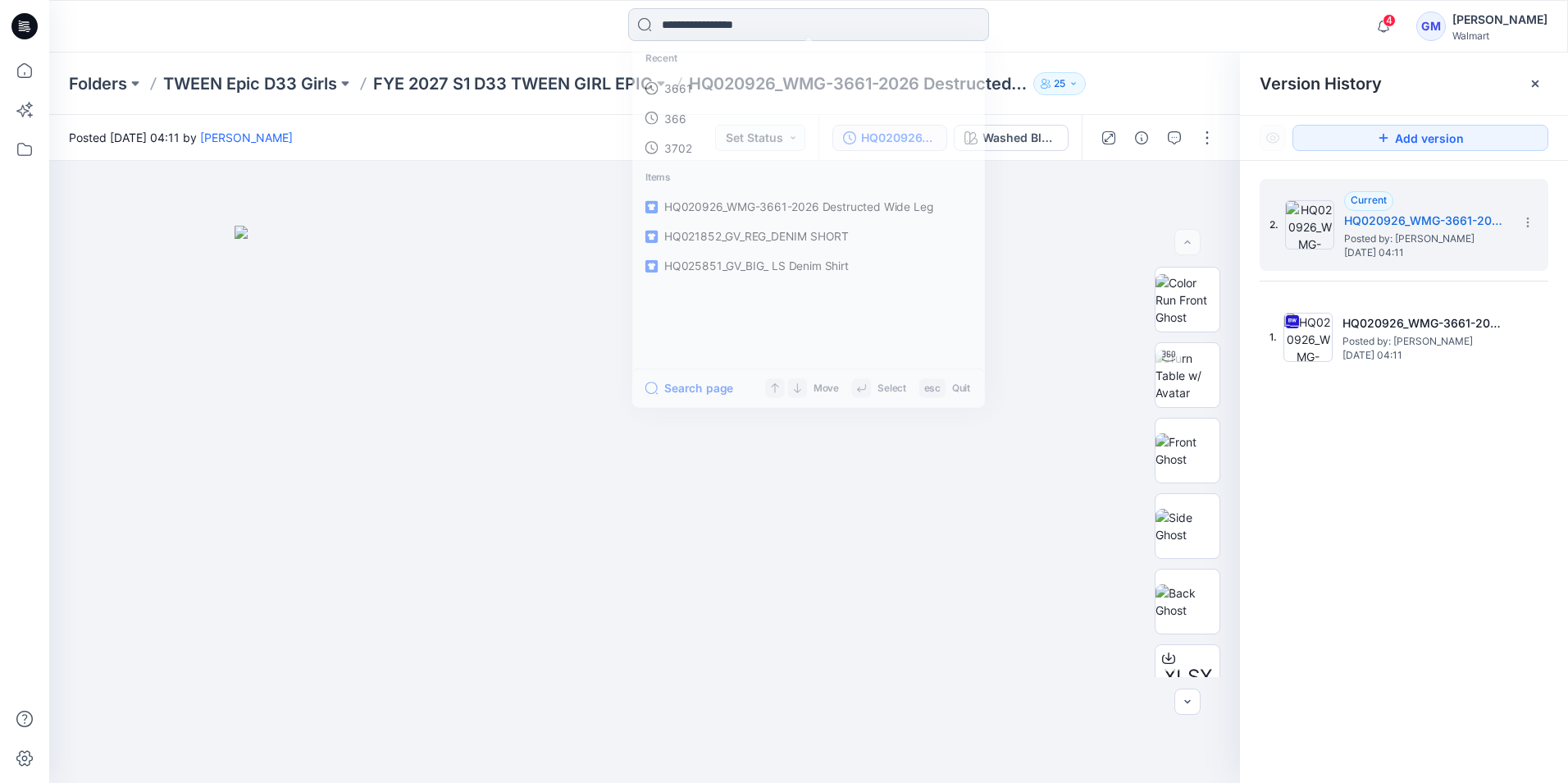
click at [797, 23] on input at bounding box center [809, 24] width 361 height 33
click at [743, 94] on link "3661" at bounding box center [809, 90] width 354 height 30
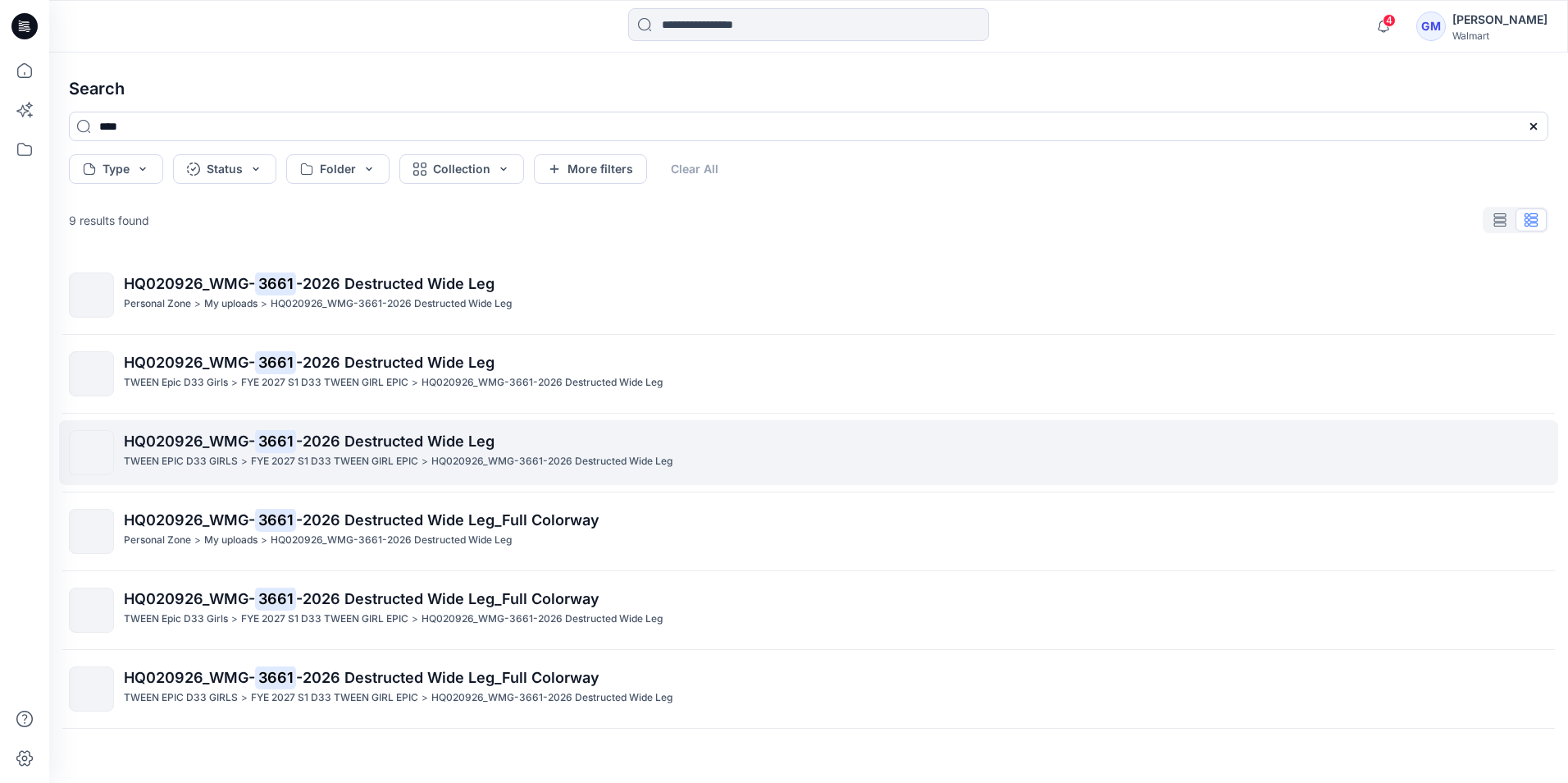
click at [415, 450] on p "HQ020926_WMG- 3661 -2026 Destructed Wide Leg" at bounding box center [835, 442] width 1424 height 23
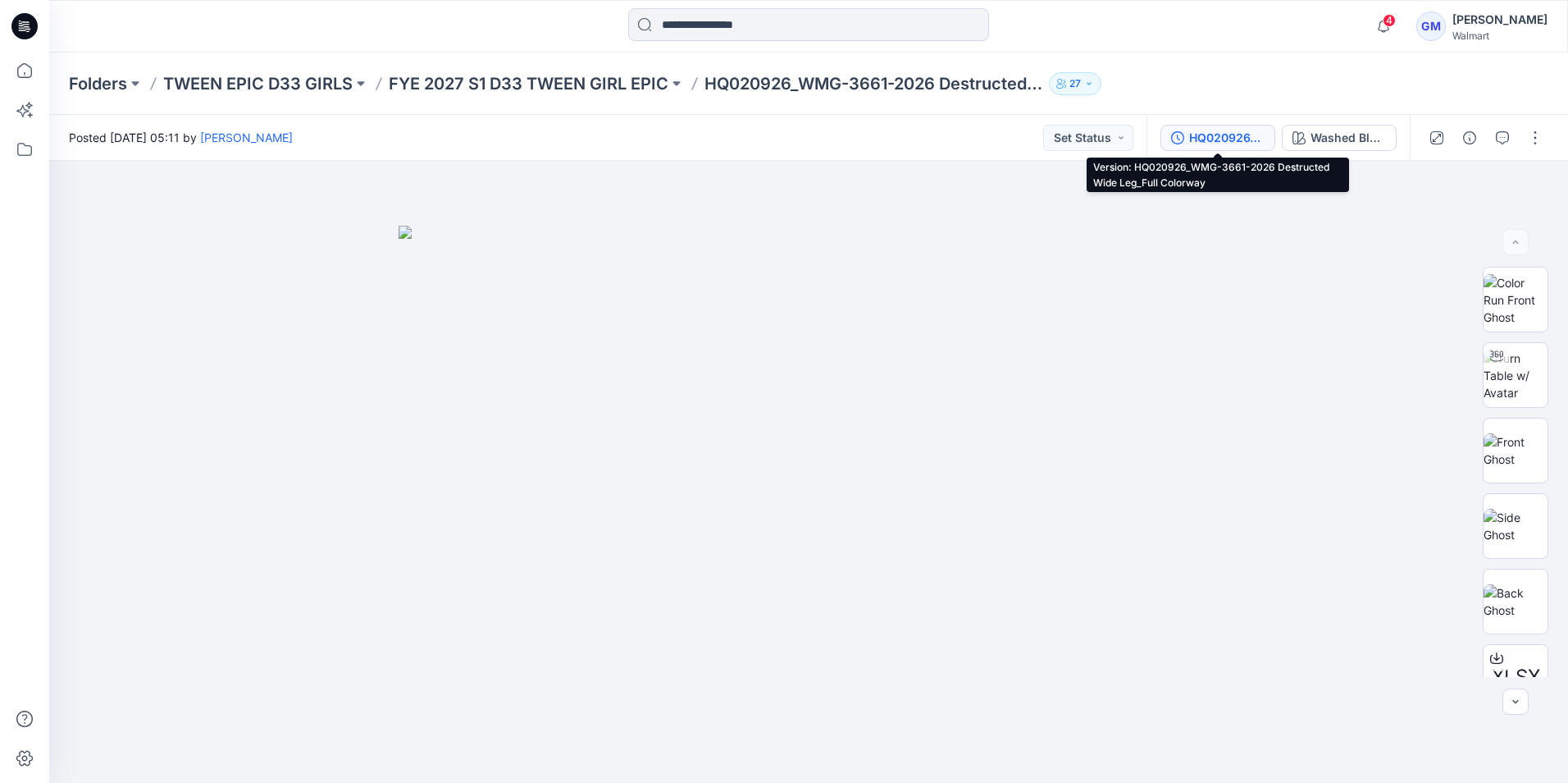
click at [1223, 135] on div "HQ020926_WMG-3661-2026 Destructed Wide Leg_Full Colorway" at bounding box center [1227, 137] width 76 height 19
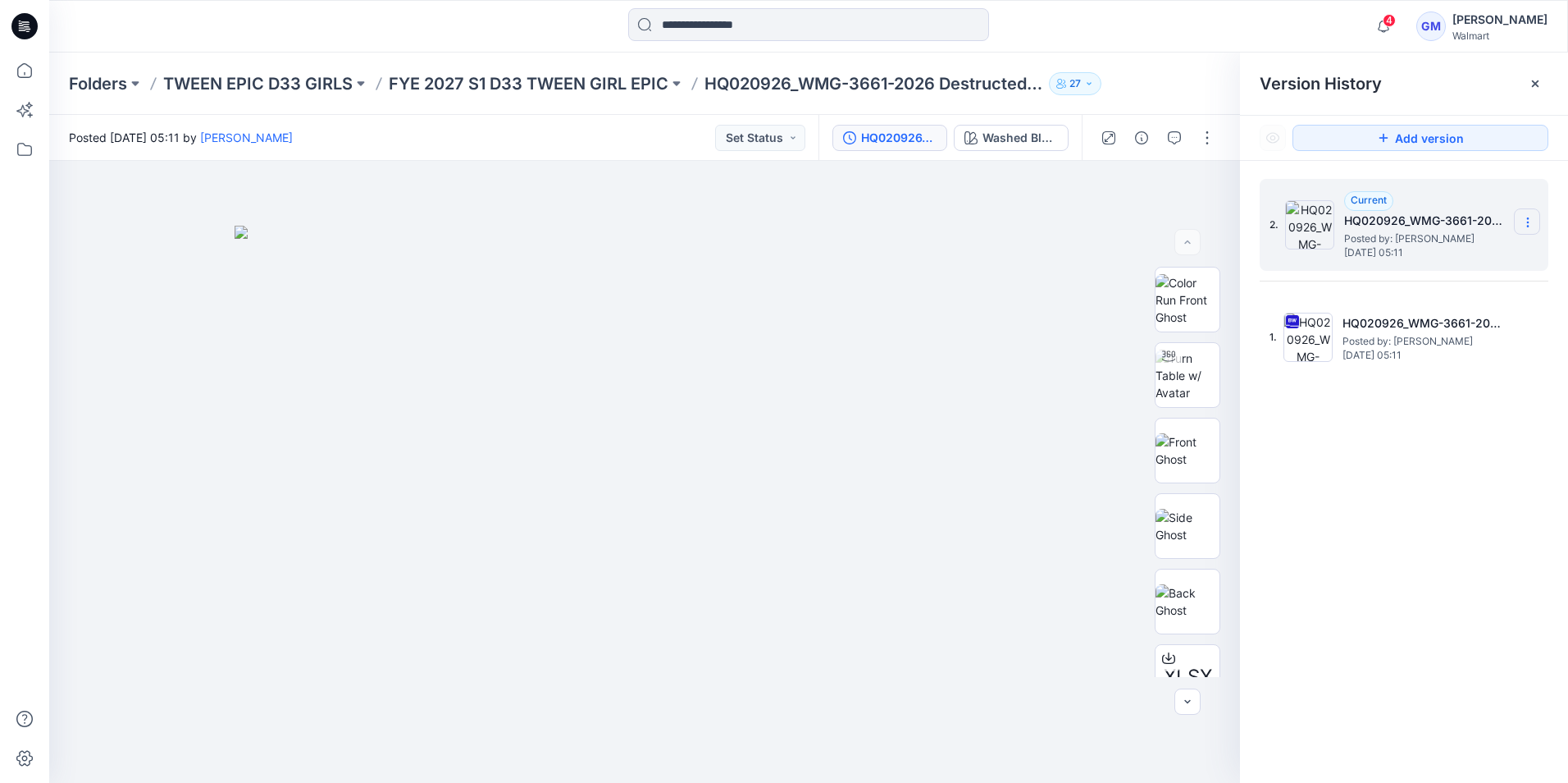
click at [1525, 216] on icon at bounding box center [1527, 222] width 13 height 13
click at [985, 314] on img at bounding box center [644, 504] width 820 height 557
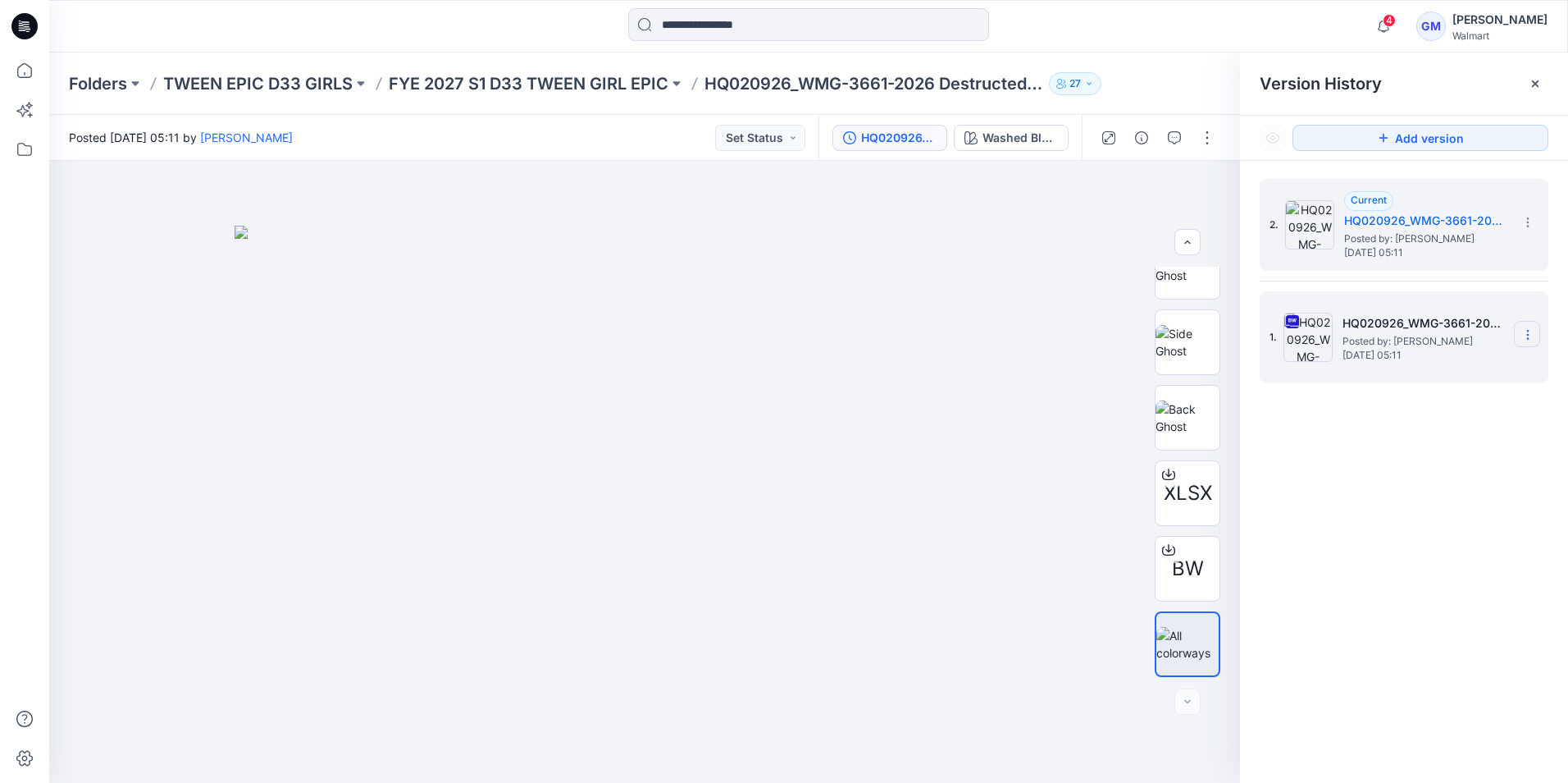
click at [1528, 331] on icon at bounding box center [1527, 331] width 1 height 1
click at [1489, 363] on span "Download Source BW File" at bounding box center [1444, 367] width 137 height 19
